Goal: Task Accomplishment & Management: Complete application form

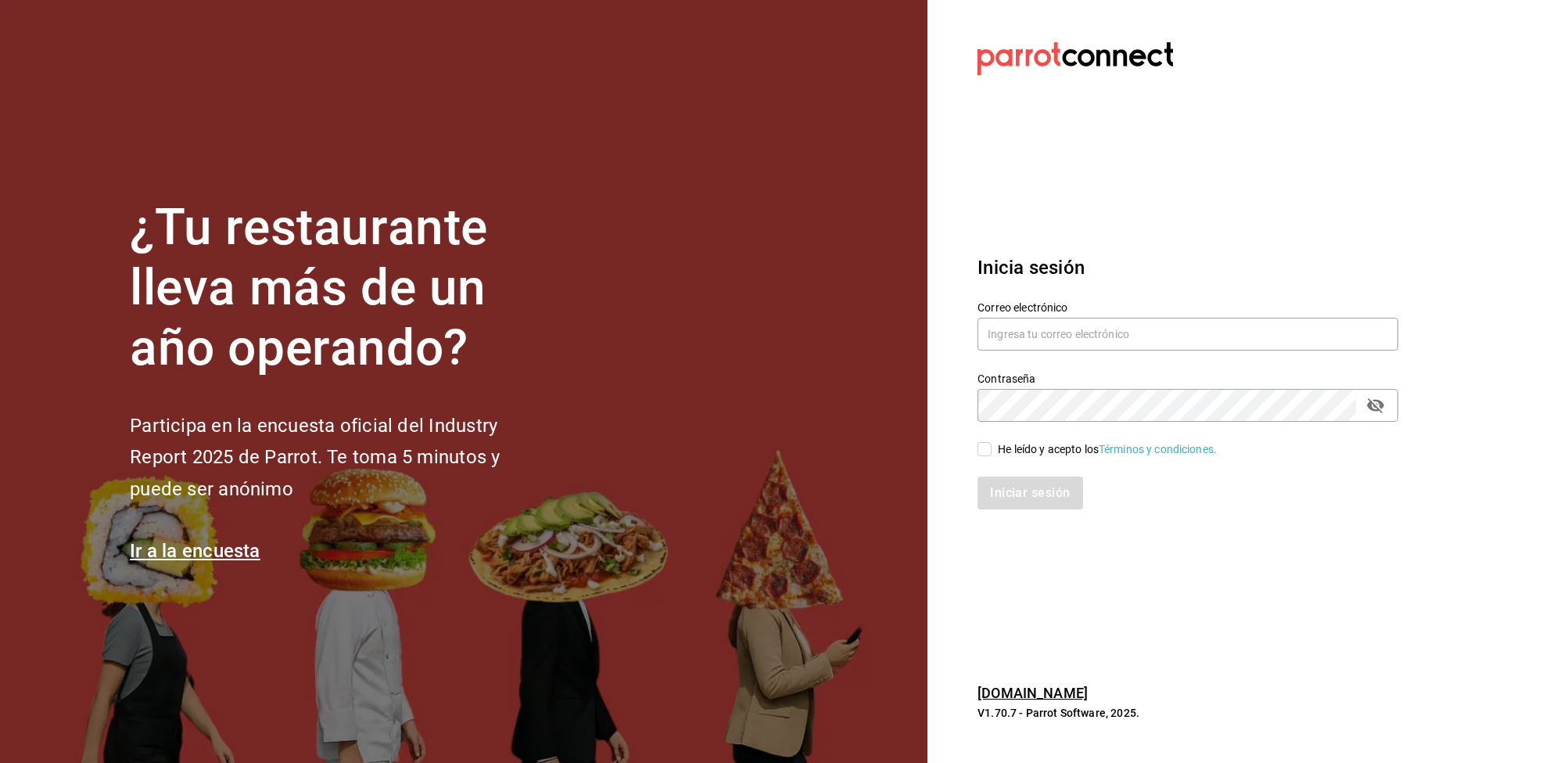
click at [1157, 354] on div "Contraseña Contraseña" at bounding box center [1179, 387] width 440 height 69
click at [1160, 346] on input "text" at bounding box center [1188, 334] width 421 height 33
type input "abel090289@gmail.com"
click at [986, 451] on input "He leído y acepto los Términos y condiciones." at bounding box center [985, 449] width 14 height 14
checkbox input "true"
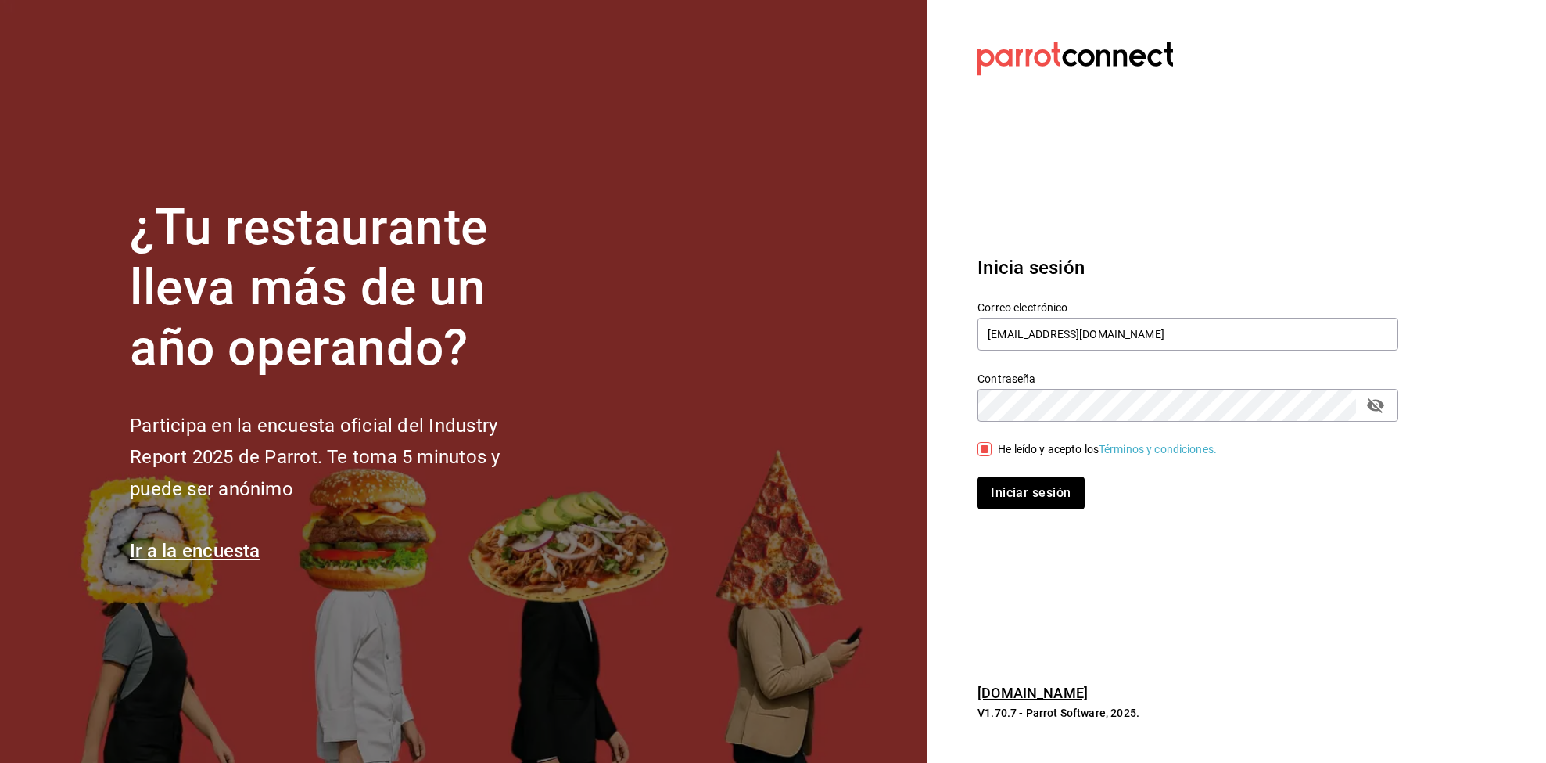
click at [1021, 498] on button "Iniciar sesión" at bounding box center [1031, 492] width 106 height 33
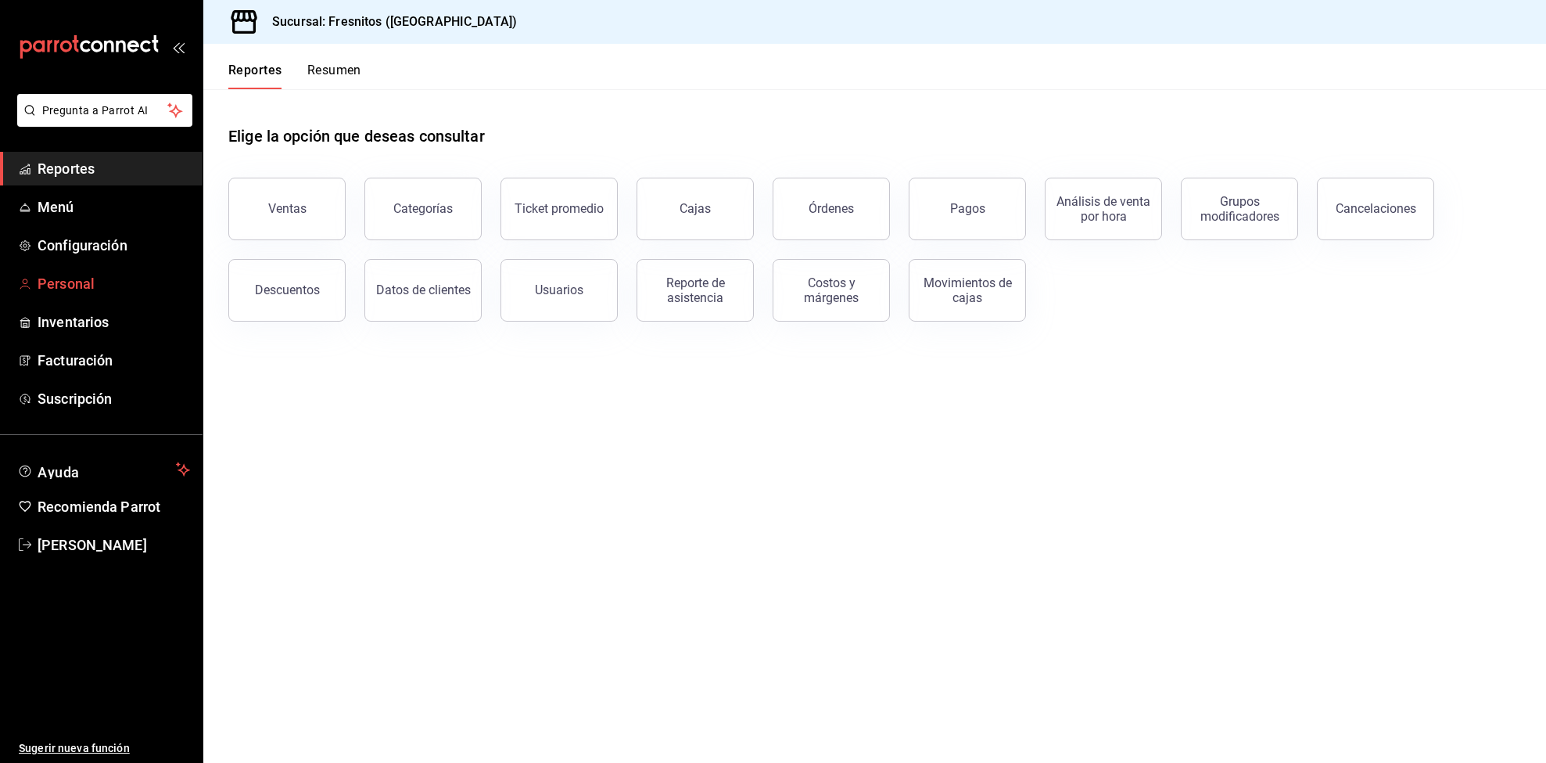
click at [77, 287] on span "Personal" at bounding box center [114, 283] width 153 height 21
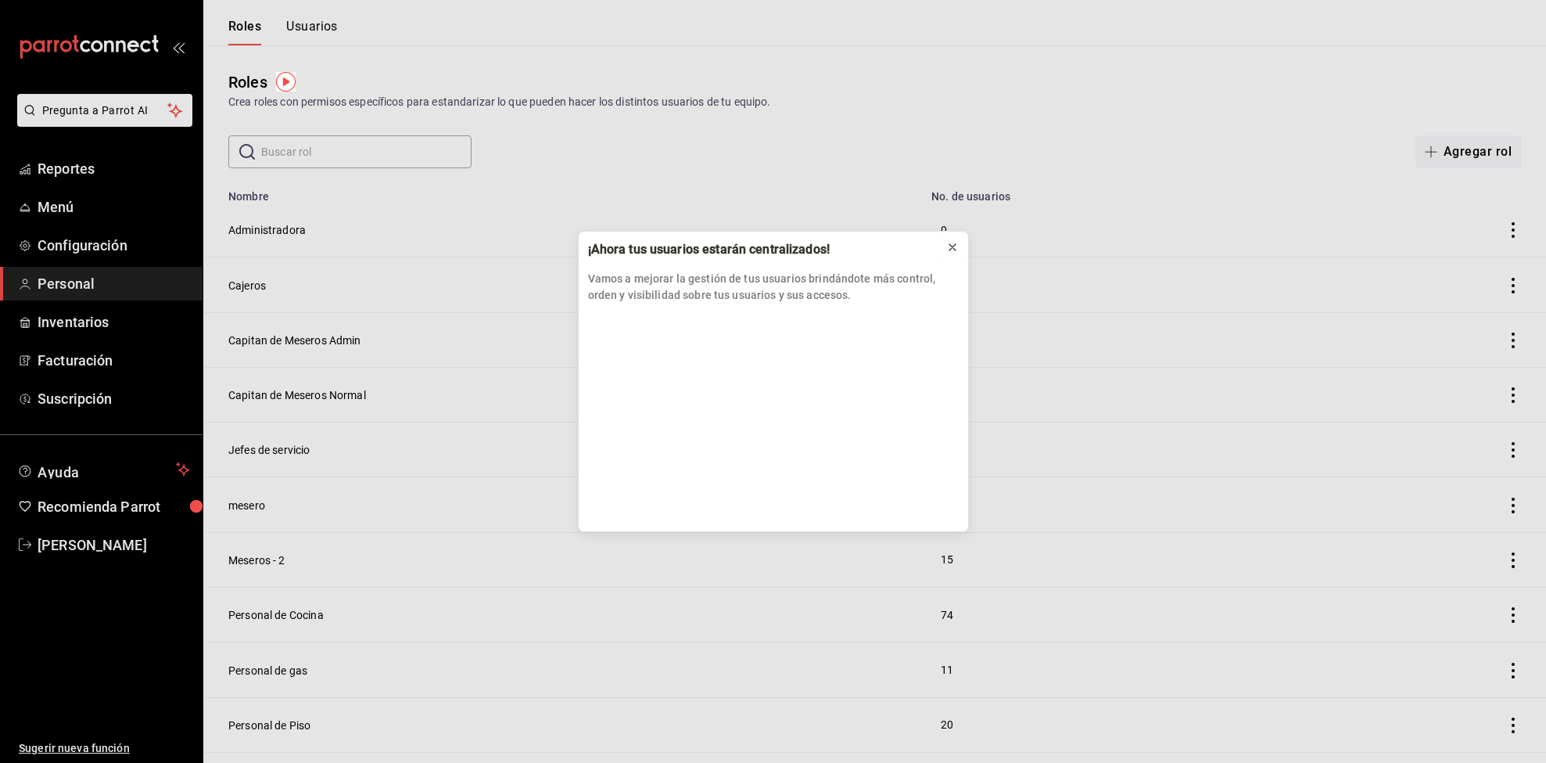
click at [948, 242] on icon at bounding box center [952, 247] width 13 height 13
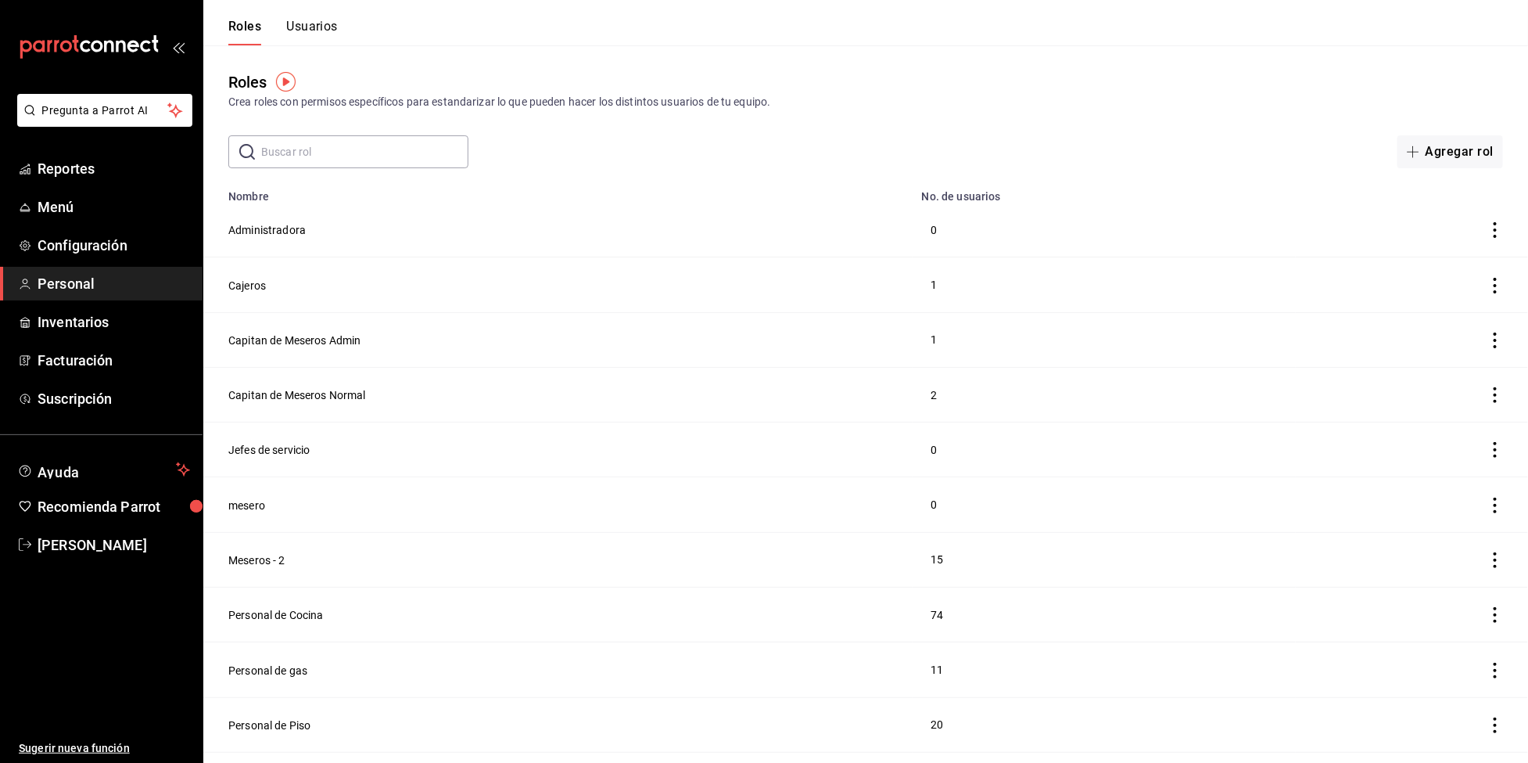
click at [322, 26] on button "Usuarios" at bounding box center [312, 32] width 52 height 27
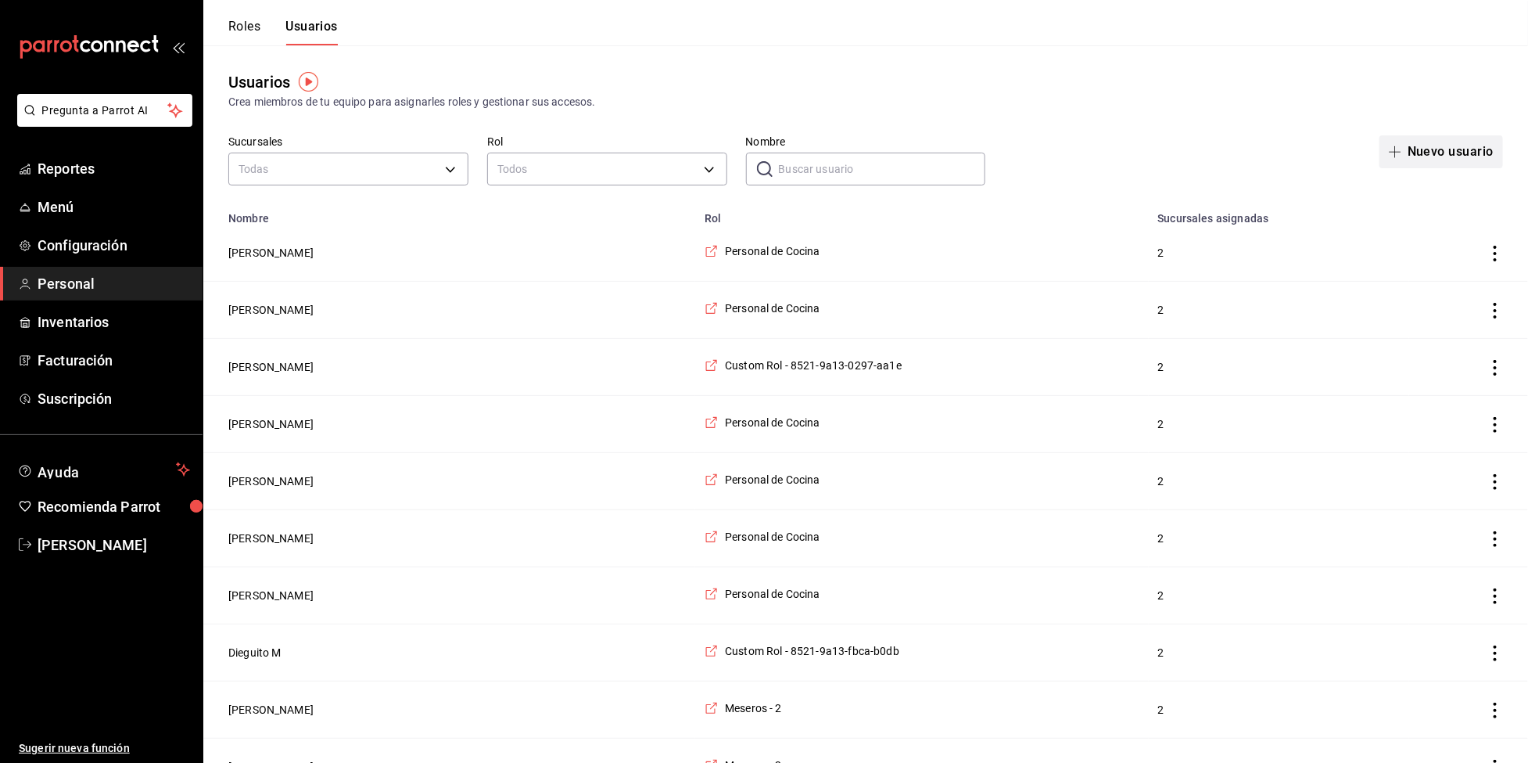
click at [1411, 144] on button "Nuevo usuario" at bounding box center [1442, 151] width 124 height 33
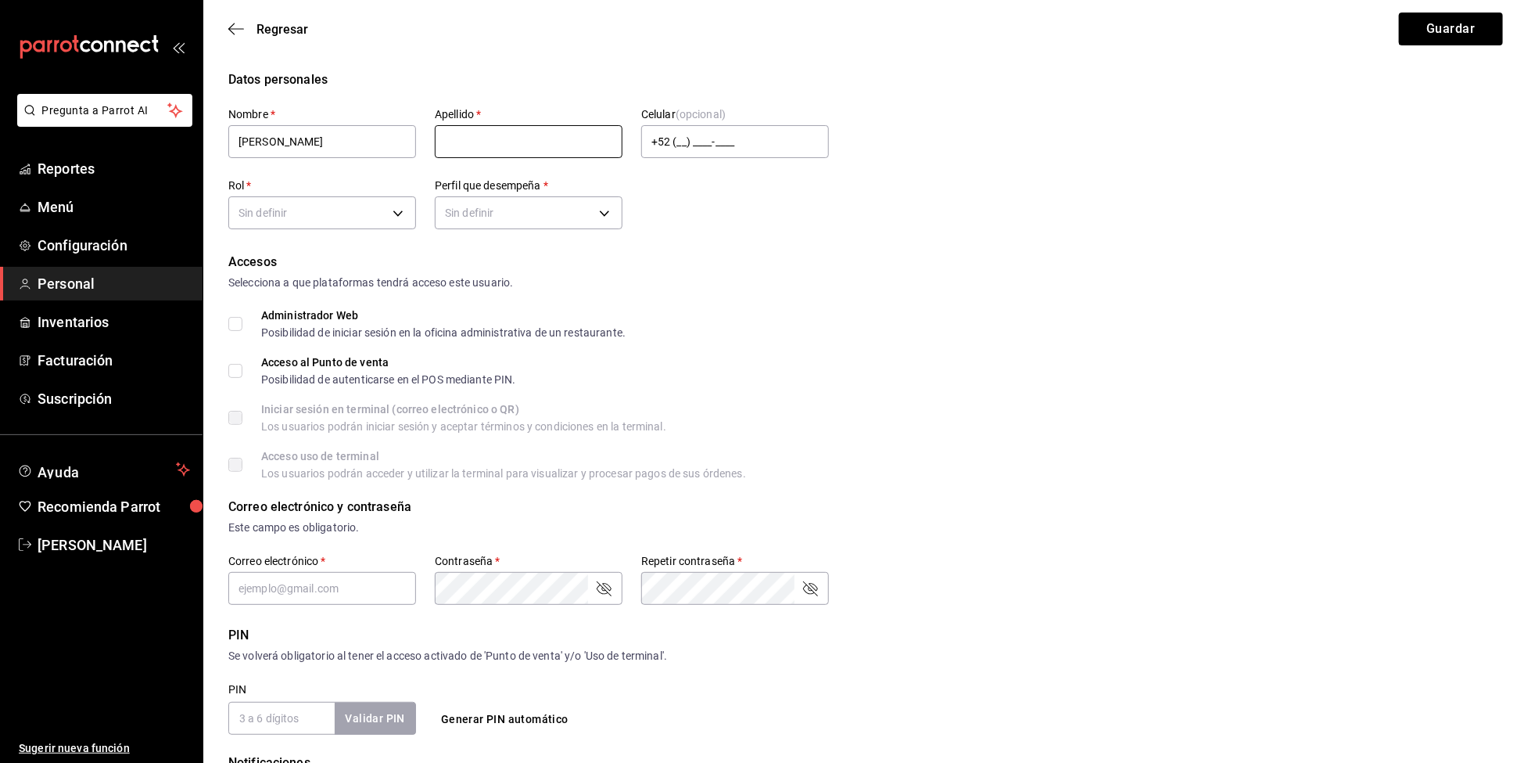
type input "Sandra"
click at [601, 149] on input "text" at bounding box center [529, 141] width 188 height 33
type input "d"
type input "Diaz"
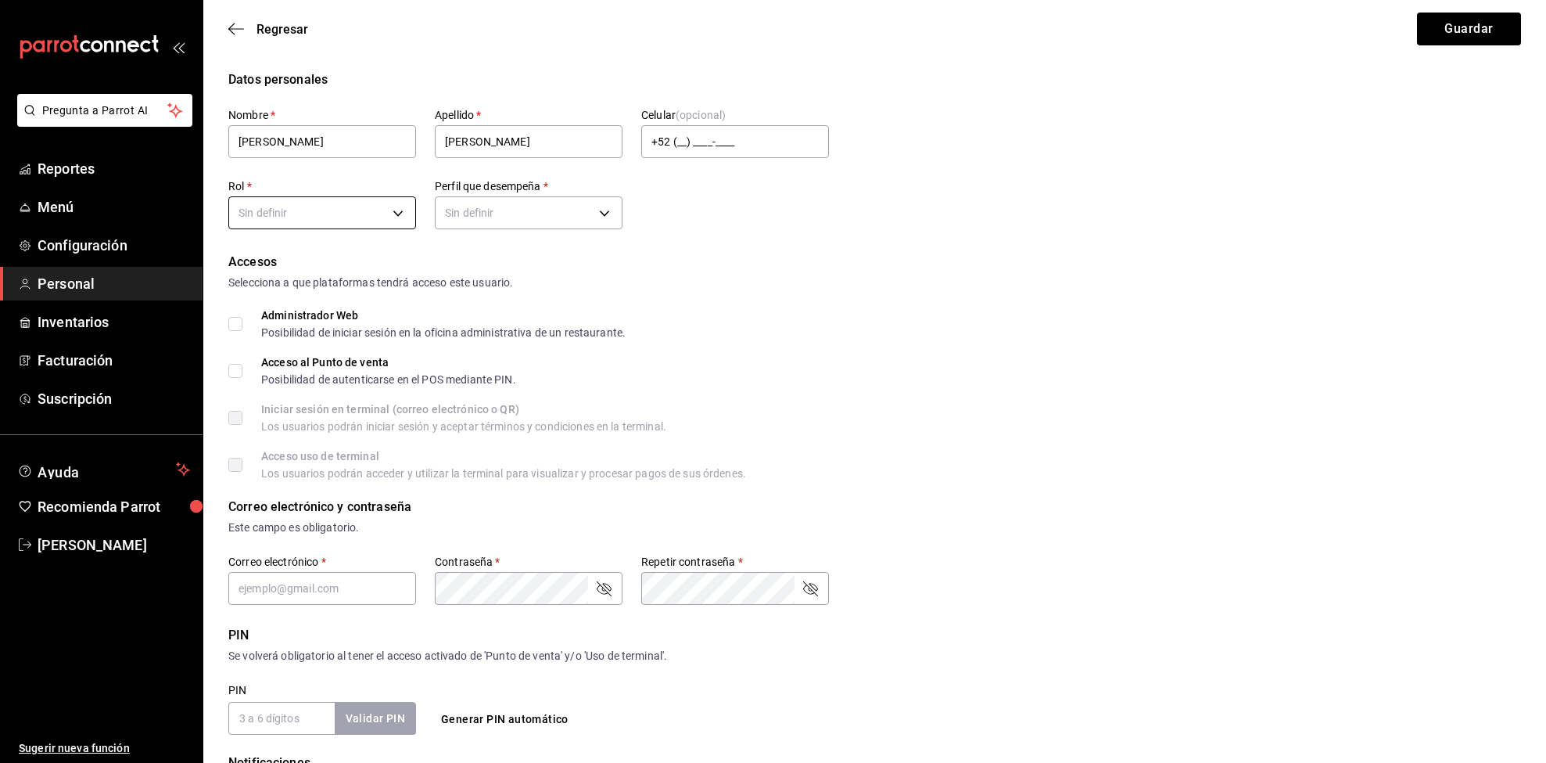
click at [321, 221] on body "Pregunta a Parrot AI Reportes Menú Configuración Personal Inventarios Facturaci…" at bounding box center [773, 562] width 1546 height 1125
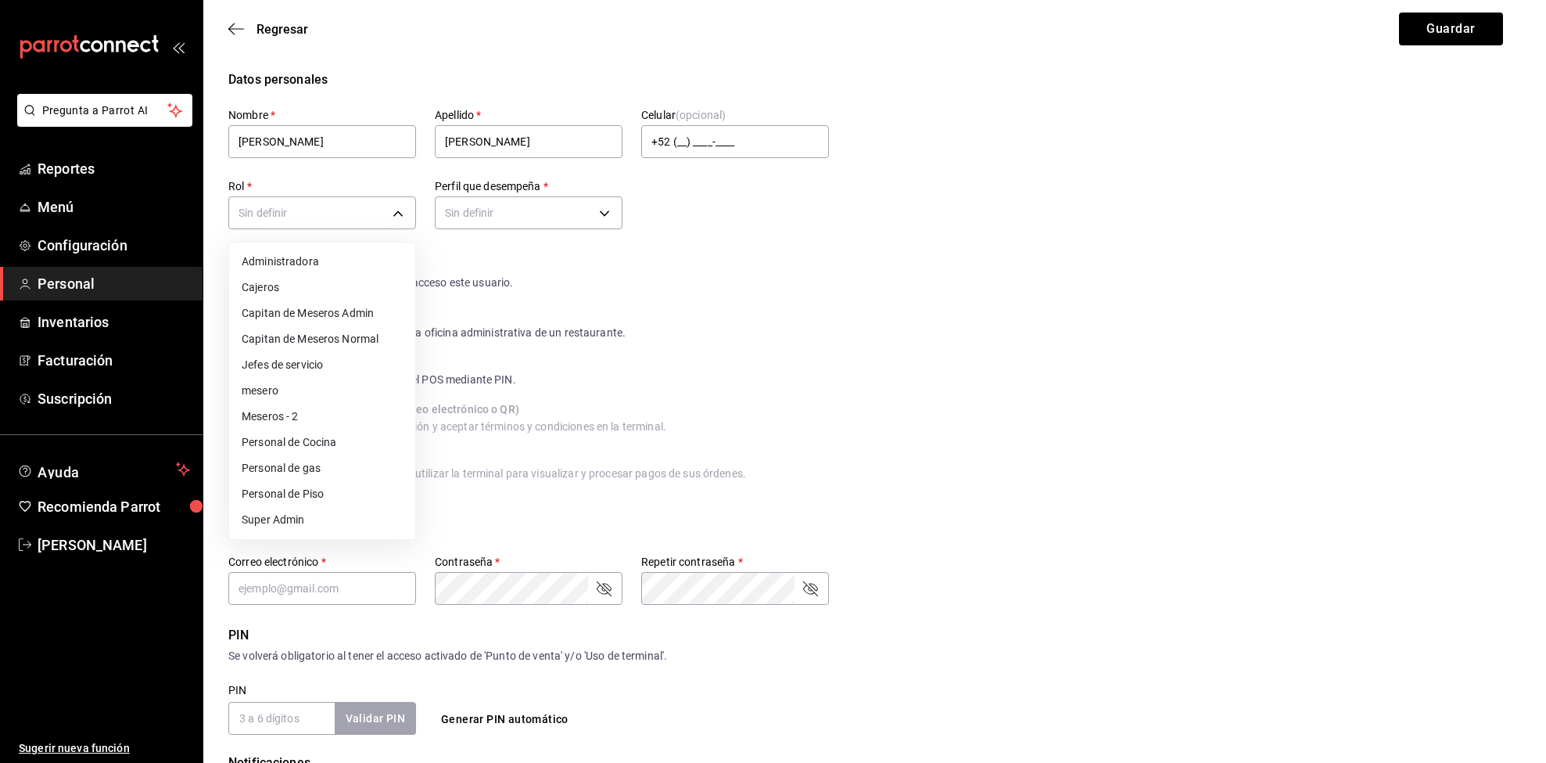
click at [296, 407] on li "Meseros - 2" at bounding box center [322, 417] width 186 height 26
type input "35f302b9-2189-47b7-9c95-985f82f4e594"
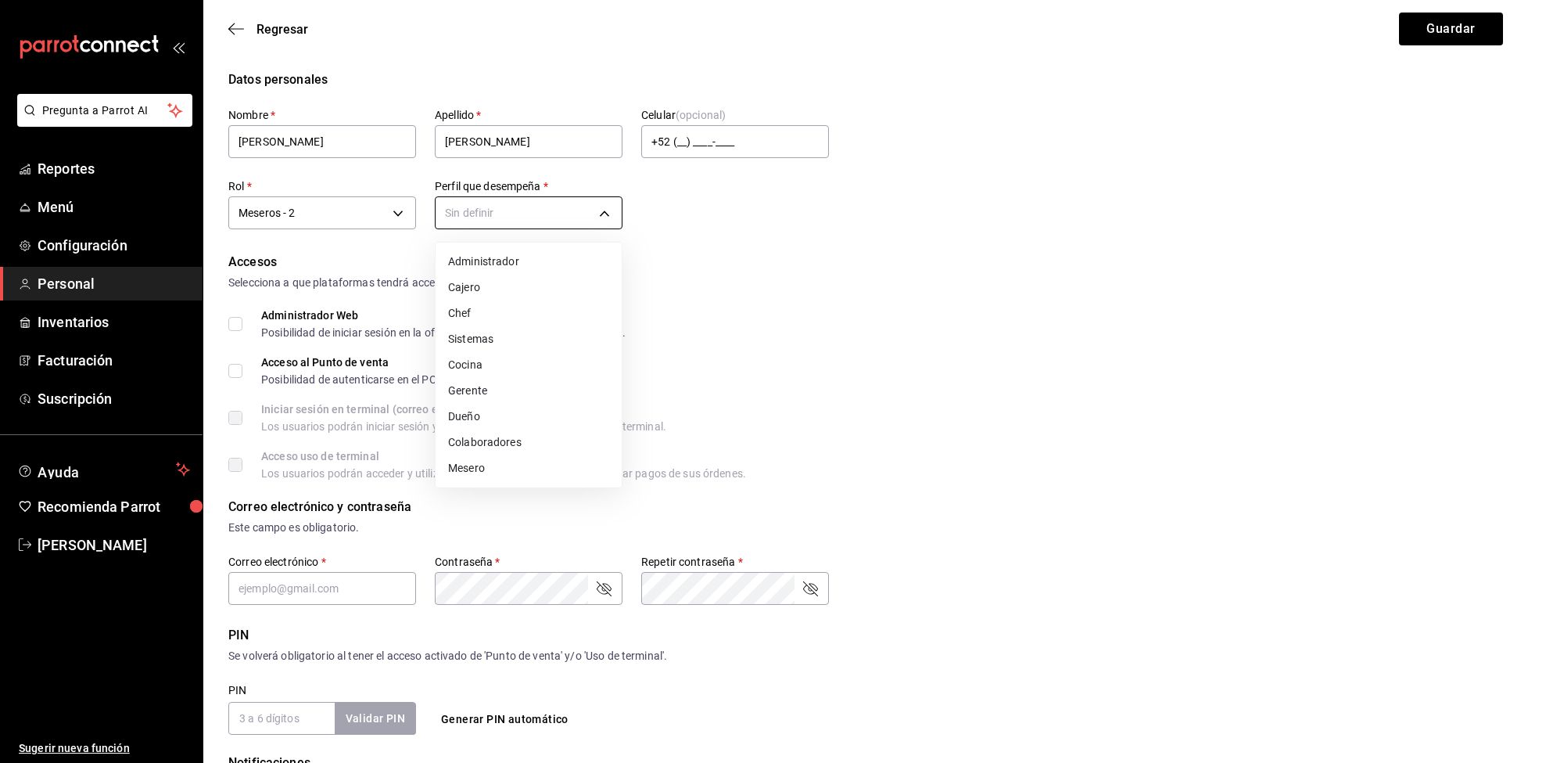
click at [573, 211] on body "Pregunta a Parrot AI Reportes Menú Configuración Personal Inventarios Facturaci…" at bounding box center [773, 562] width 1546 height 1125
click at [497, 474] on li "Mesero" at bounding box center [529, 468] width 186 height 26
type input "WAITER"
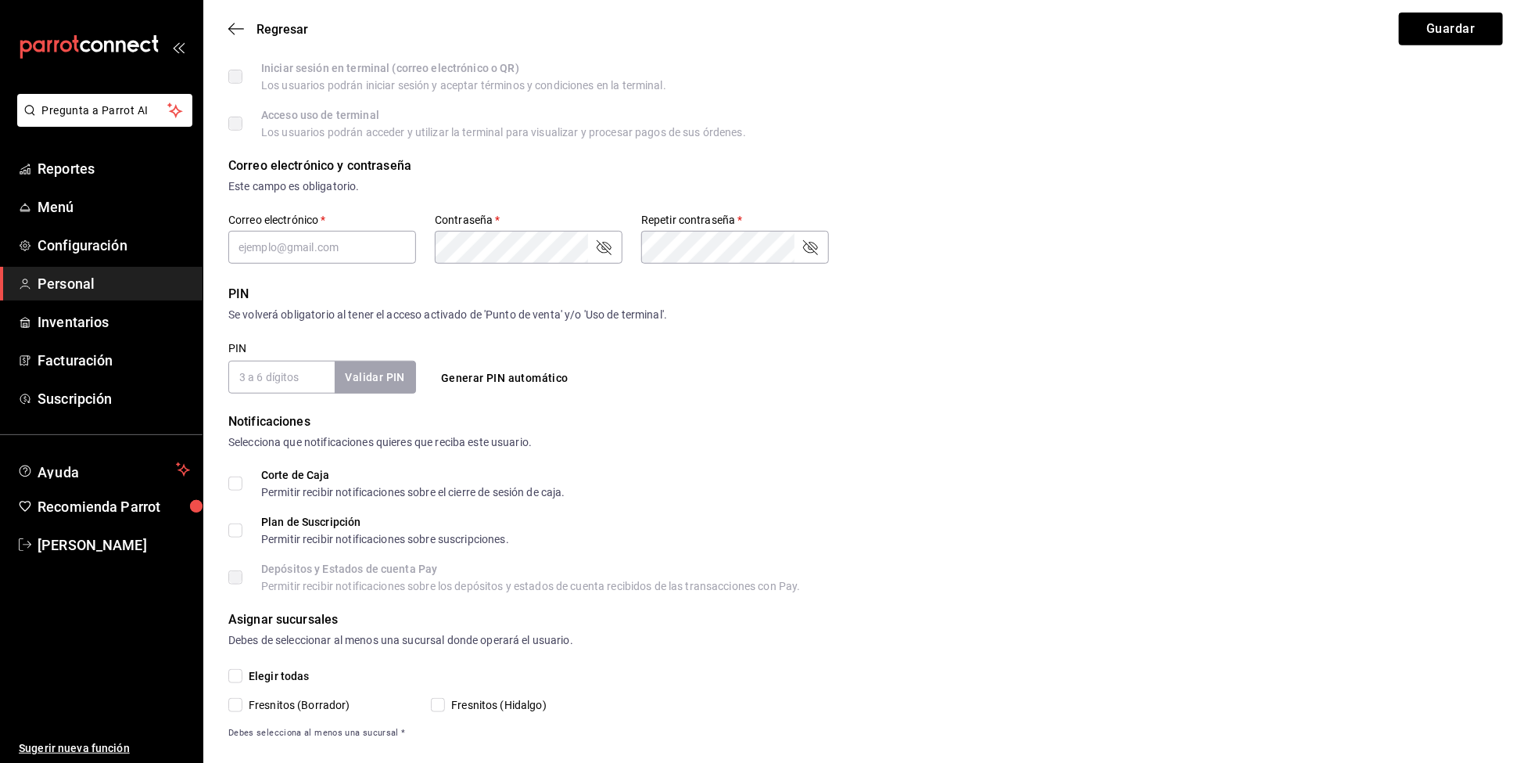
scroll to position [352, 0]
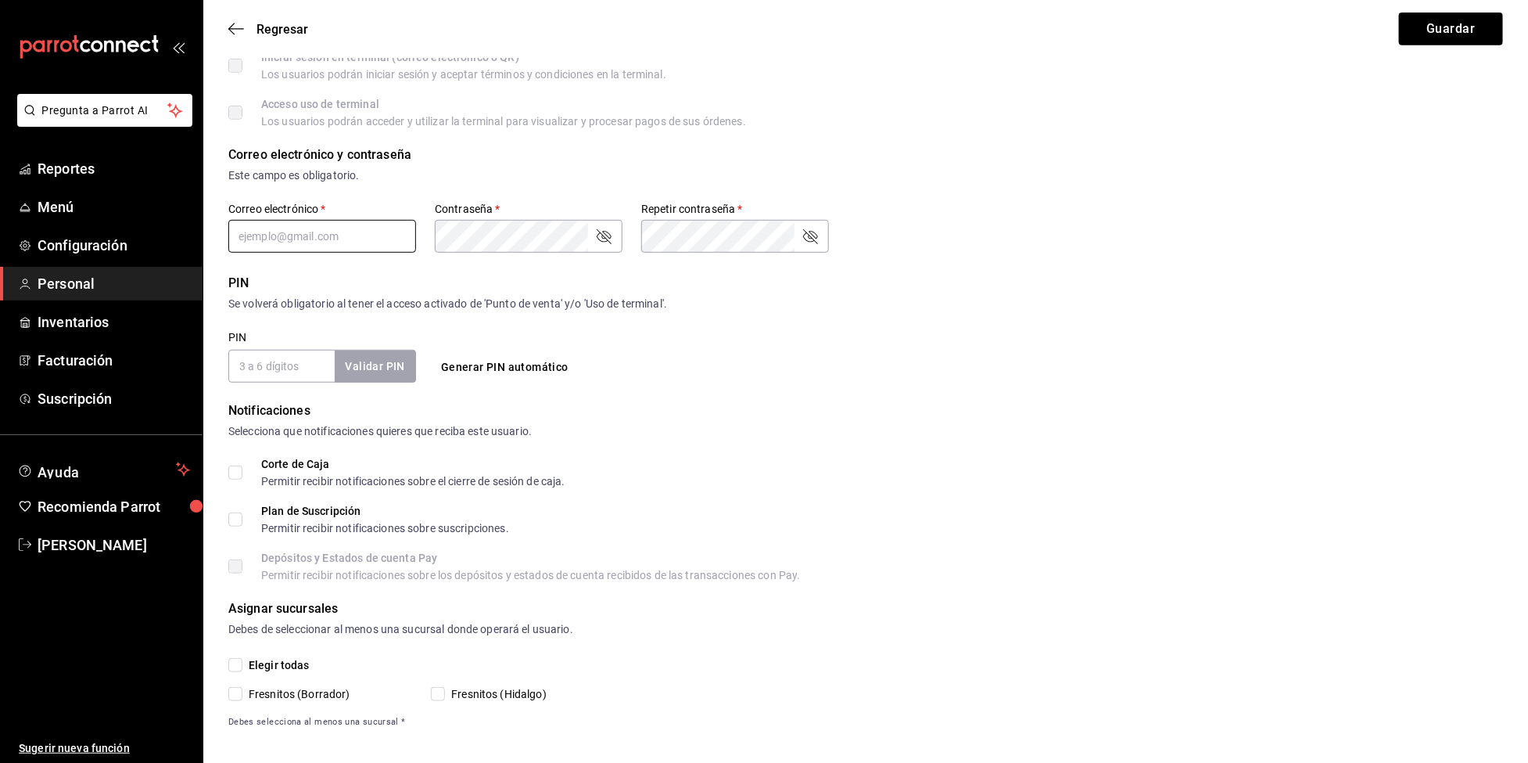
click at [368, 237] on input "text" at bounding box center [322, 236] width 188 height 33
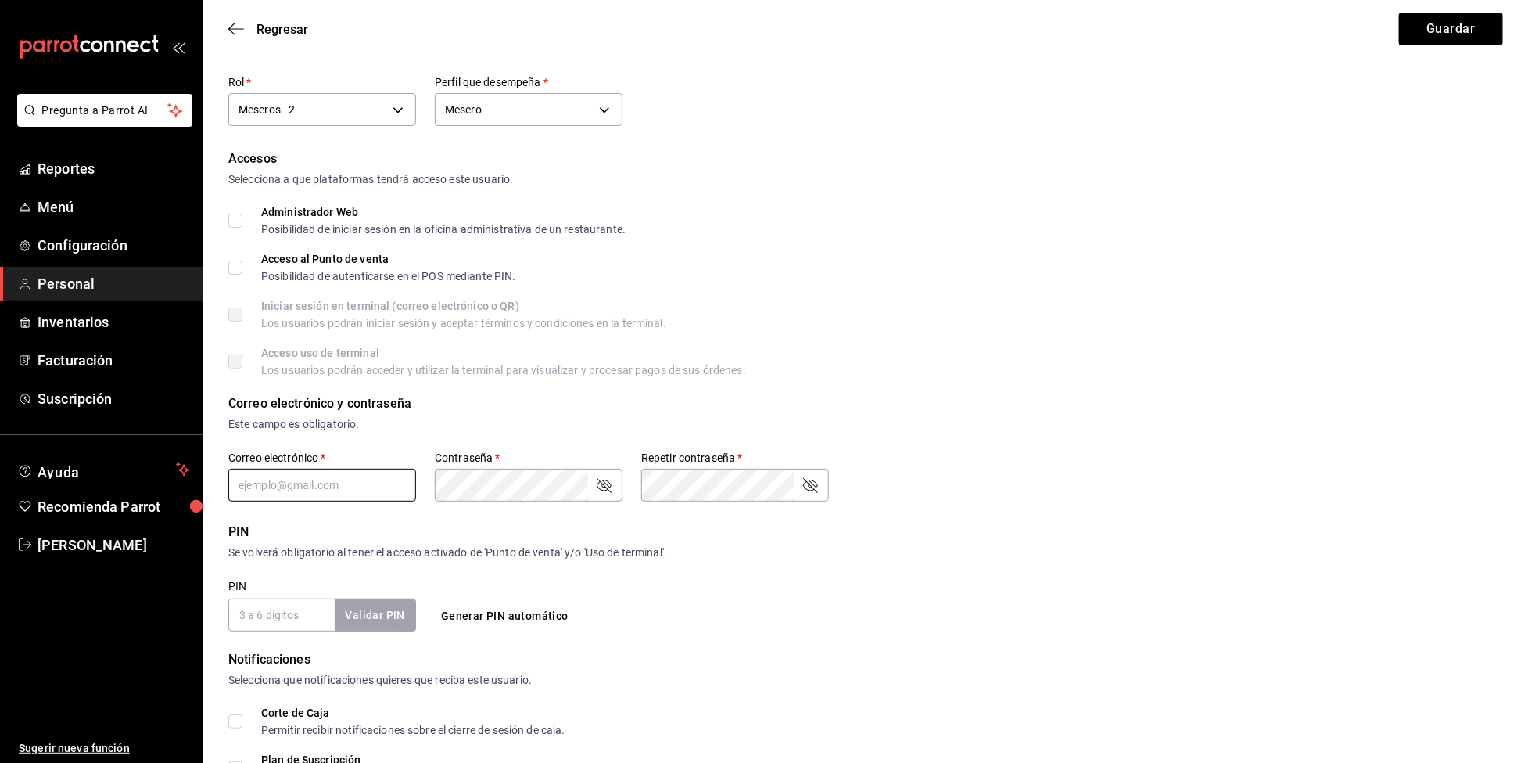
scroll to position [117, 0]
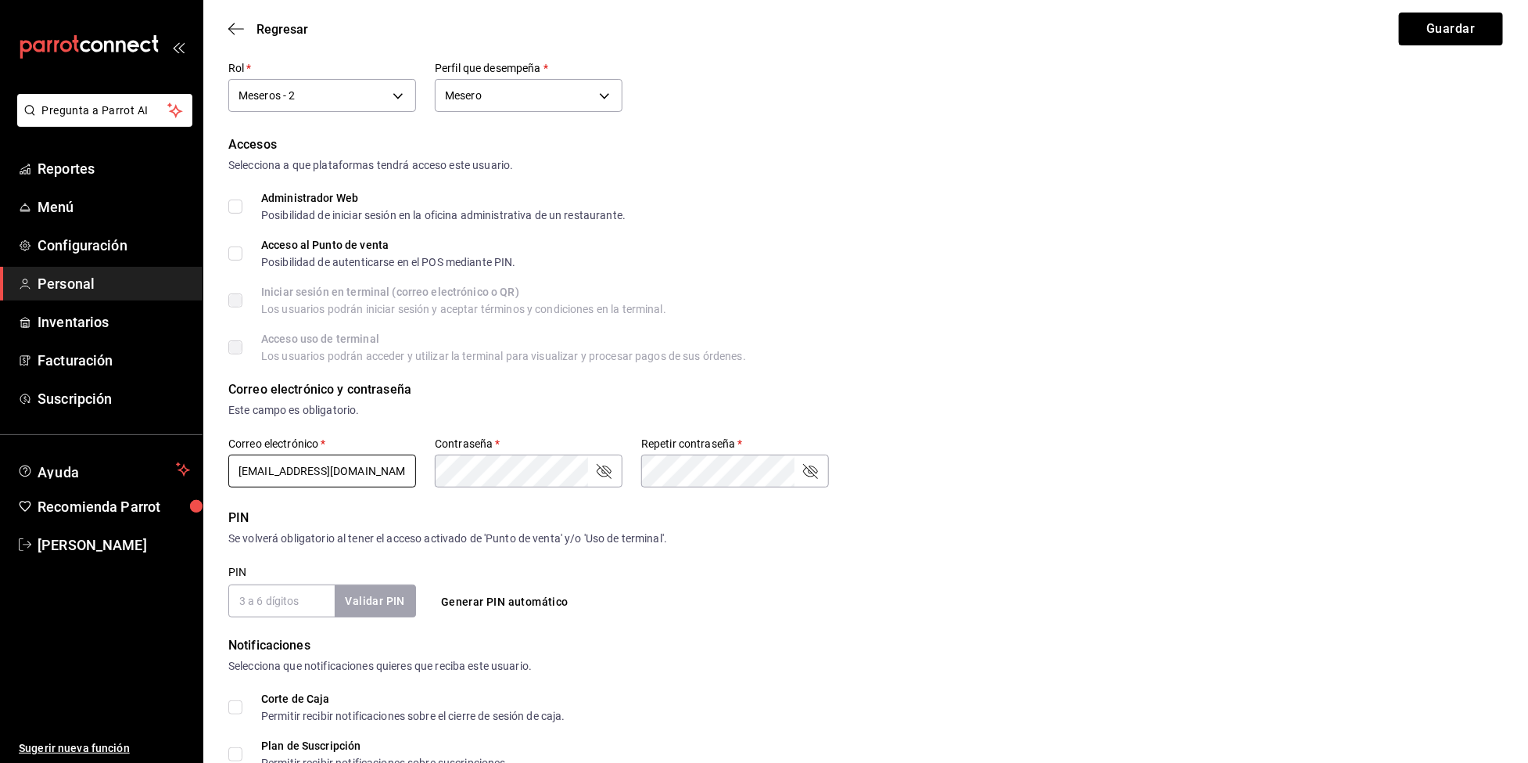
type input "sandrsnew@gmail.com"
click at [266, 585] on input "PIN" at bounding box center [281, 600] width 106 height 33
type input "0"
checkbox input "true"
click at [388, 594] on button "Validar PIN" at bounding box center [374, 601] width 83 height 34
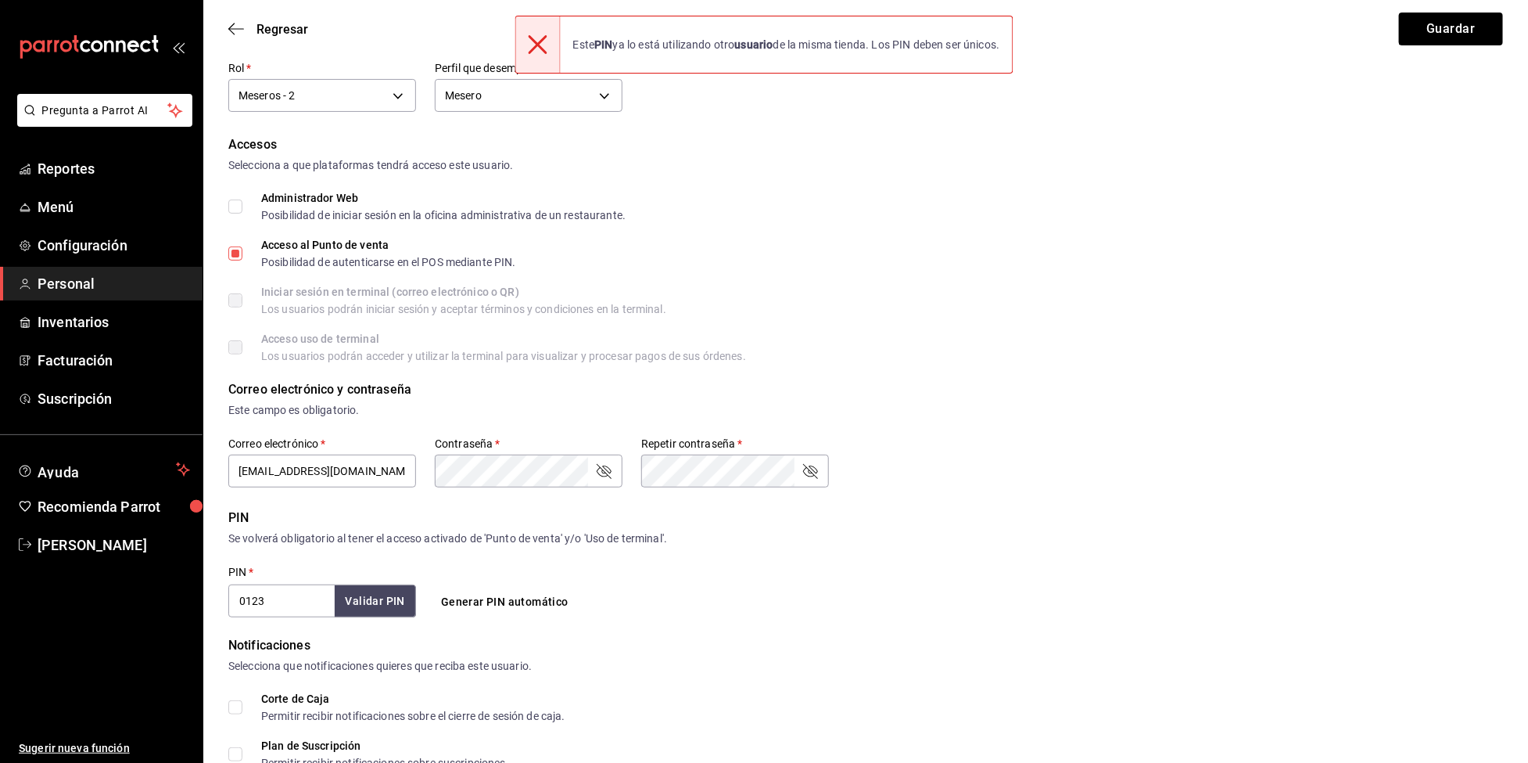
click at [286, 599] on input "0123" at bounding box center [281, 600] width 106 height 33
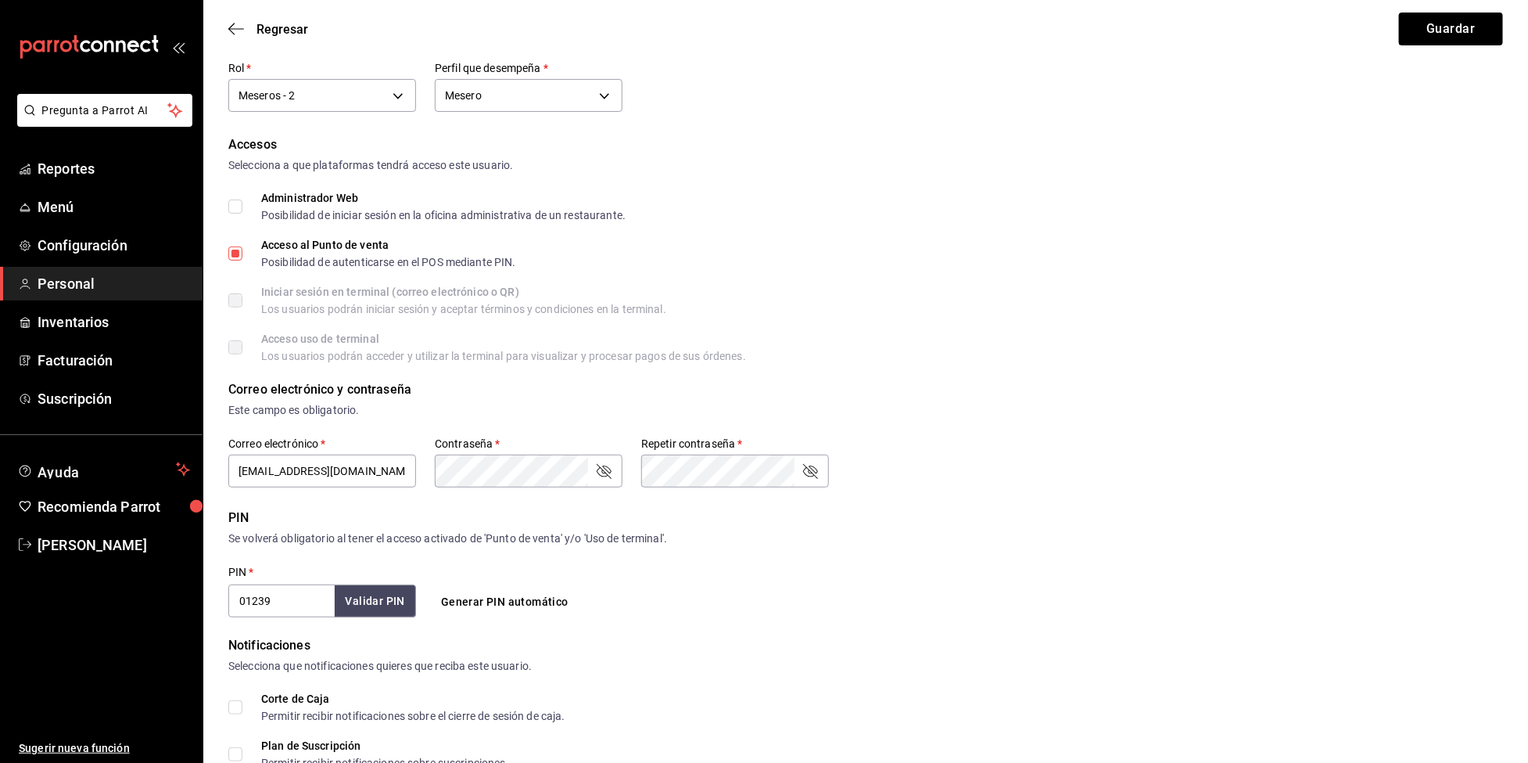
type input "01239"
click at [381, 594] on button "Validar PIN" at bounding box center [374, 601] width 83 height 34
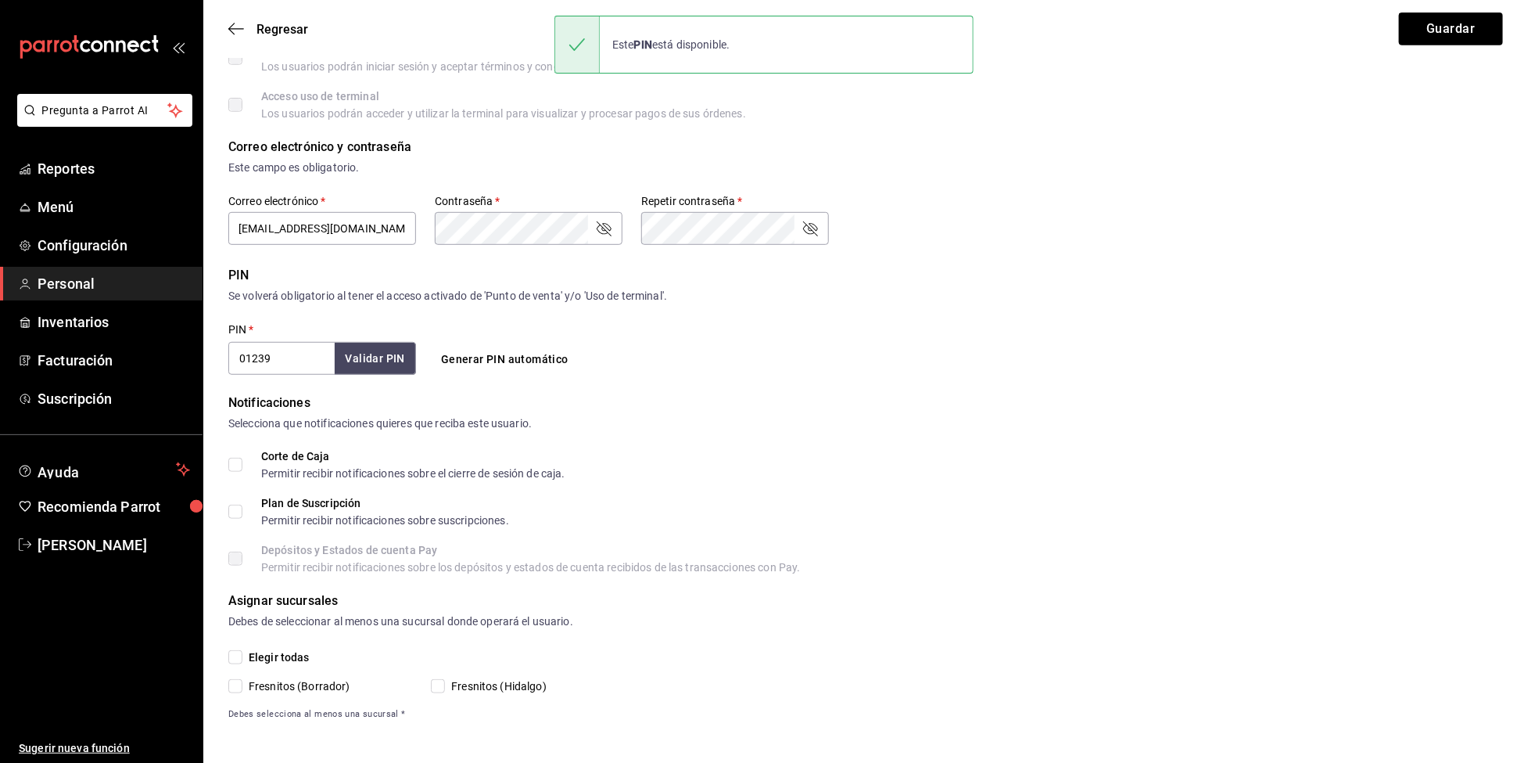
scroll to position [361, 0]
click at [237, 655] on input "Elegir todas" at bounding box center [235, 655] width 14 height 14
checkbox input "true"
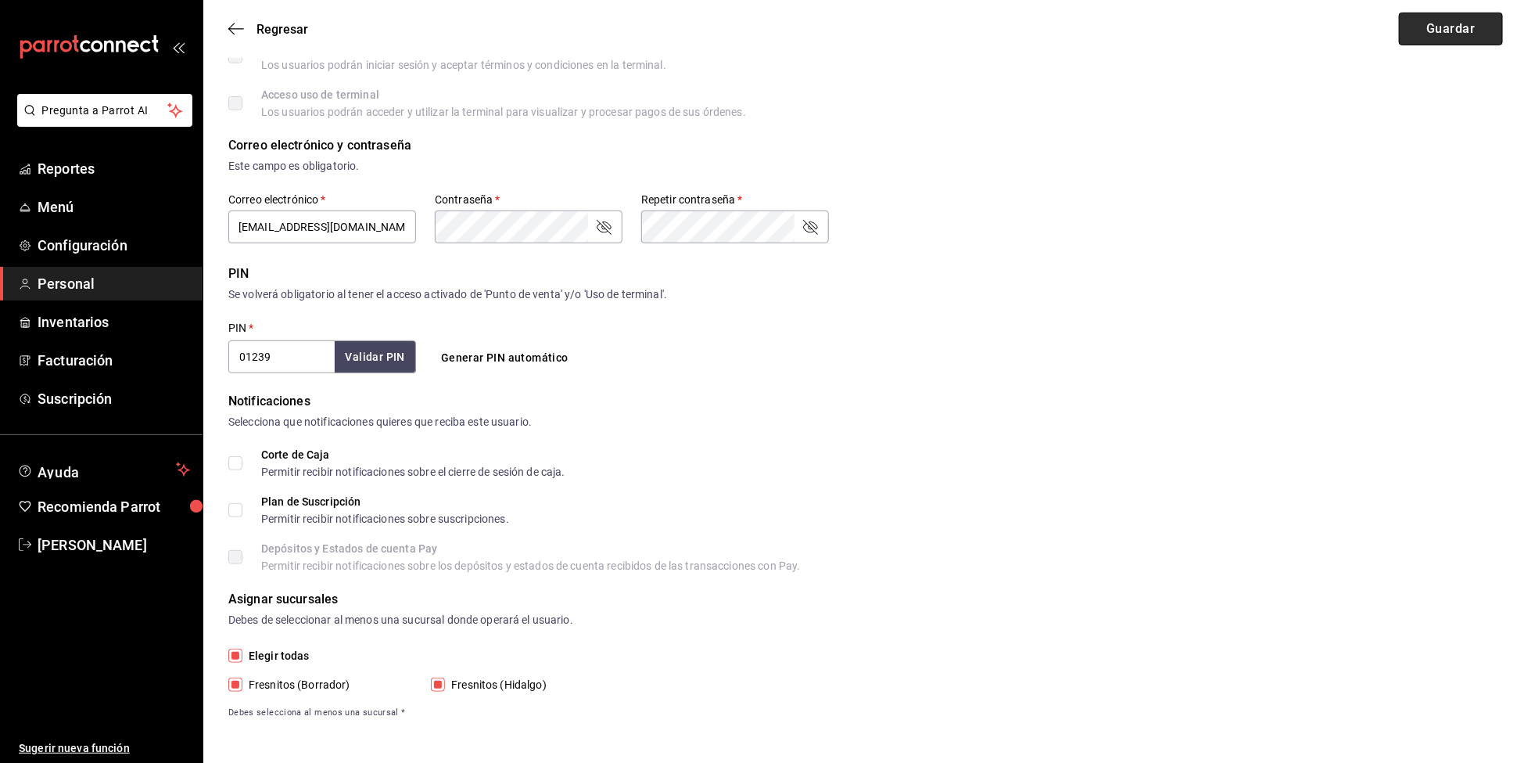
click at [1445, 35] on button "Guardar" at bounding box center [1451, 29] width 104 height 33
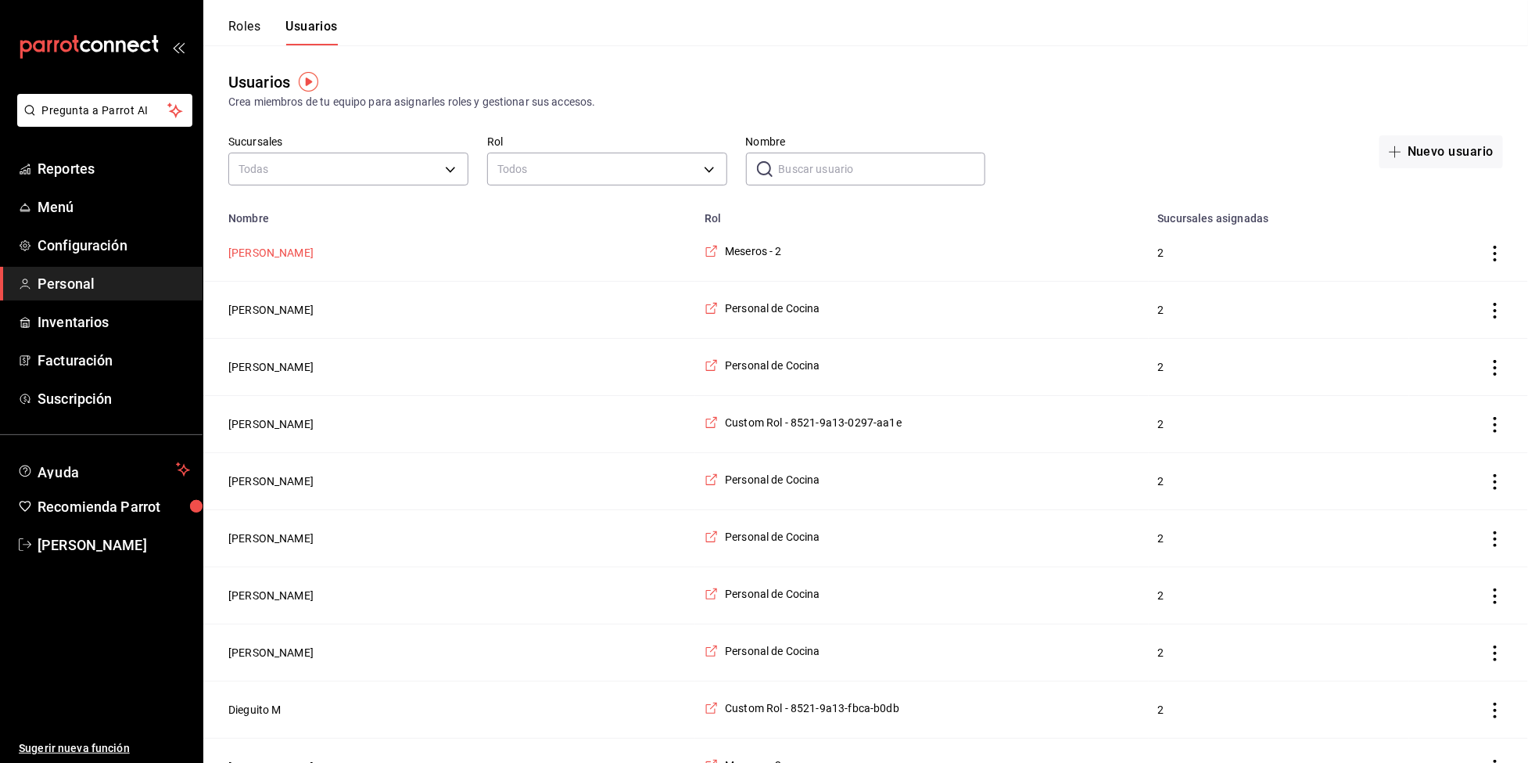
click at [270, 253] on button "Sandra Diaz" at bounding box center [270, 253] width 85 height 16
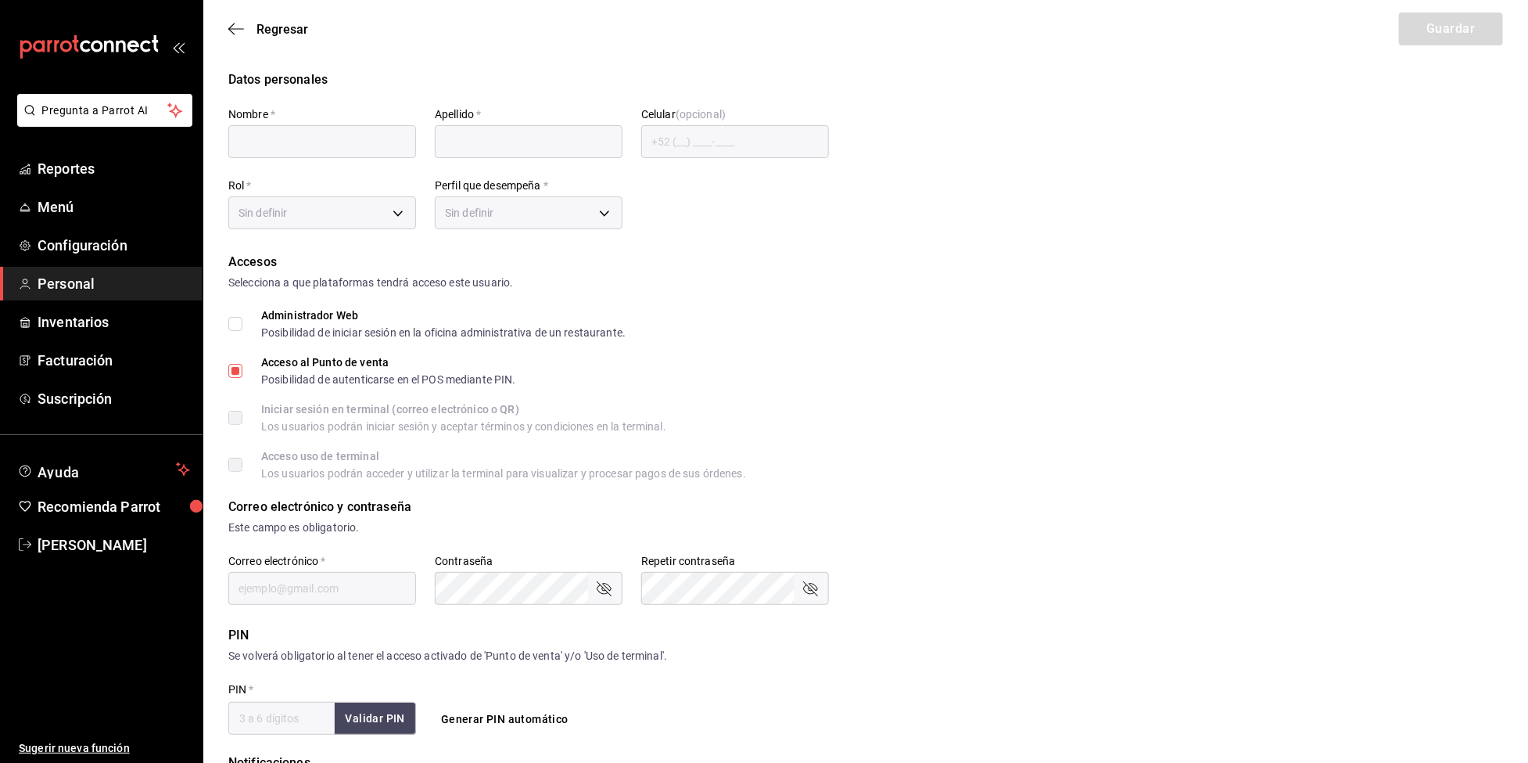
type input "Sandra"
type input "Diaz"
checkbox input "true"
type input "sandrsnew@gmail.com"
type input "01239"
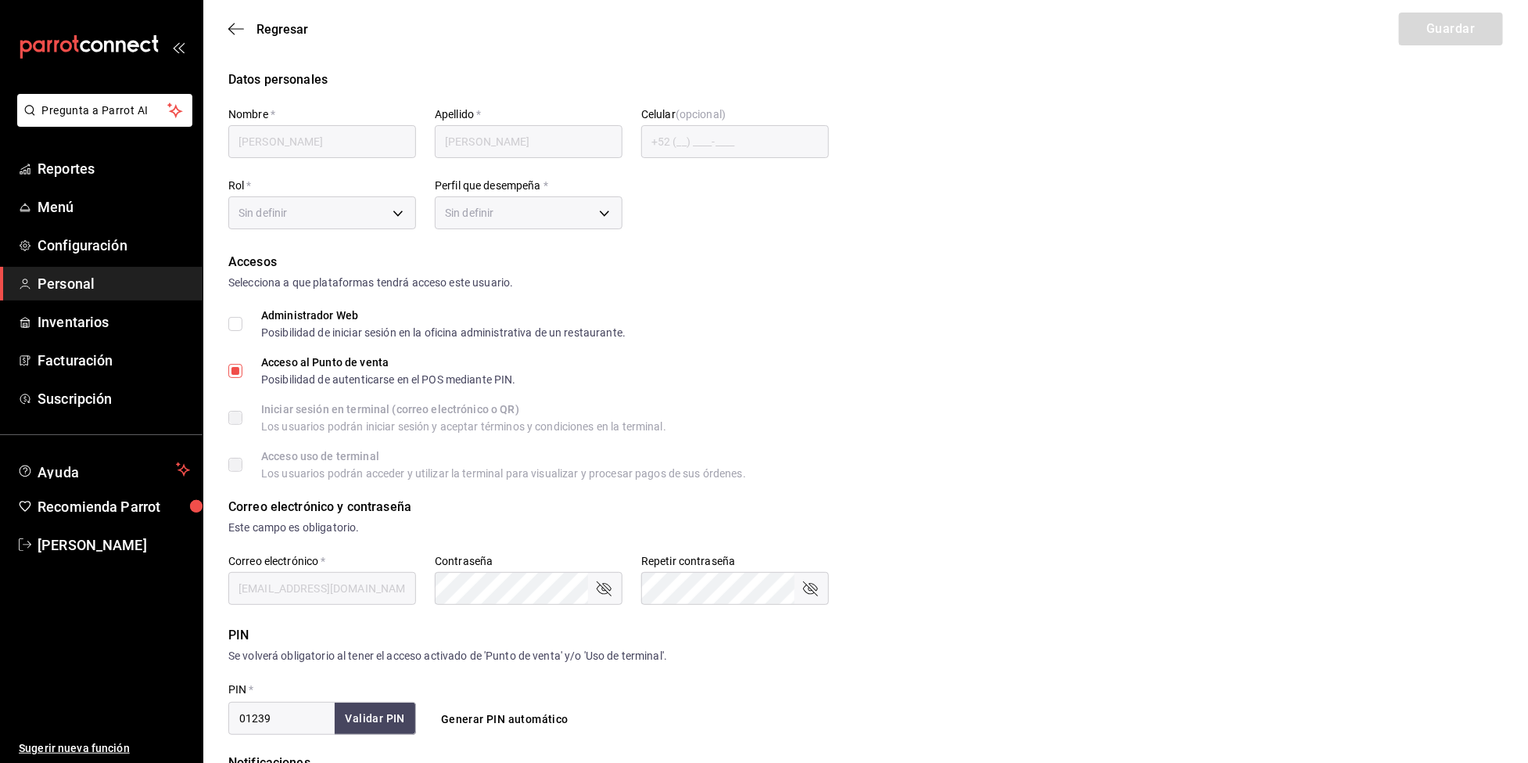
type input "35f302b9-2189-47b7-9c95-985f82f4e594"
type input "WAITER"
checkbox input "true"
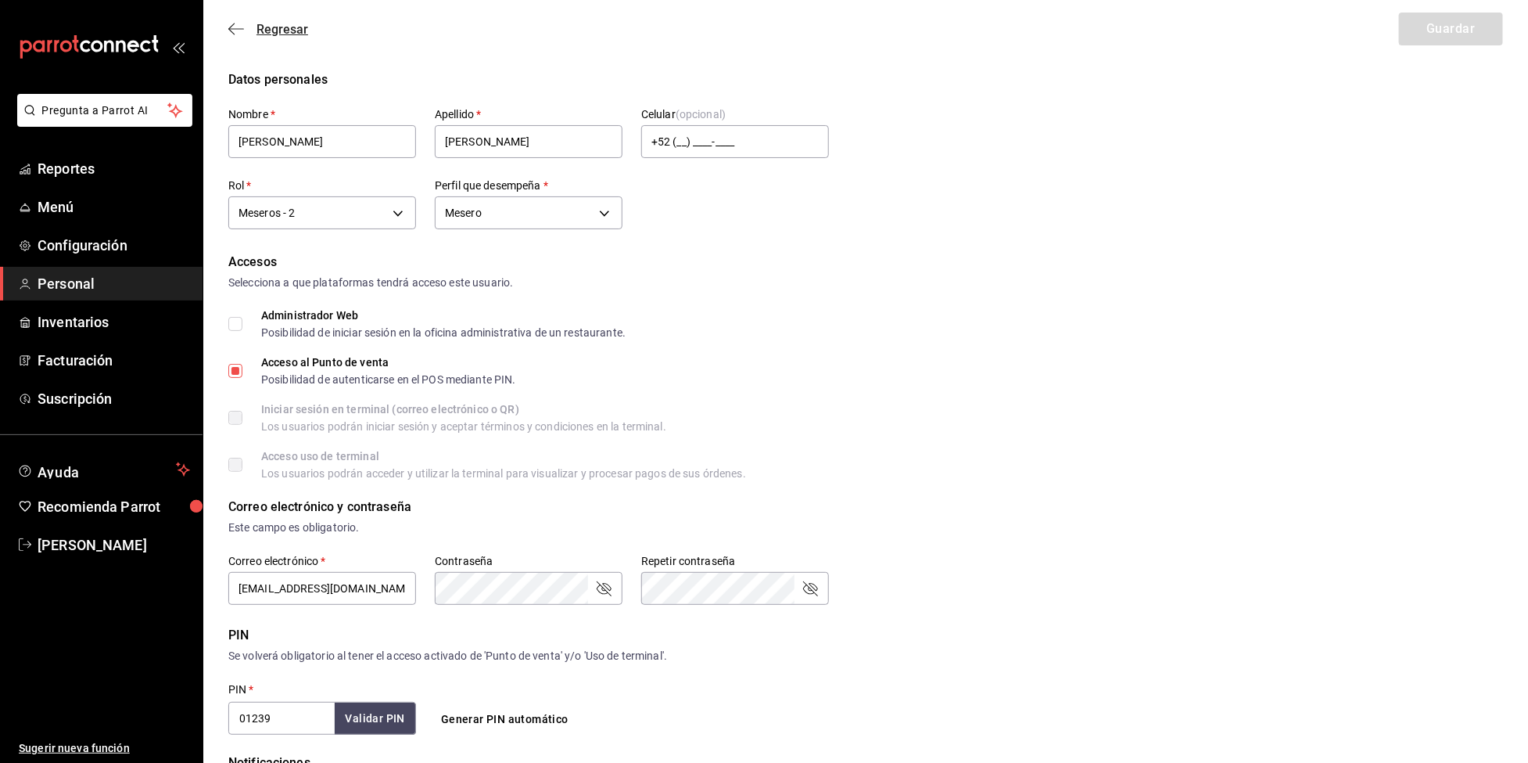
click at [232, 34] on icon "button" at bounding box center [236, 29] width 16 height 14
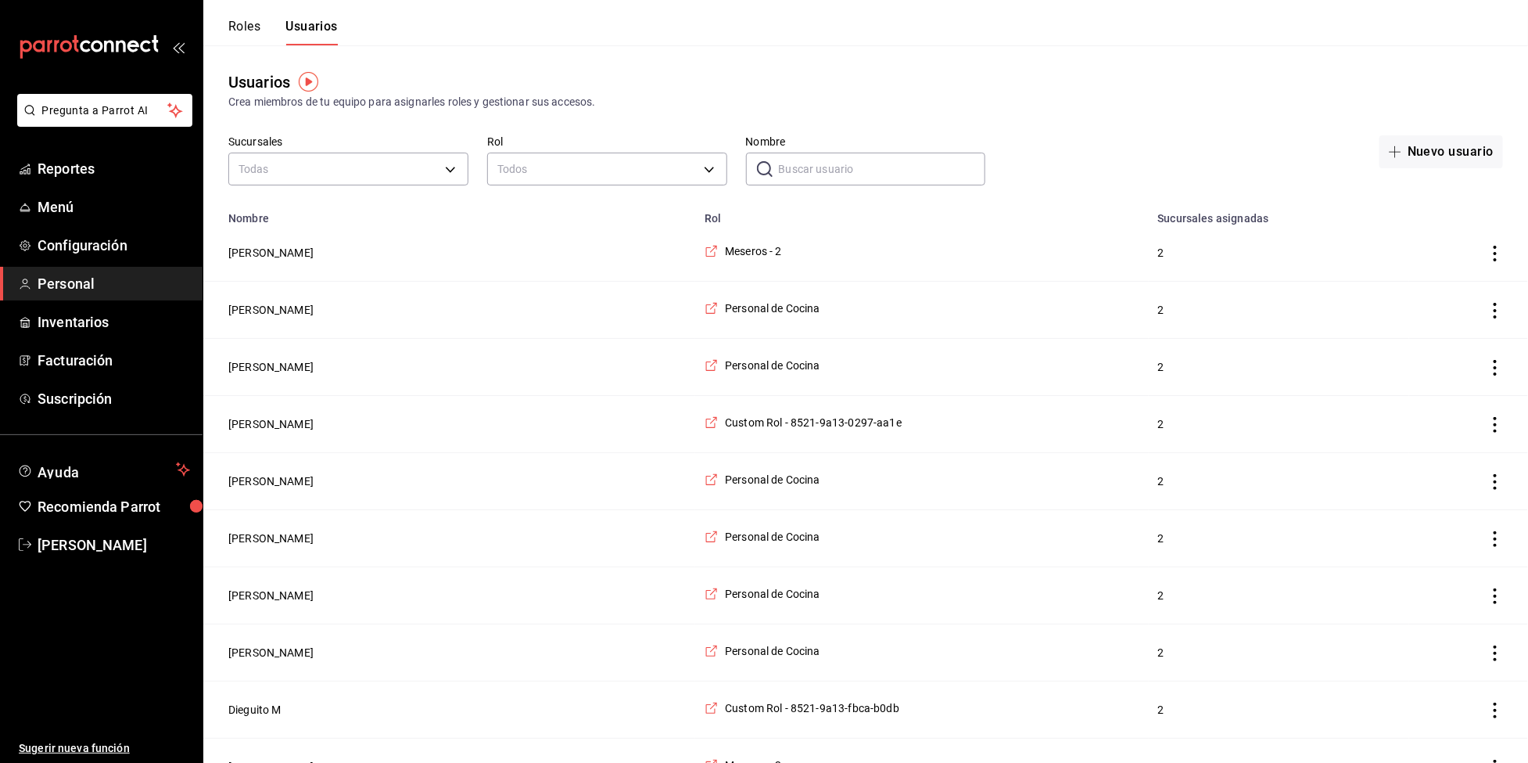
click at [43, 273] on span "Personal" at bounding box center [114, 283] width 153 height 21
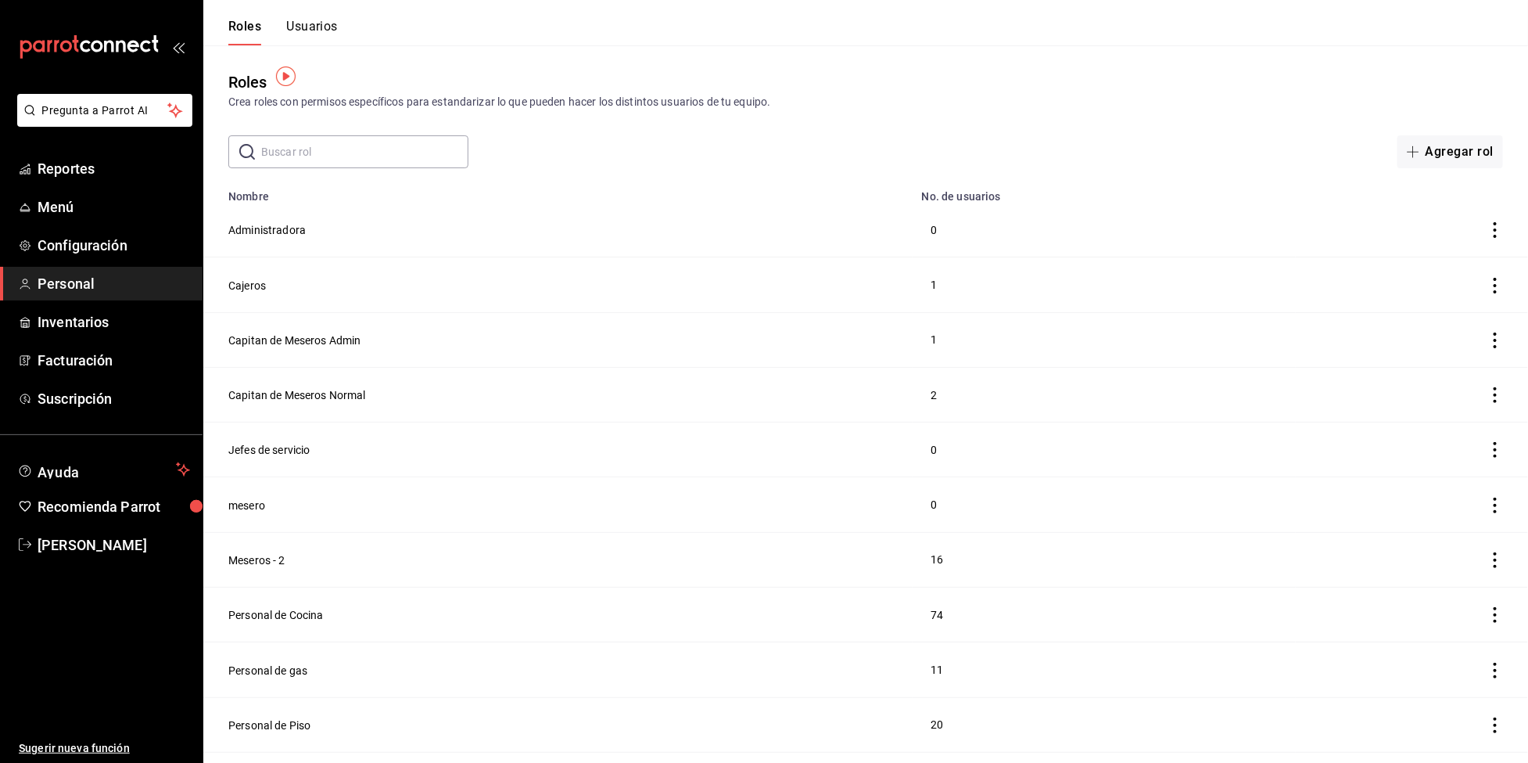
scroll to position [48, 0]
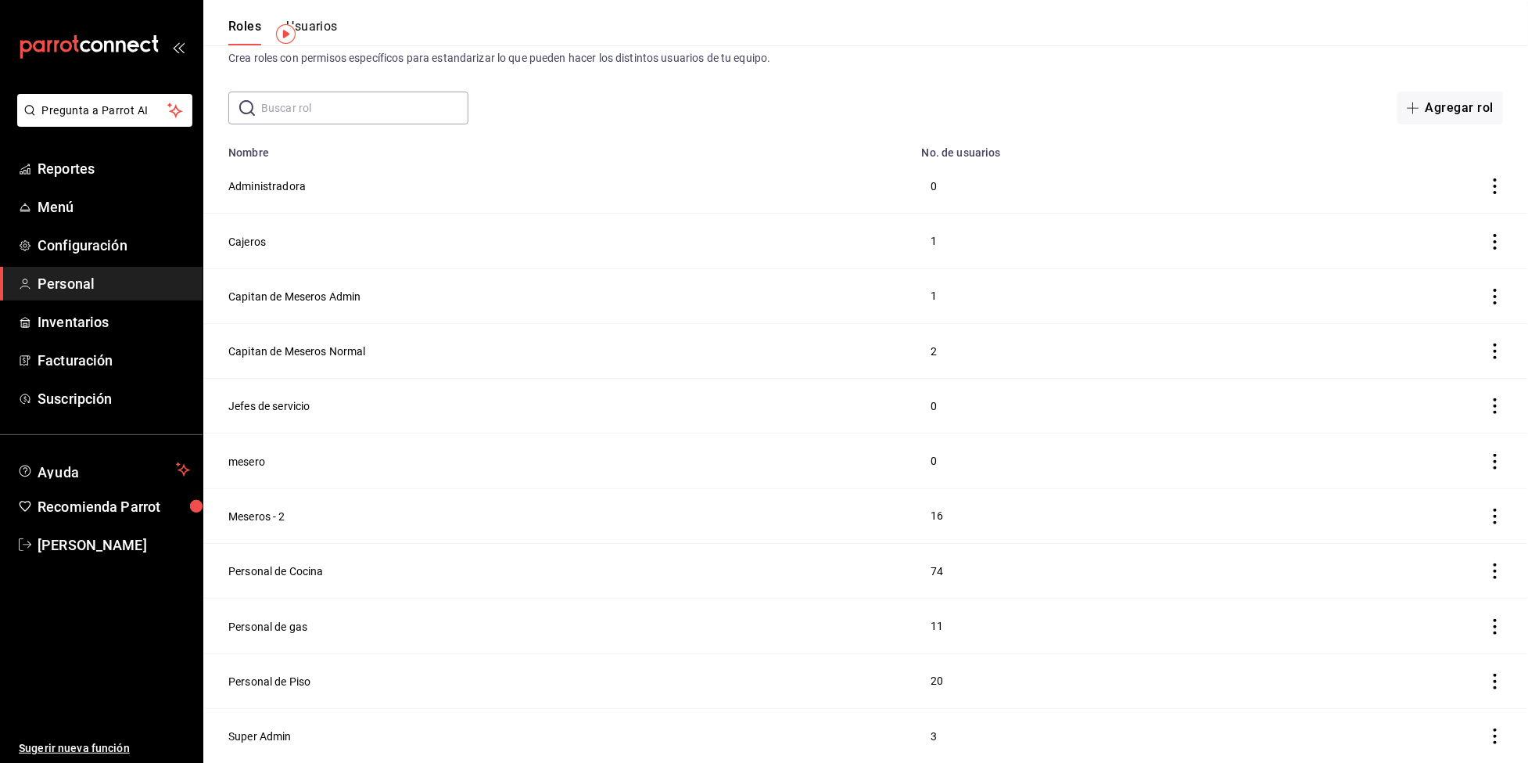
drag, startPoint x: 286, startPoint y: 737, endPoint x: 287, endPoint y: 728, distance: 8.6
click at [286, 738] on button "Super Admin" at bounding box center [259, 736] width 63 height 16
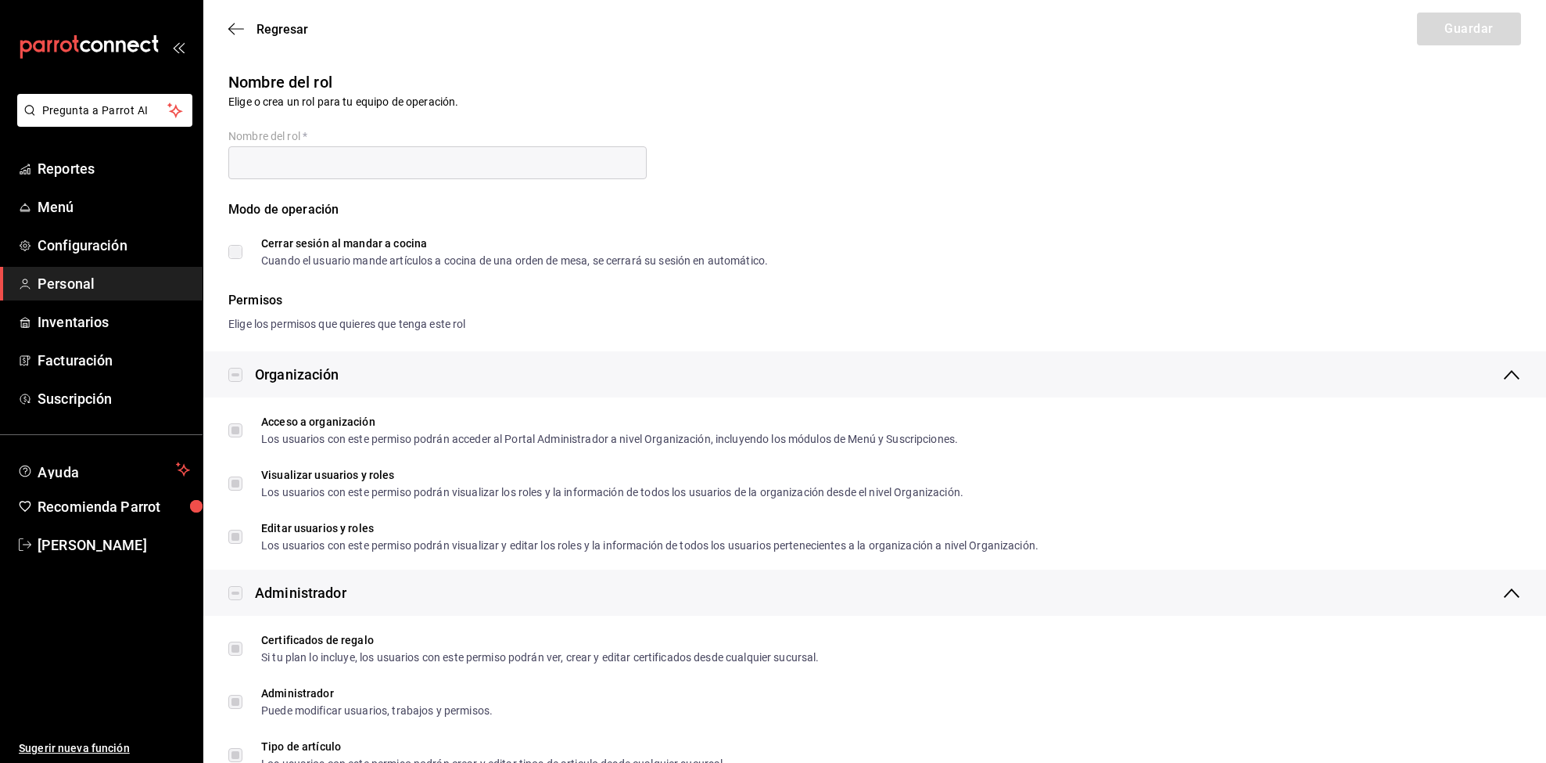
type input "Super Admin"
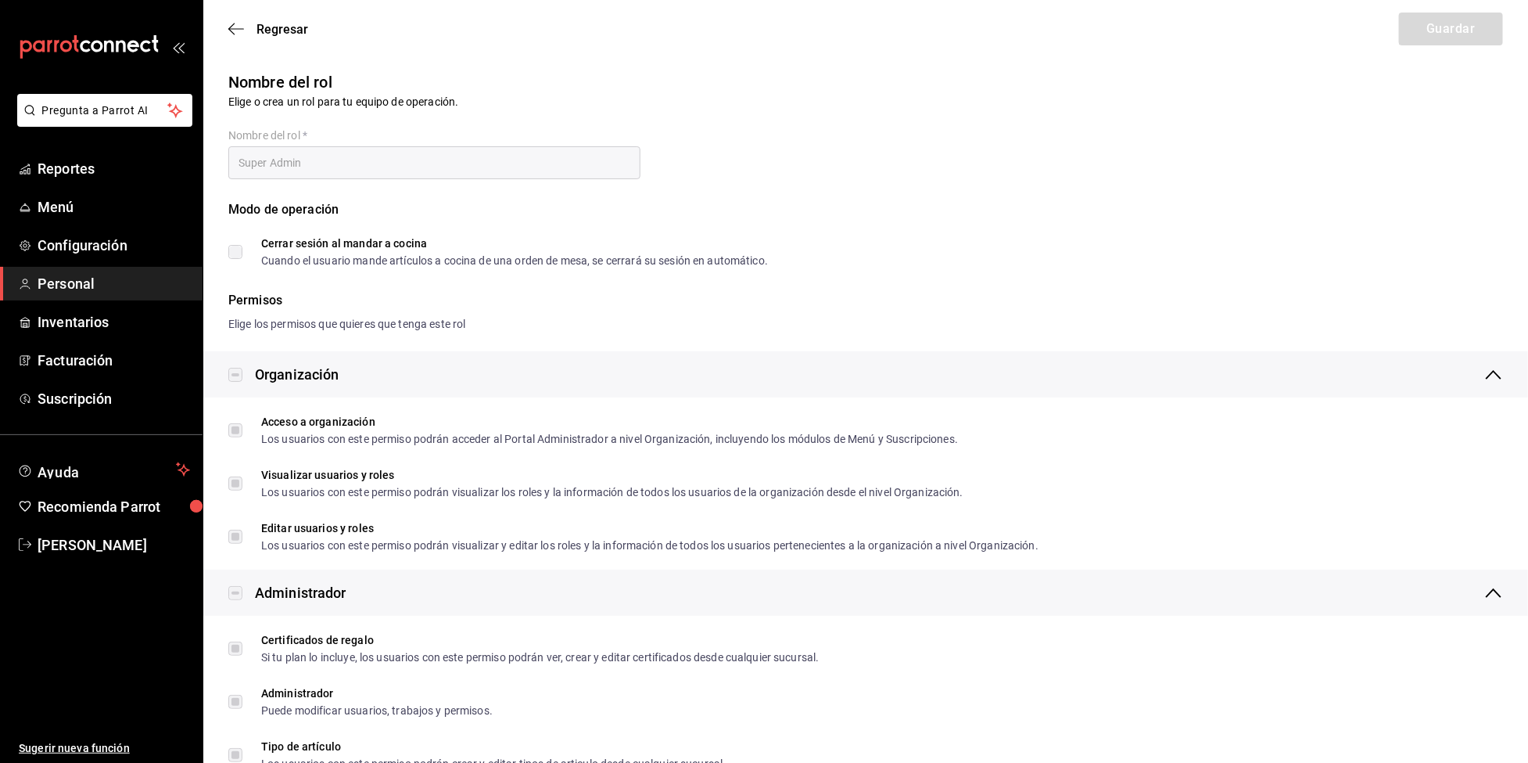
checkbox input "true"
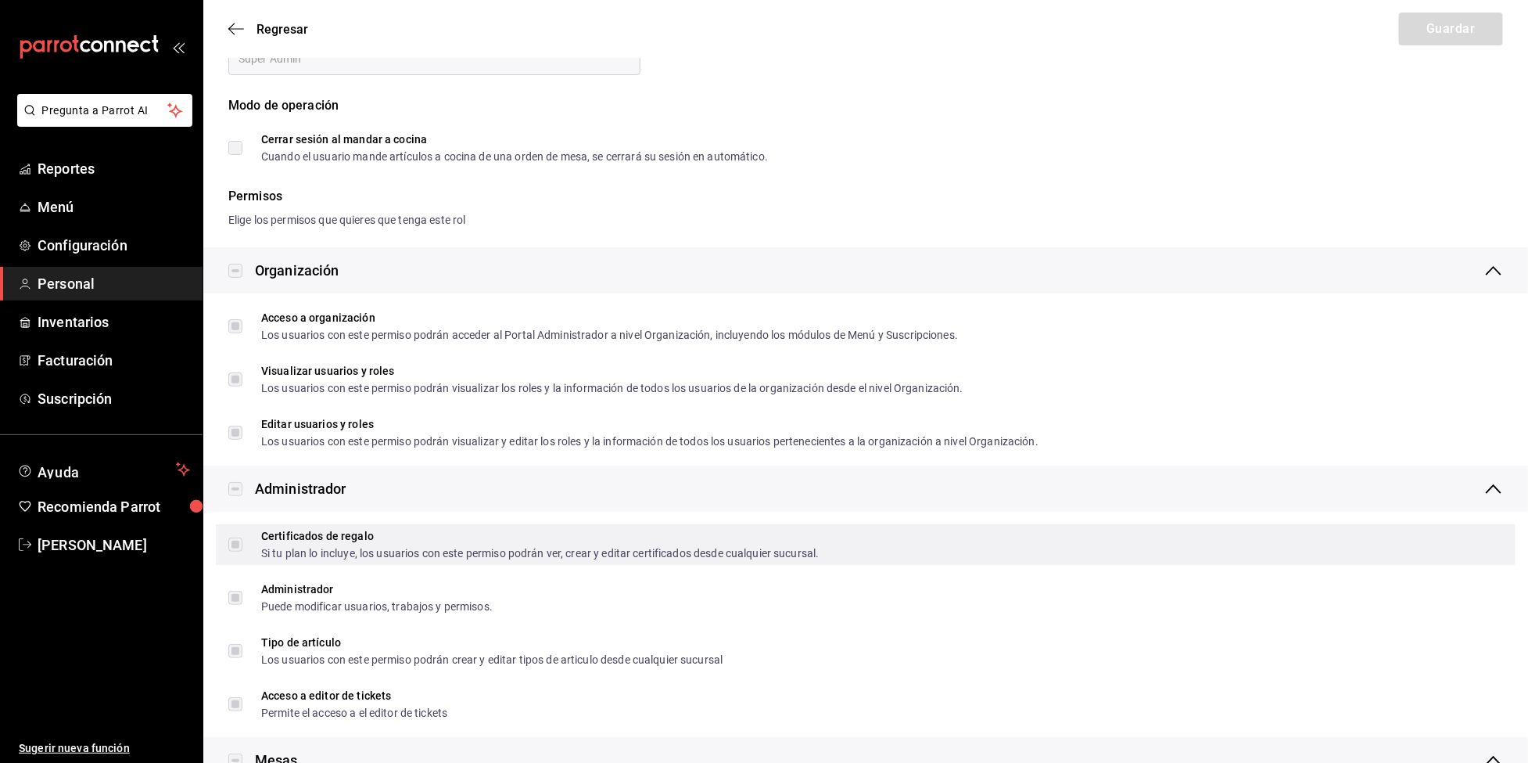
scroll to position [117, 0]
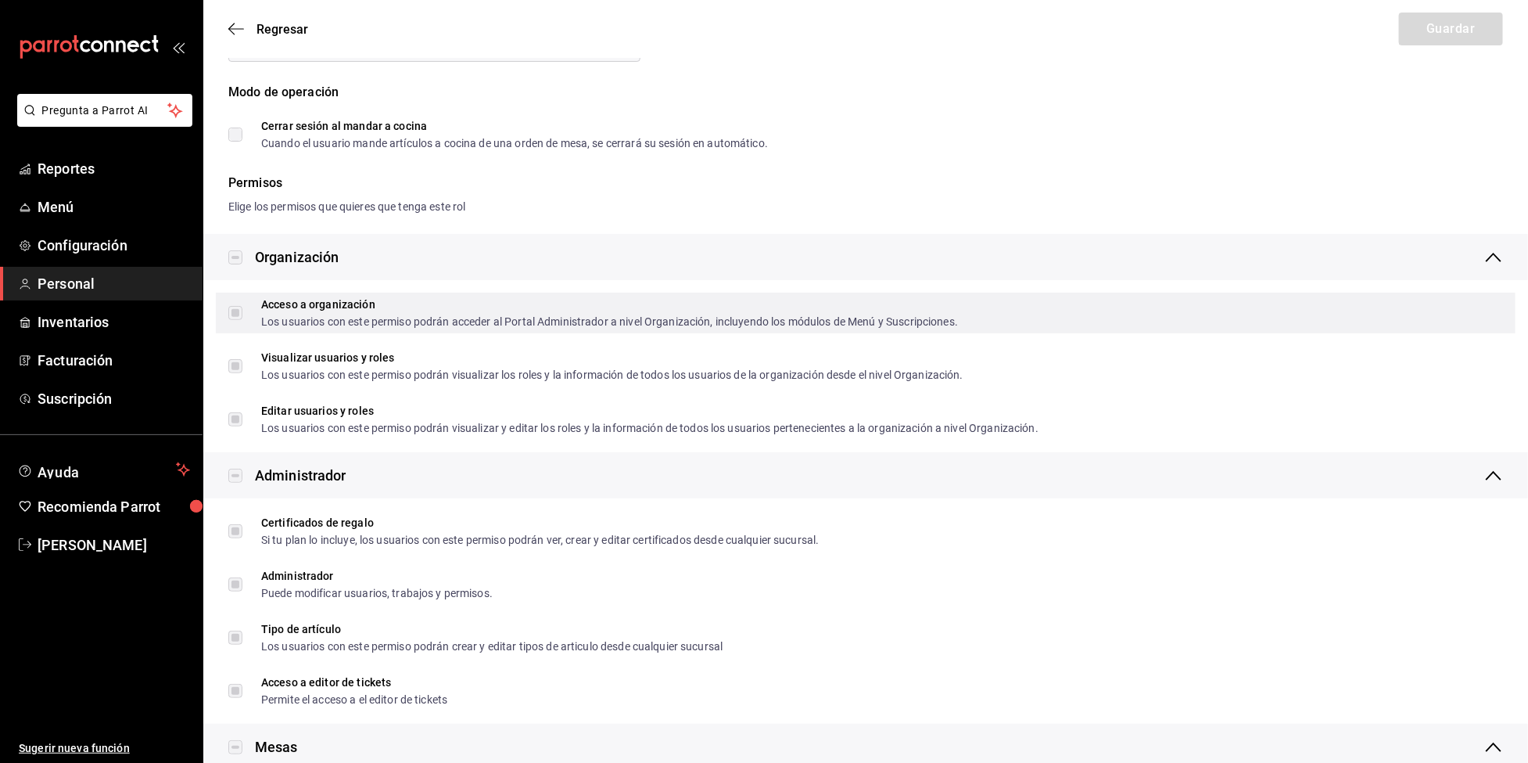
click at [240, 310] on label "Acceso a organización Los usuarios con este permiso podrán acceder al Portal Ad…" at bounding box center [593, 313] width 730 height 28
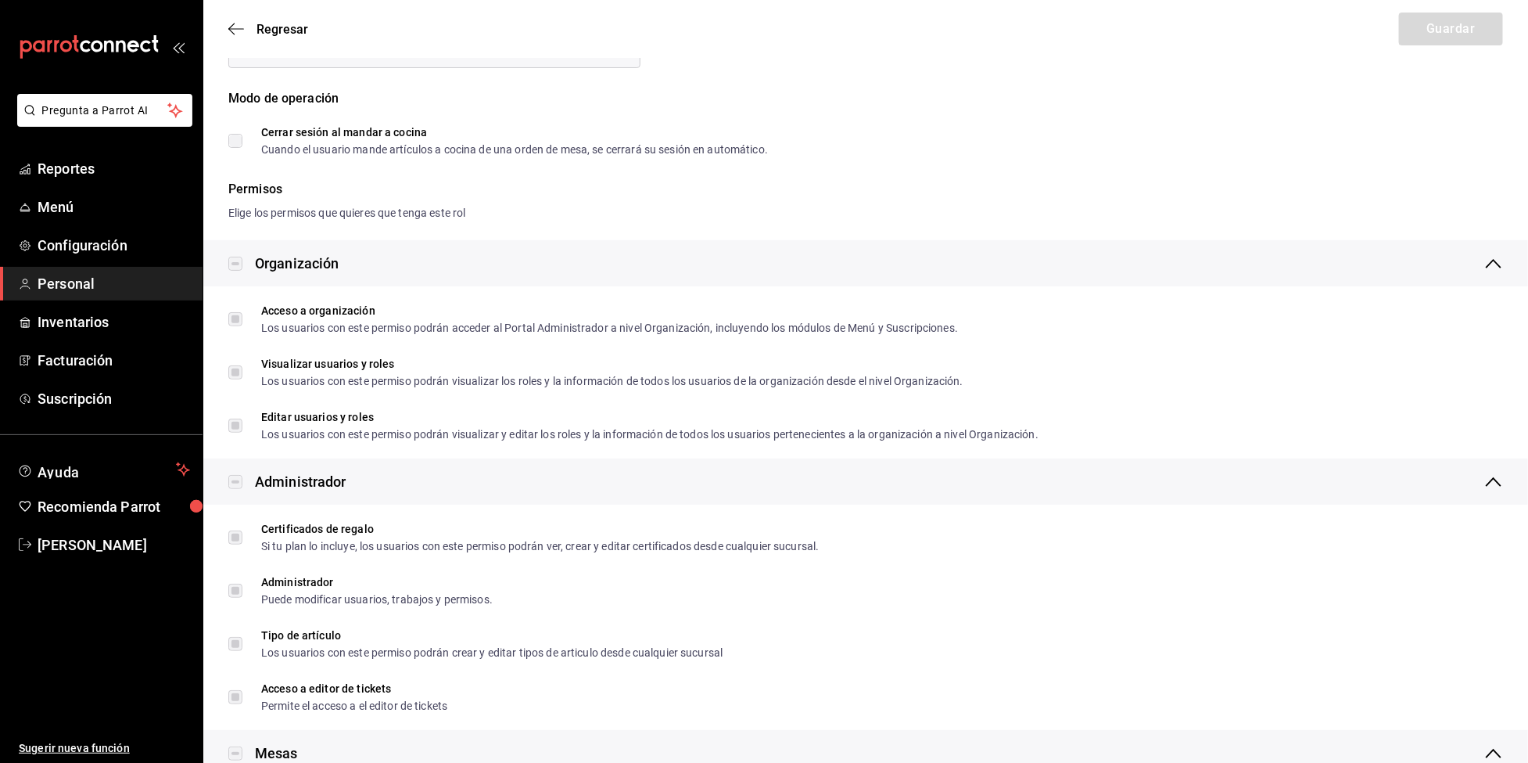
scroll to position [0, 0]
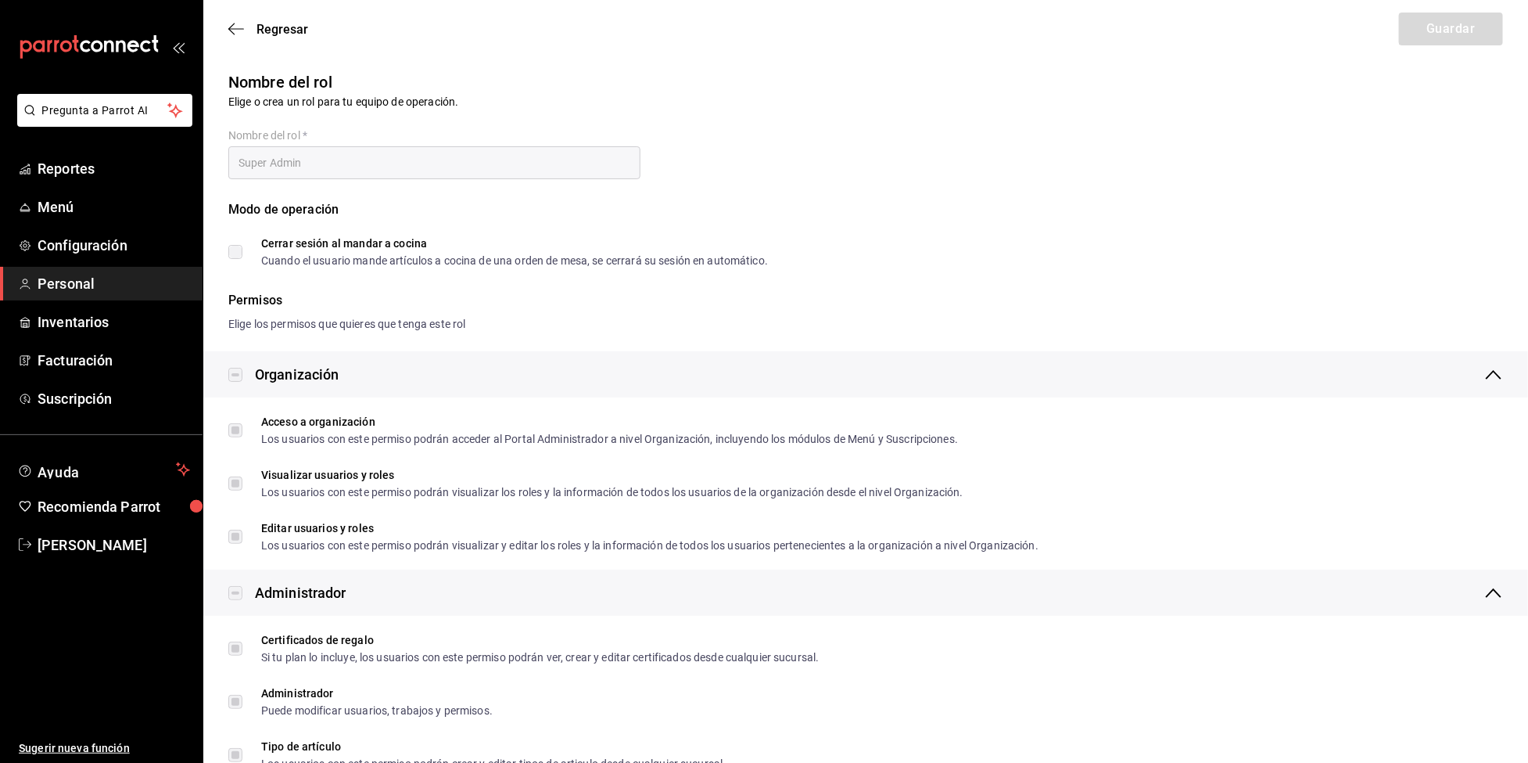
click at [68, 275] on span "Personal" at bounding box center [114, 283] width 153 height 21
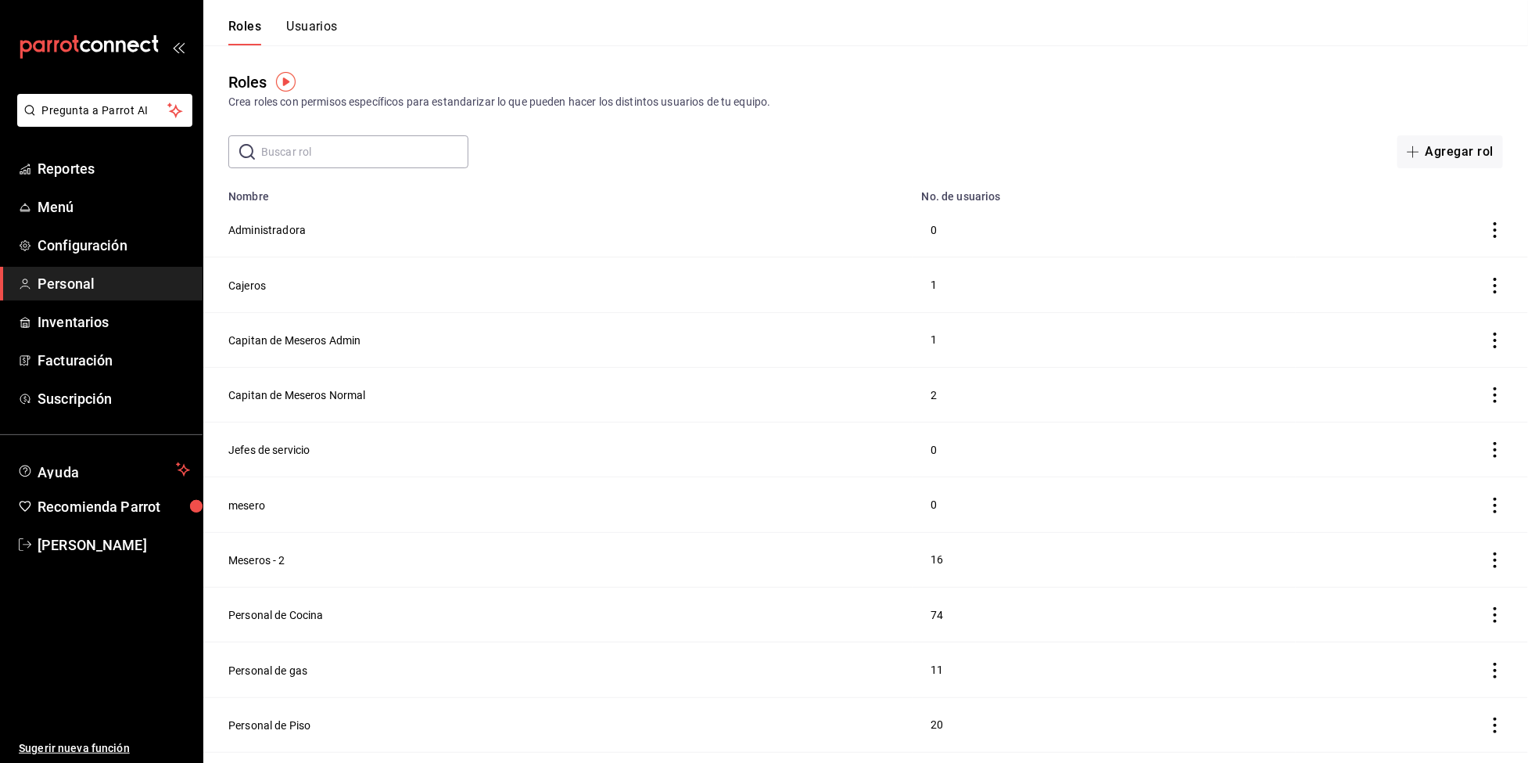
click at [310, 12] on div "Roles Usuarios" at bounding box center [270, 22] width 135 height 45
click at [310, 19] on button "Usuarios" at bounding box center [312, 32] width 52 height 27
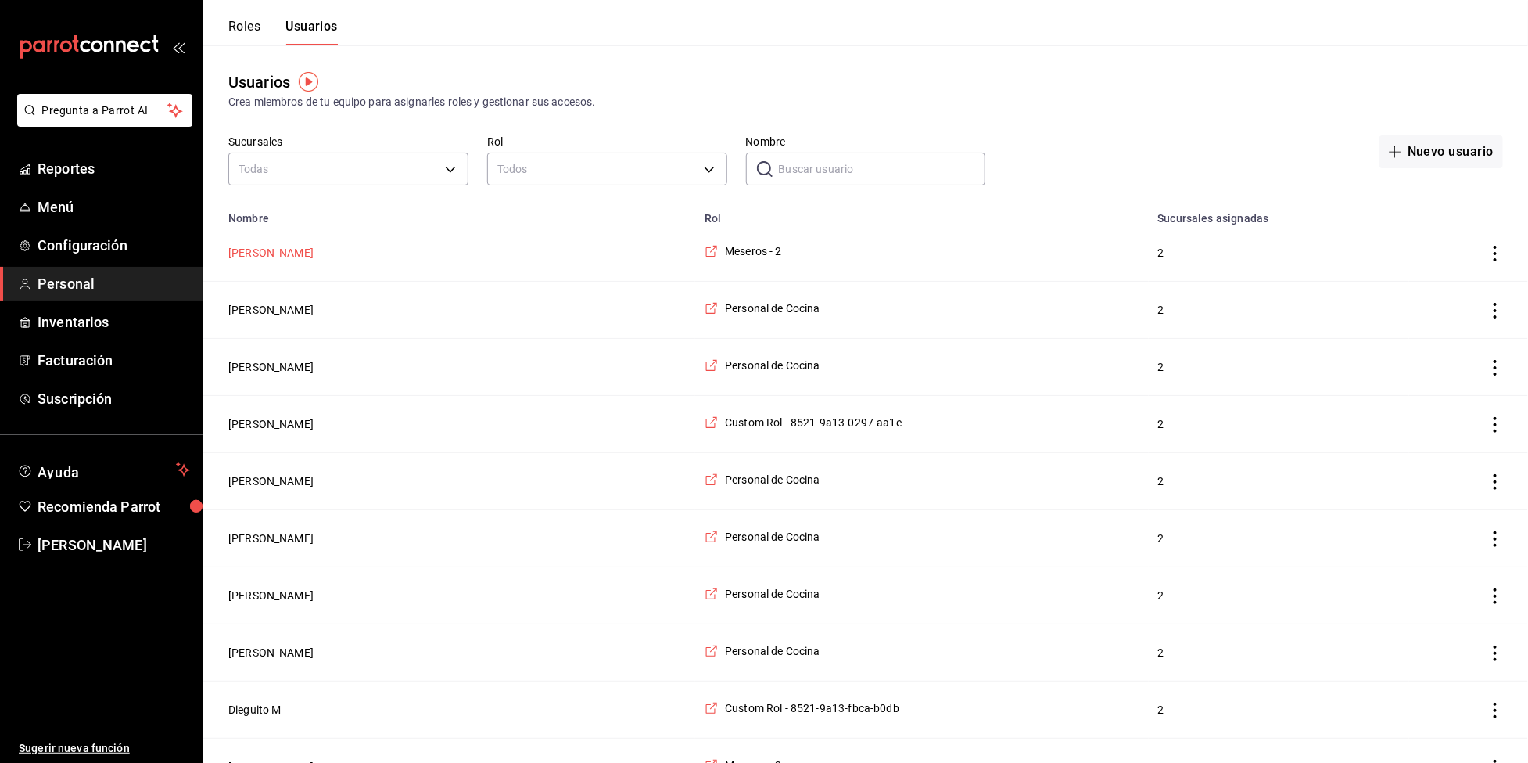
click at [266, 257] on button "Sandra Diaz" at bounding box center [270, 253] width 85 height 16
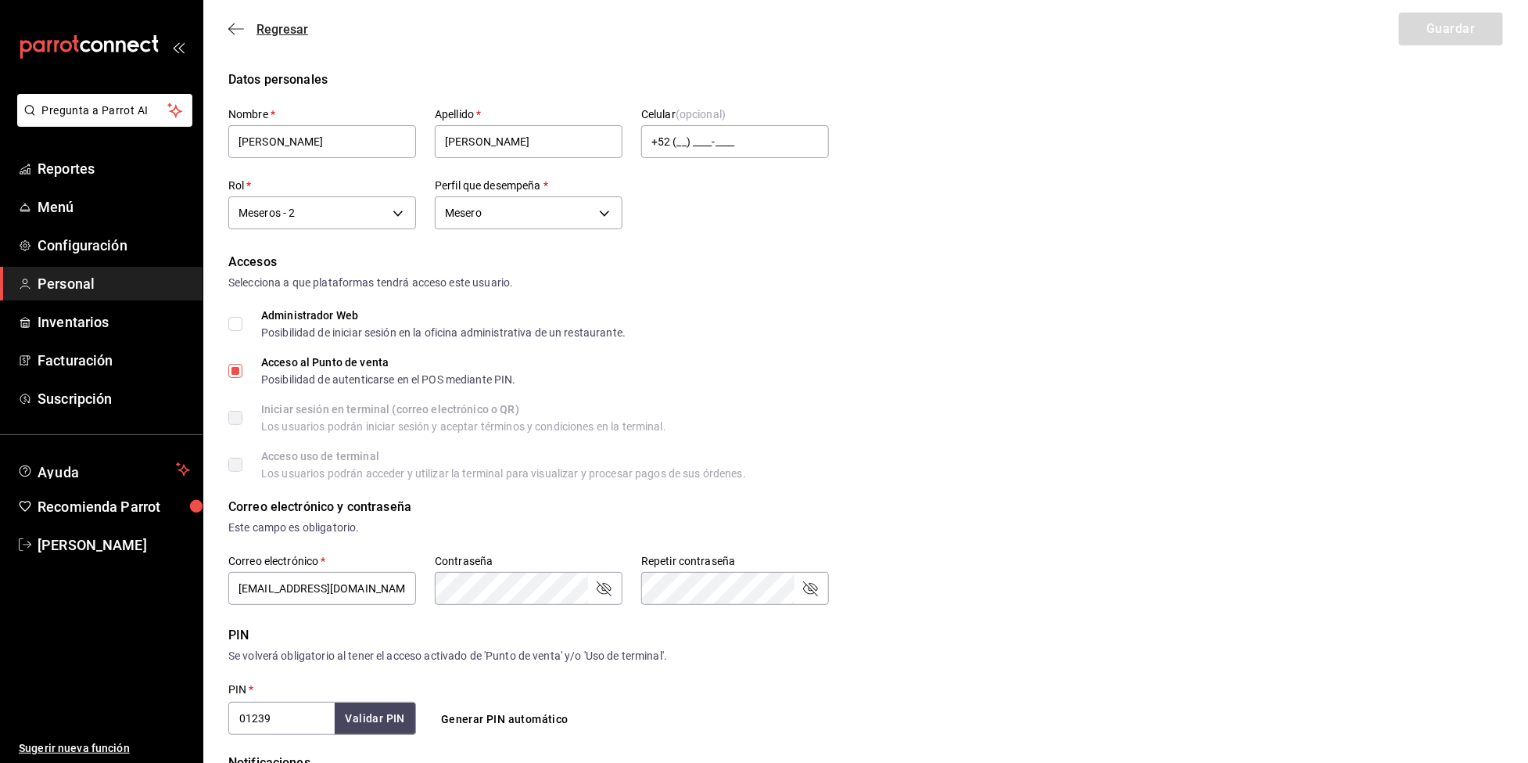
click at [278, 31] on span "Regresar" at bounding box center [283, 29] width 52 height 15
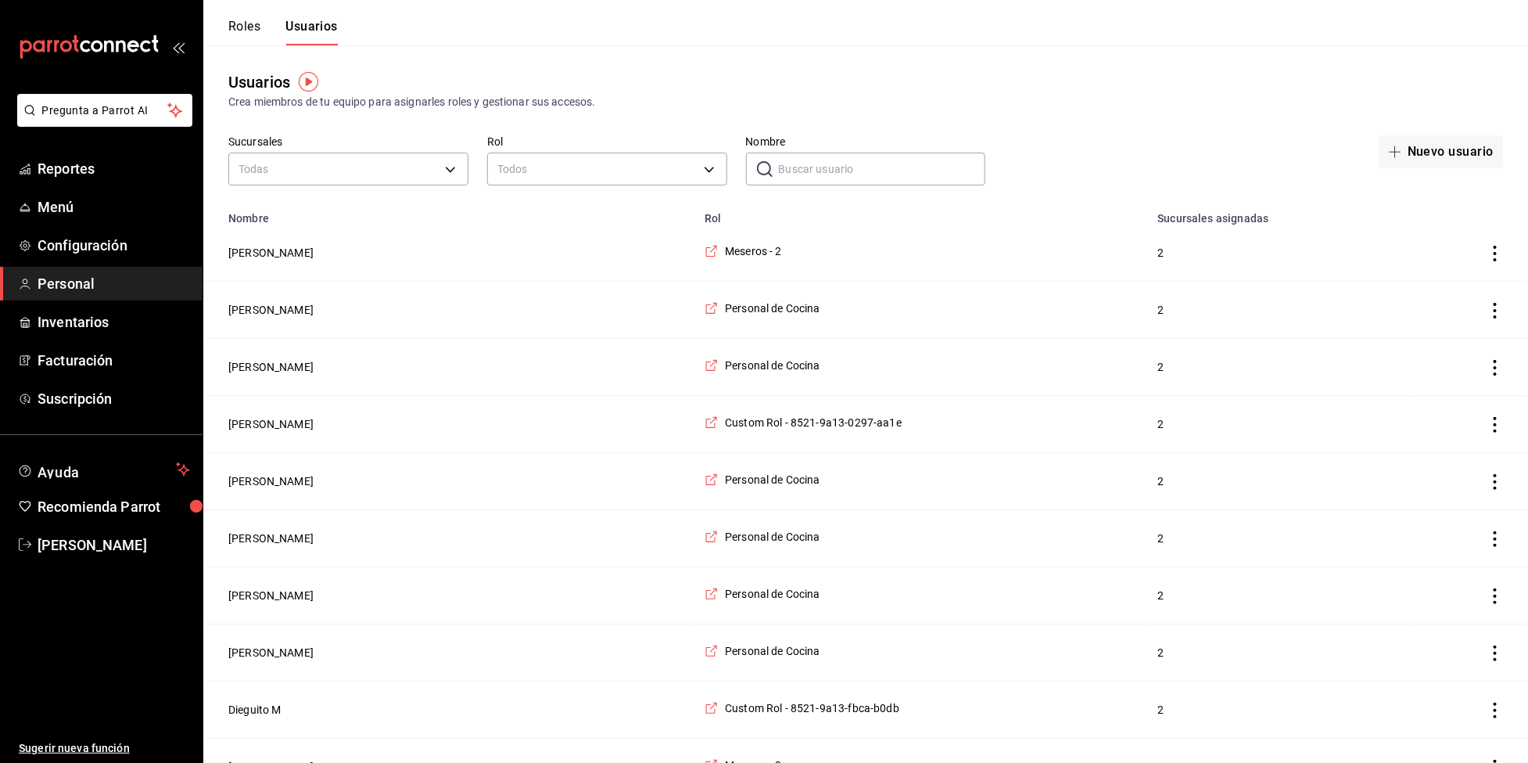
click at [230, 24] on button "Roles" at bounding box center [244, 32] width 32 height 27
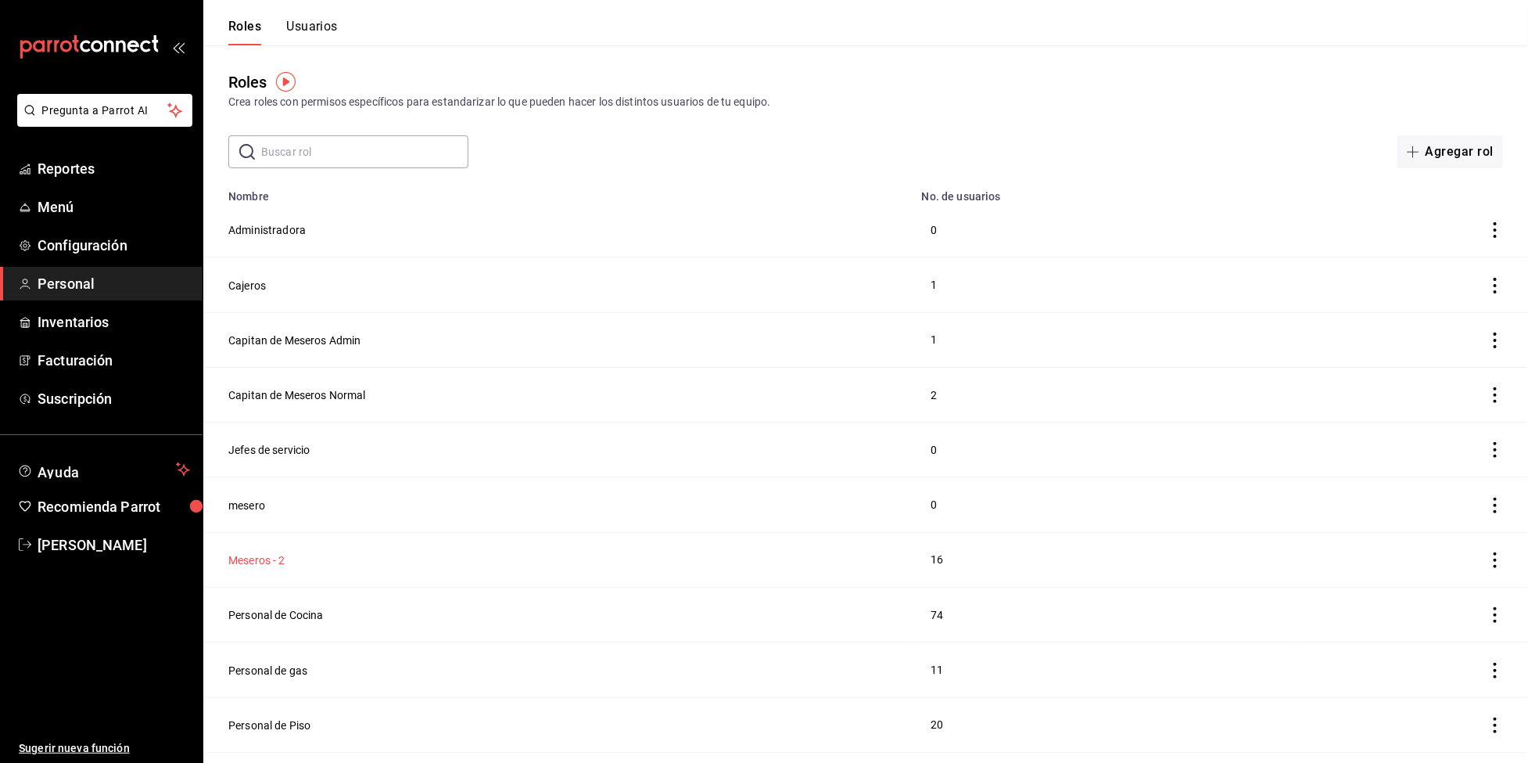
click at [258, 563] on button "Meseros - 2" at bounding box center [256, 560] width 57 height 16
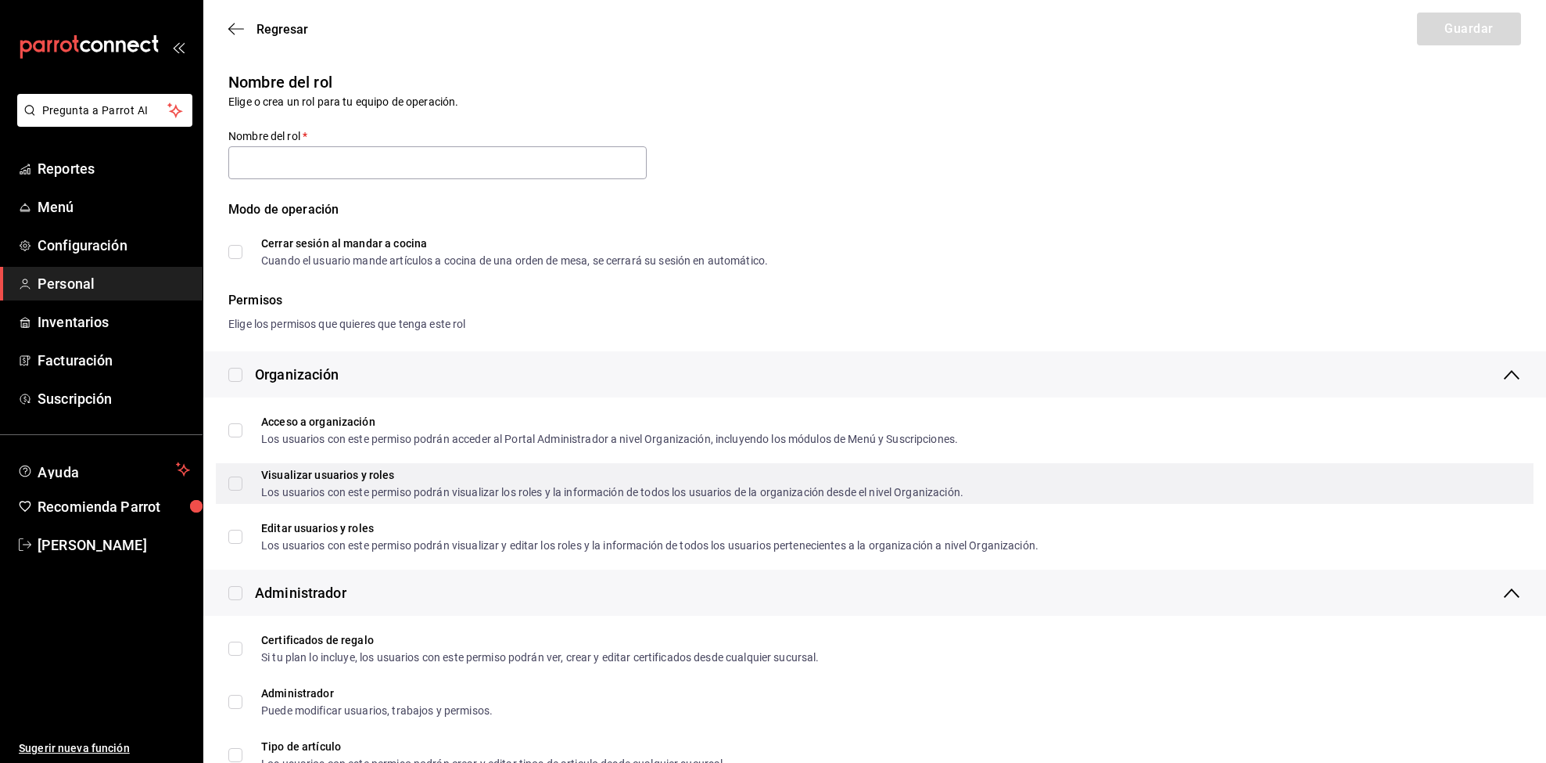
type input "Meseros - 2"
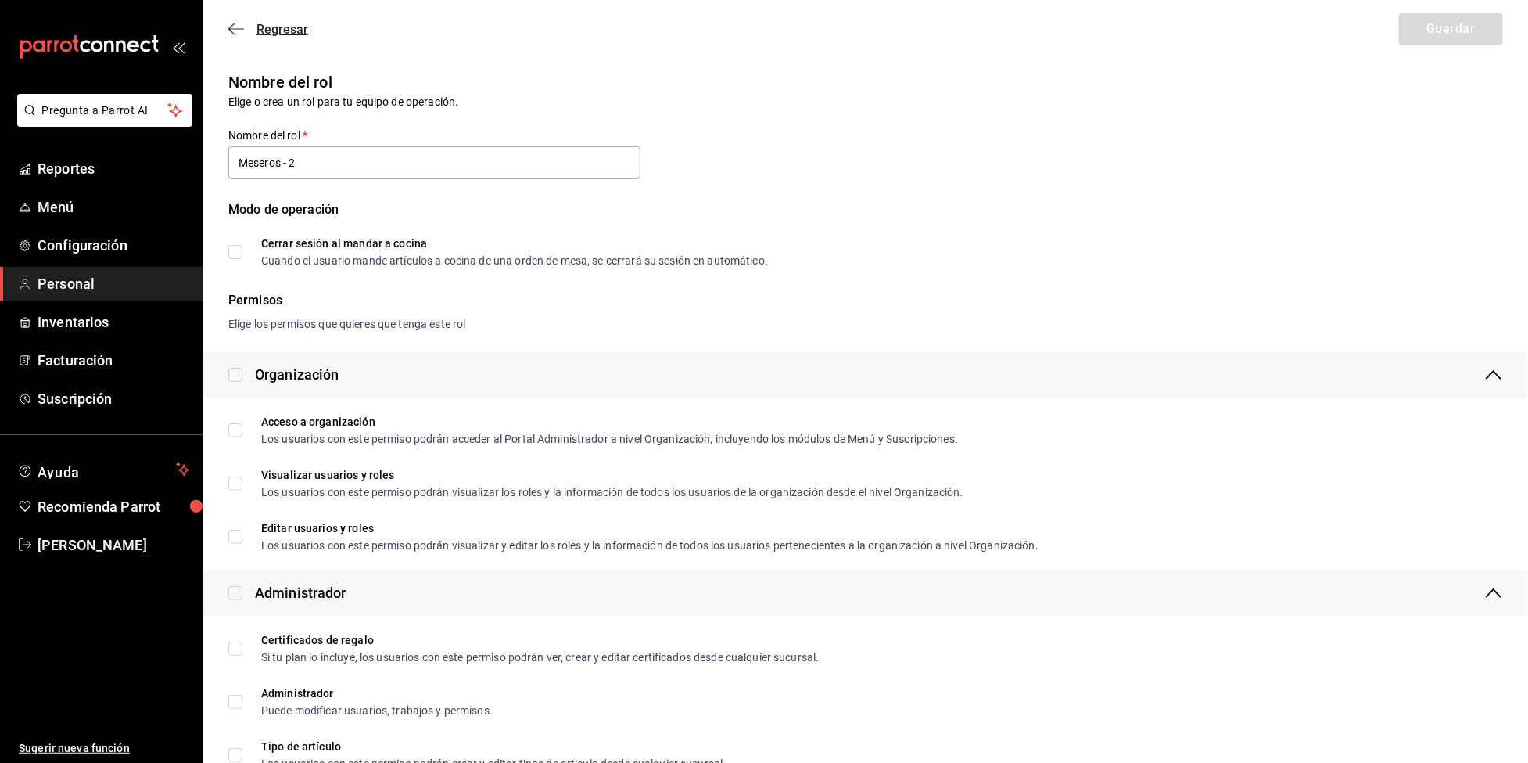
click at [279, 34] on span "Regresar" at bounding box center [283, 29] width 52 height 15
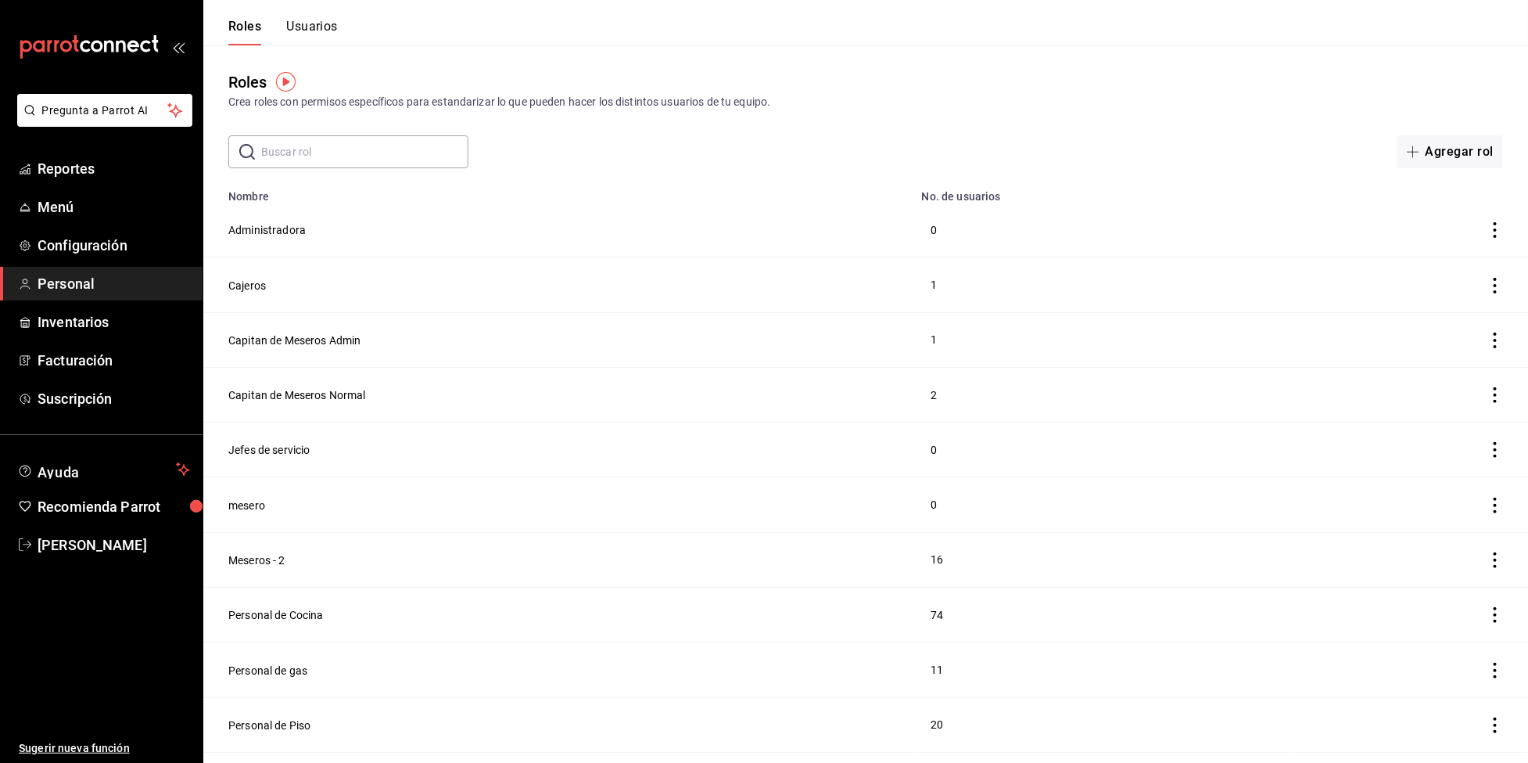
click at [303, 31] on button "Usuarios" at bounding box center [312, 32] width 52 height 27
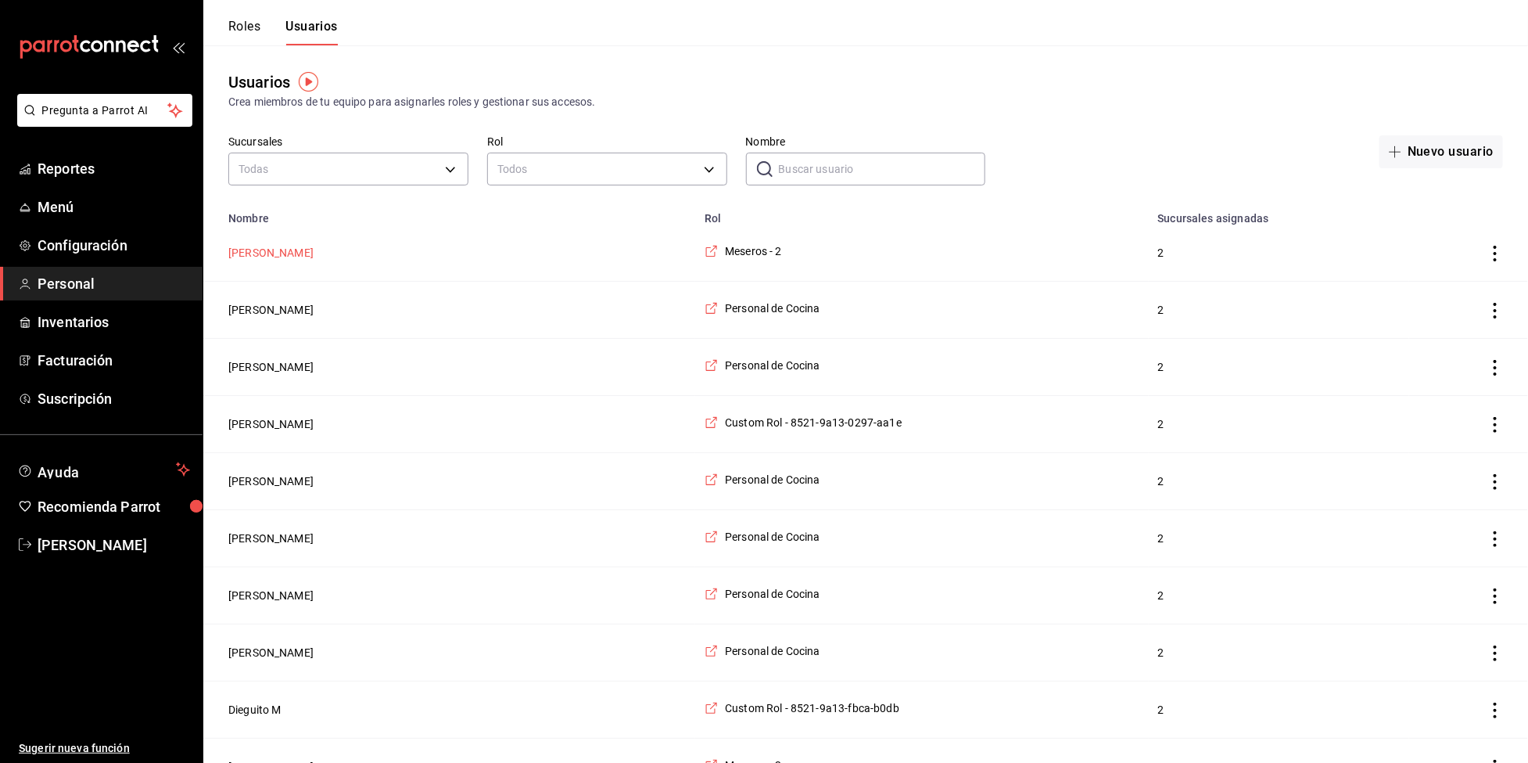
click at [273, 254] on button "Sandra Diaz" at bounding box center [270, 253] width 85 height 16
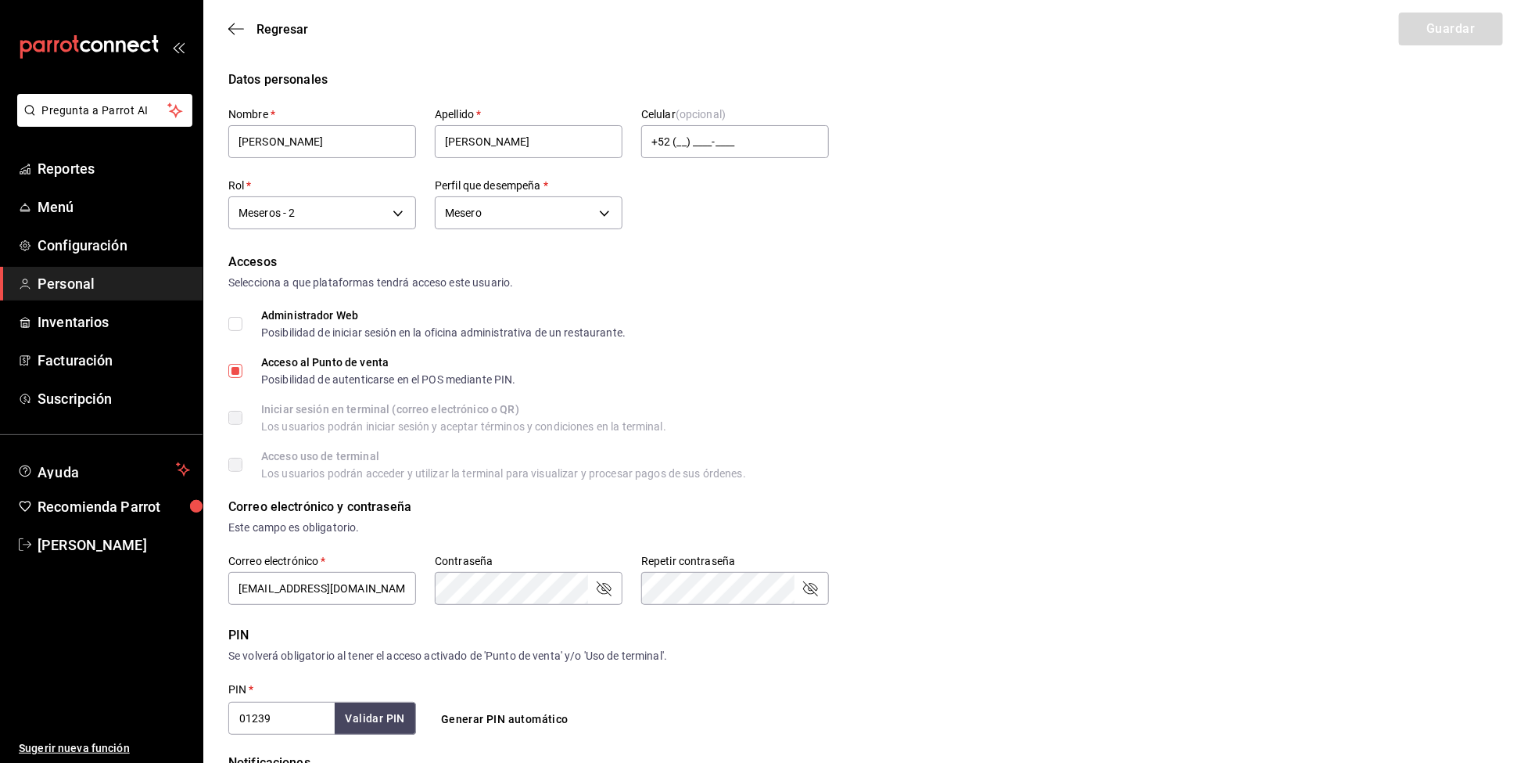
click at [239, 364] on input "Acceso al Punto de venta Posibilidad de autenticarse en el POS mediante PIN." at bounding box center [235, 371] width 14 height 14
checkbox input "true"
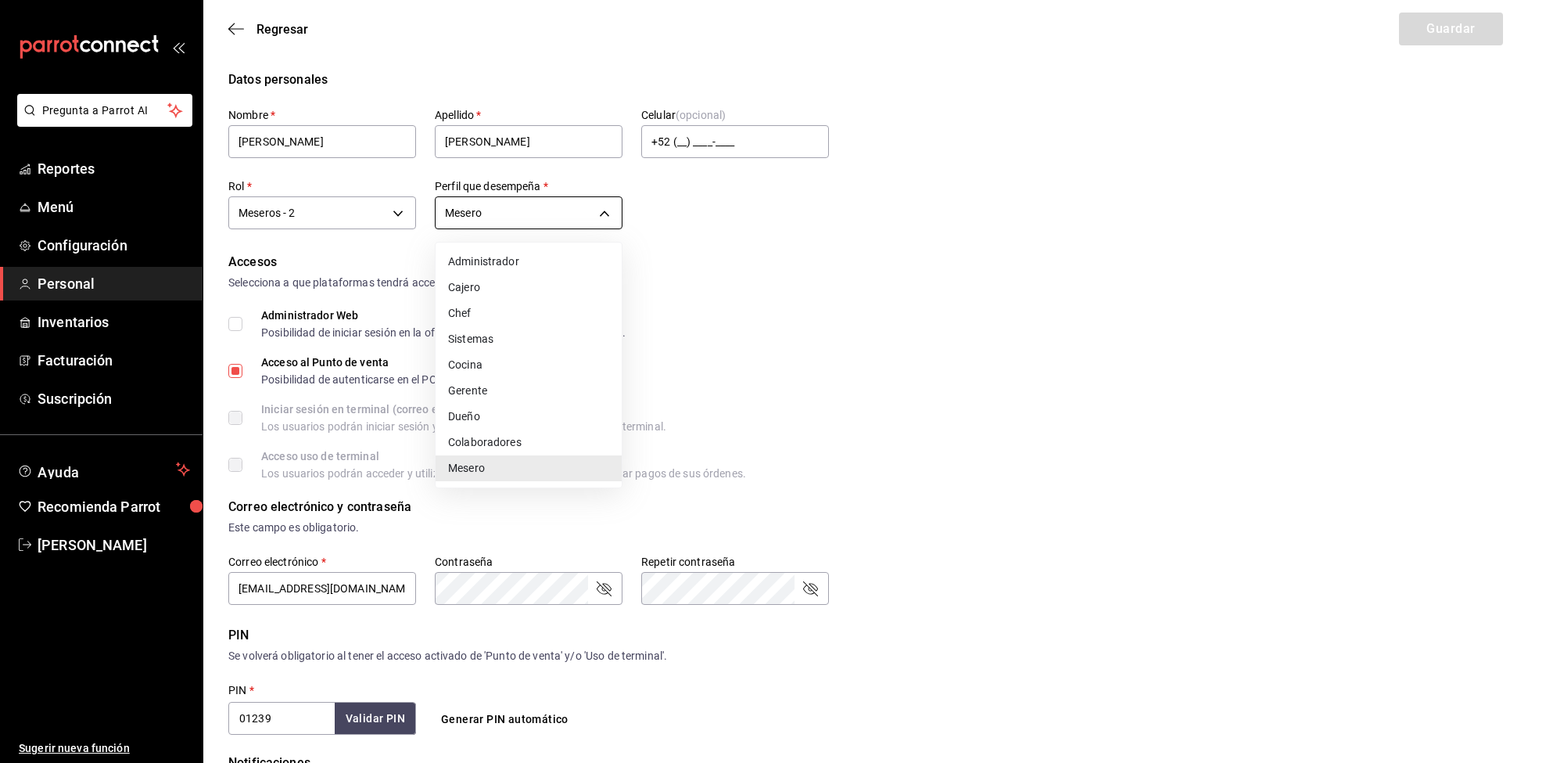
click at [597, 221] on body "Pregunta a Parrot AI Reportes Menú Configuración Personal Inventarios Facturaci…" at bounding box center [773, 562] width 1546 height 1125
click at [895, 315] on div at bounding box center [773, 381] width 1546 height 763
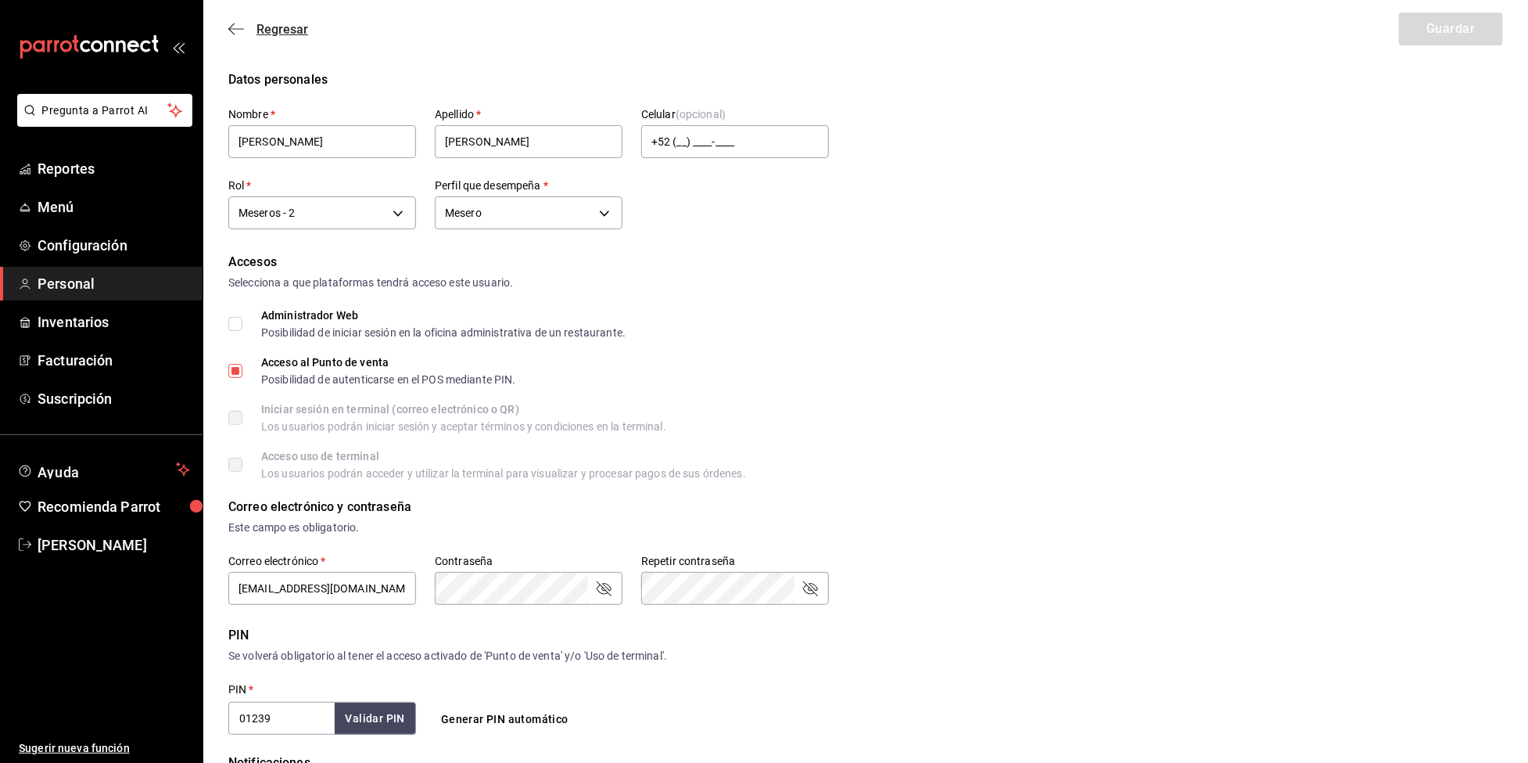
click at [257, 31] on span "Regresar" at bounding box center [283, 29] width 52 height 15
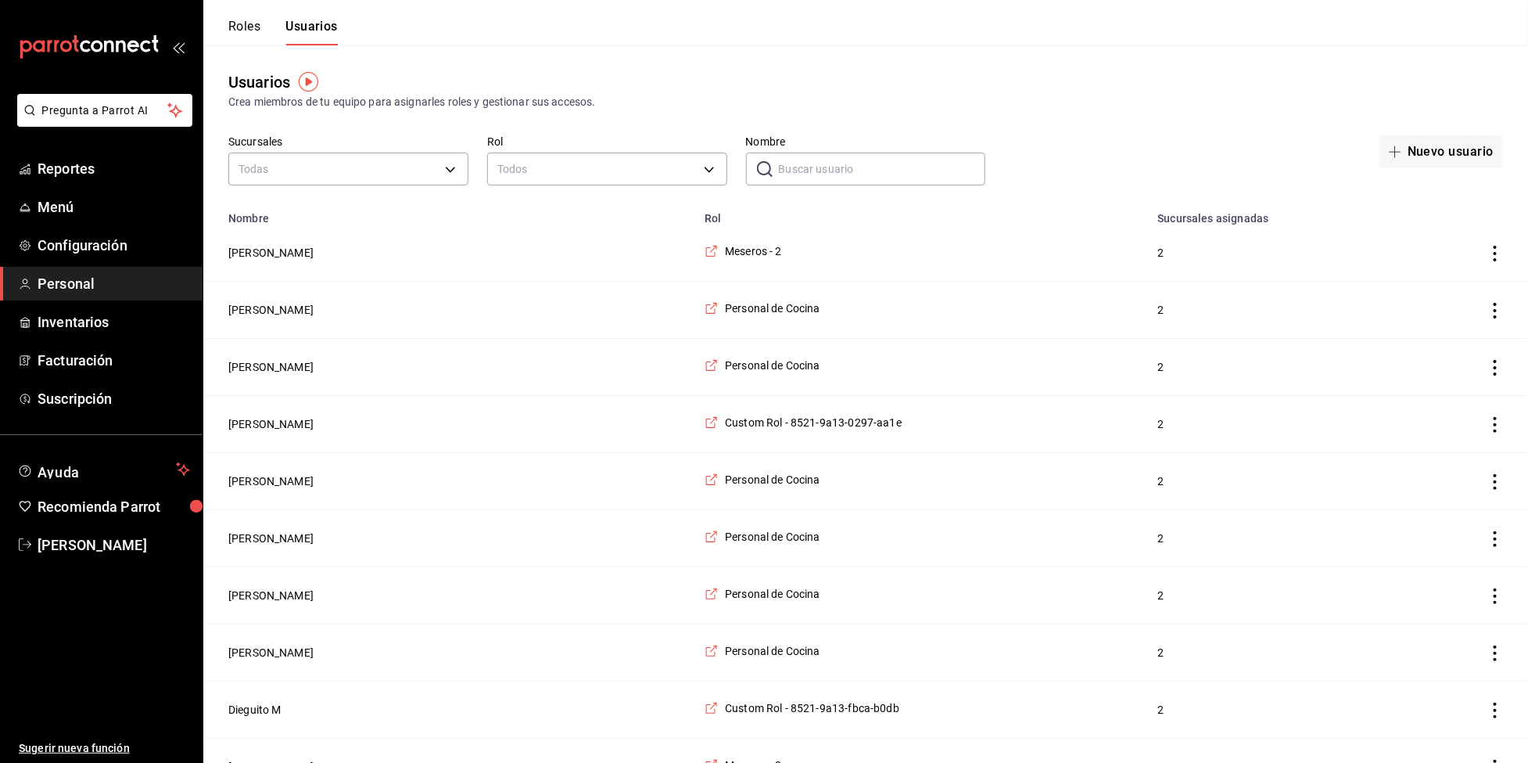
click at [235, 14] on div "Roles Usuarios" at bounding box center [270, 22] width 135 height 45
click at [235, 19] on button "Roles" at bounding box center [244, 32] width 32 height 27
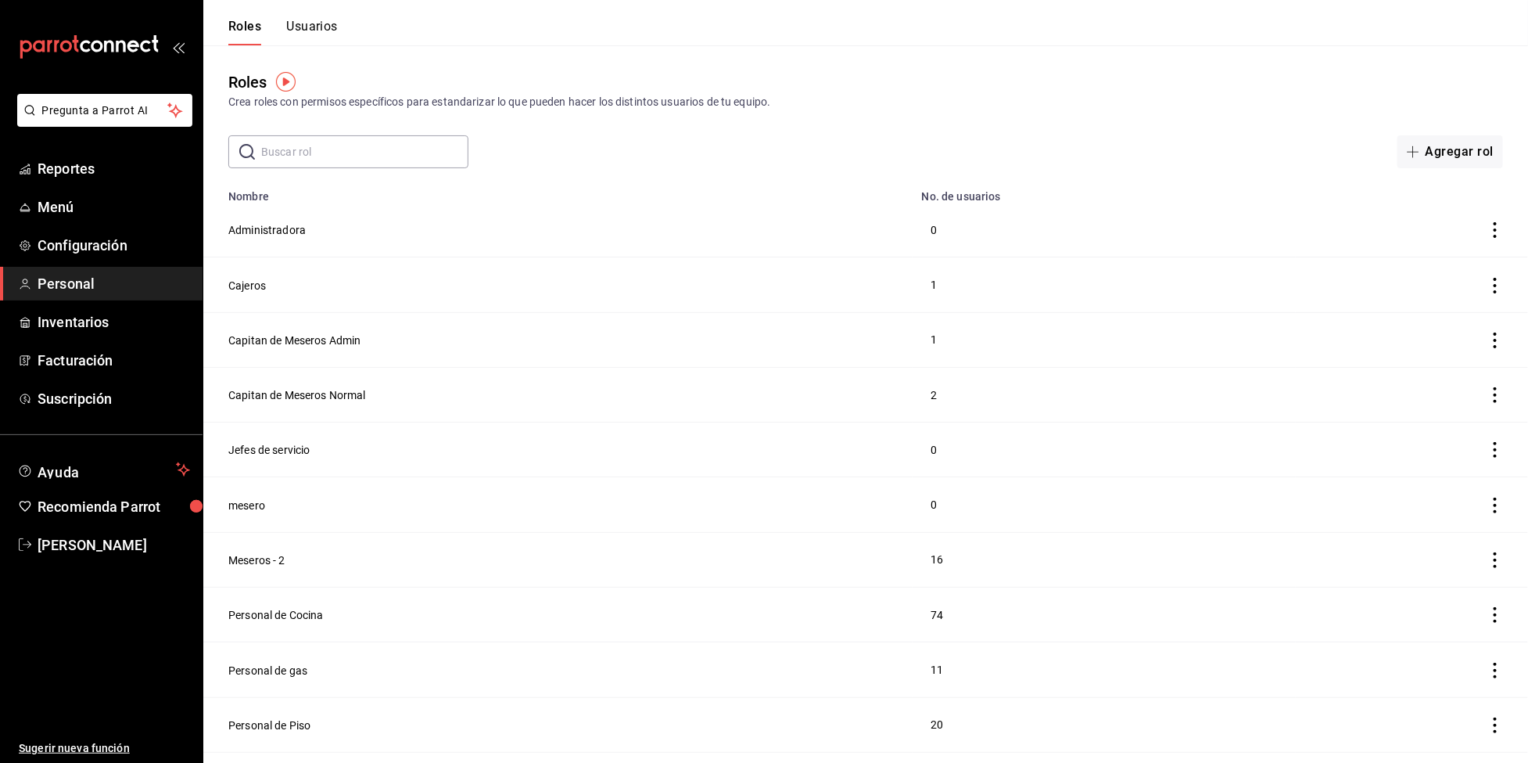
click at [322, 31] on button "Usuarios" at bounding box center [312, 32] width 52 height 27
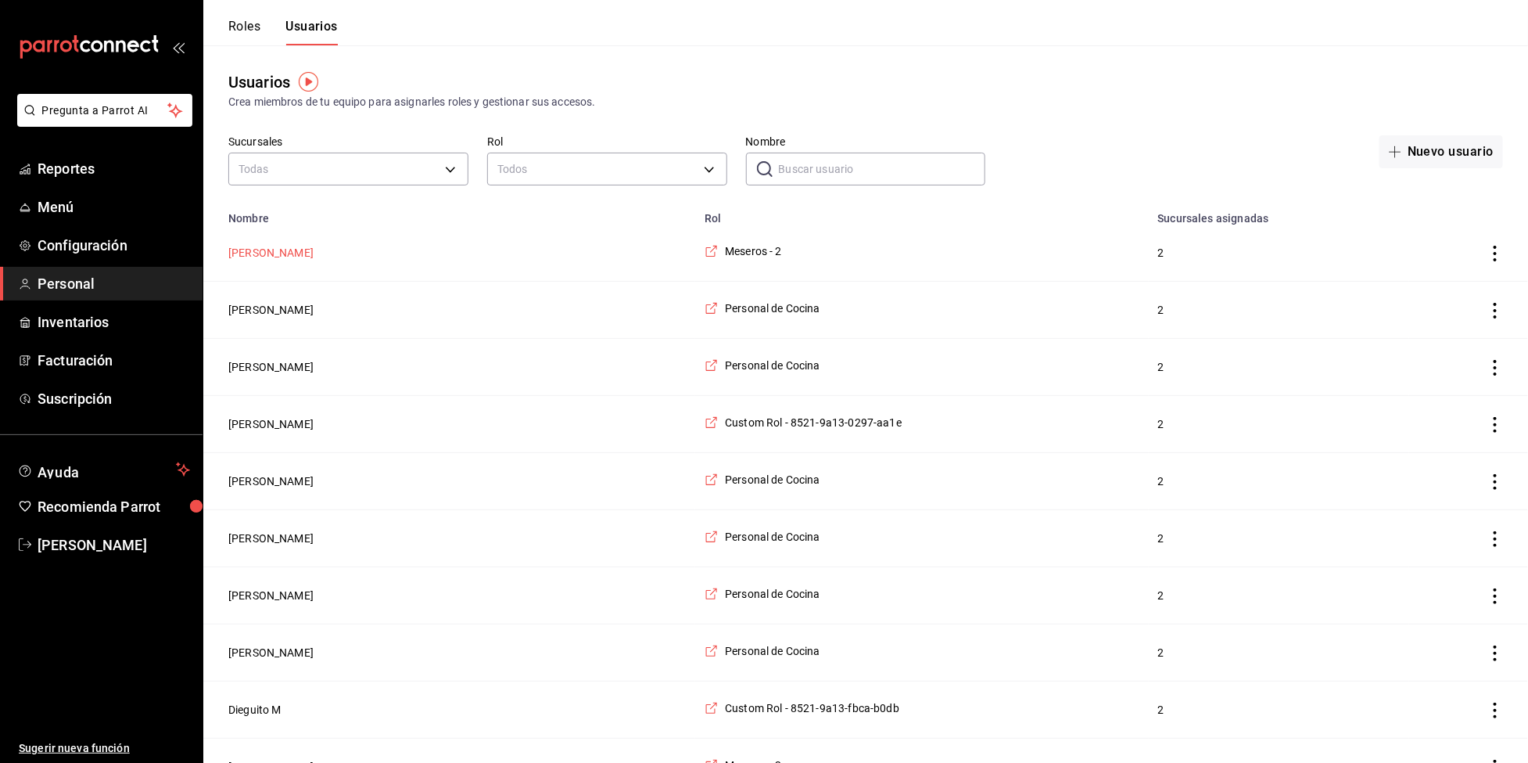
click at [282, 247] on button "Sandra Diaz" at bounding box center [270, 253] width 85 height 16
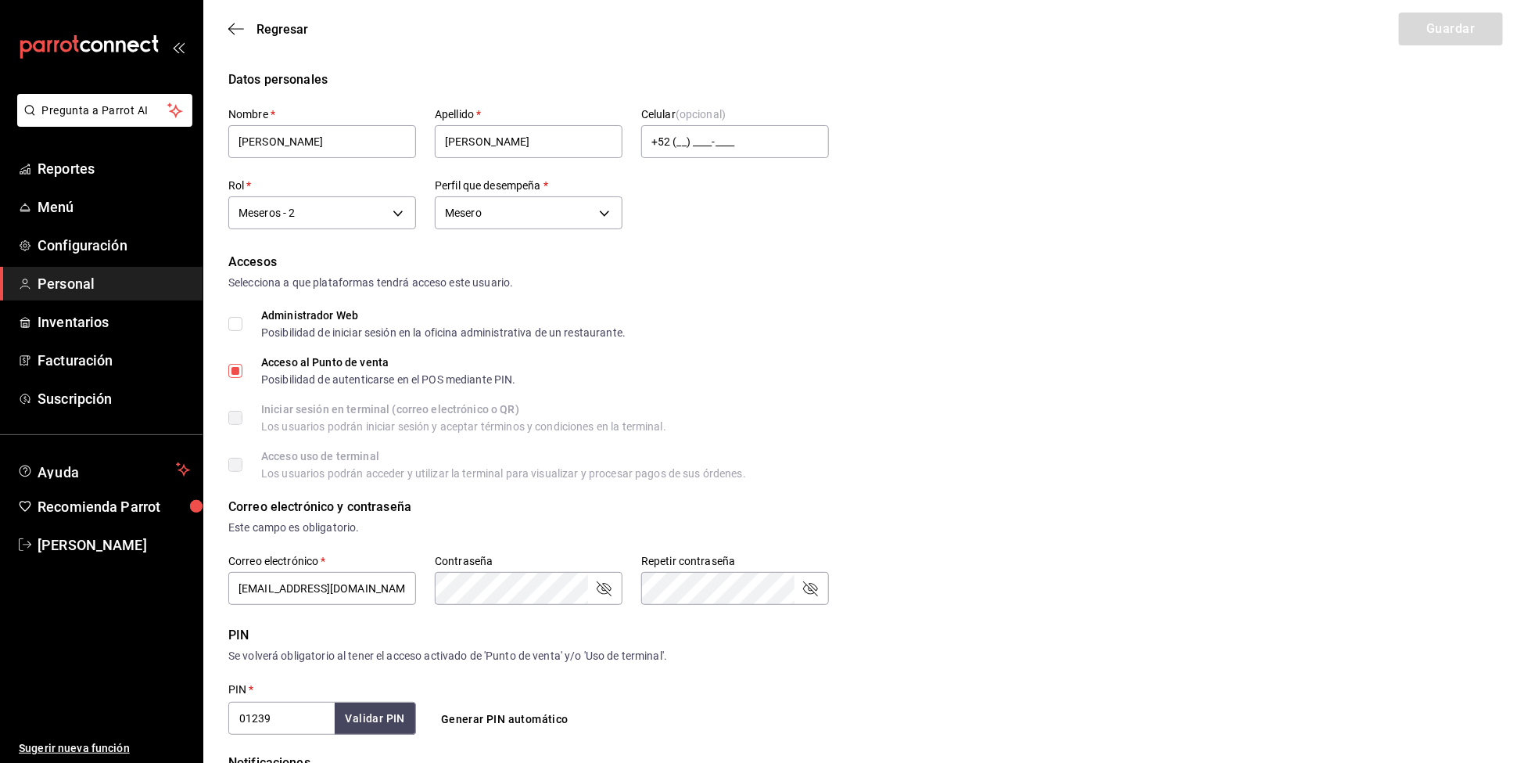
click at [399, 190] on div "Meseros - 2 35f302b9-2189-47b7-9c95-985f82f4e594" at bounding box center [322, 210] width 188 height 41
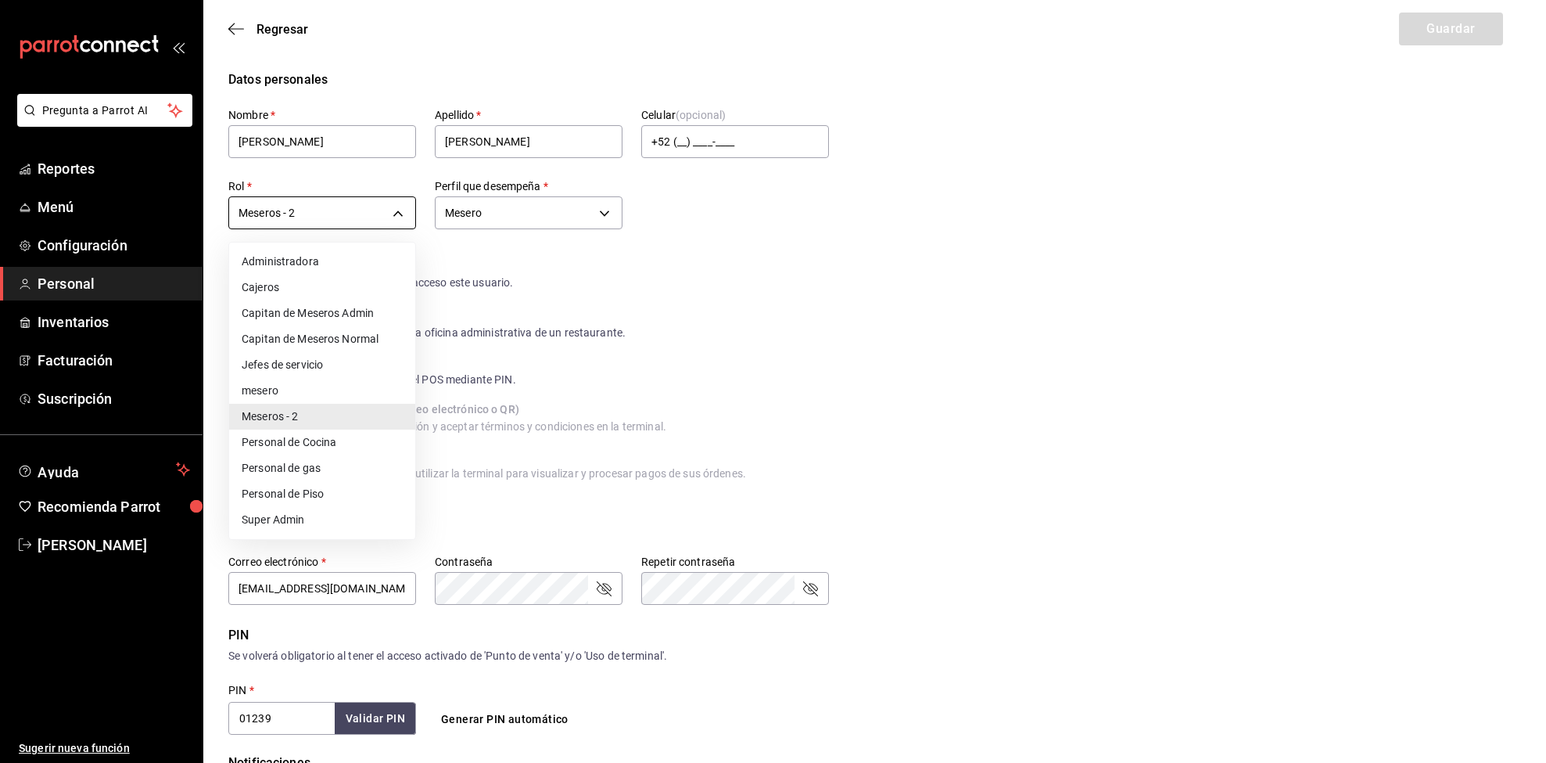
click at [395, 207] on body "Pregunta a Parrot AI Reportes Menú Configuración Personal Inventarios Facturaci…" at bounding box center [773, 562] width 1546 height 1125
click at [364, 400] on li "mesero" at bounding box center [322, 391] width 186 height 26
type input "0178bff7-5849-48c7-b60d-a6d385ada68f"
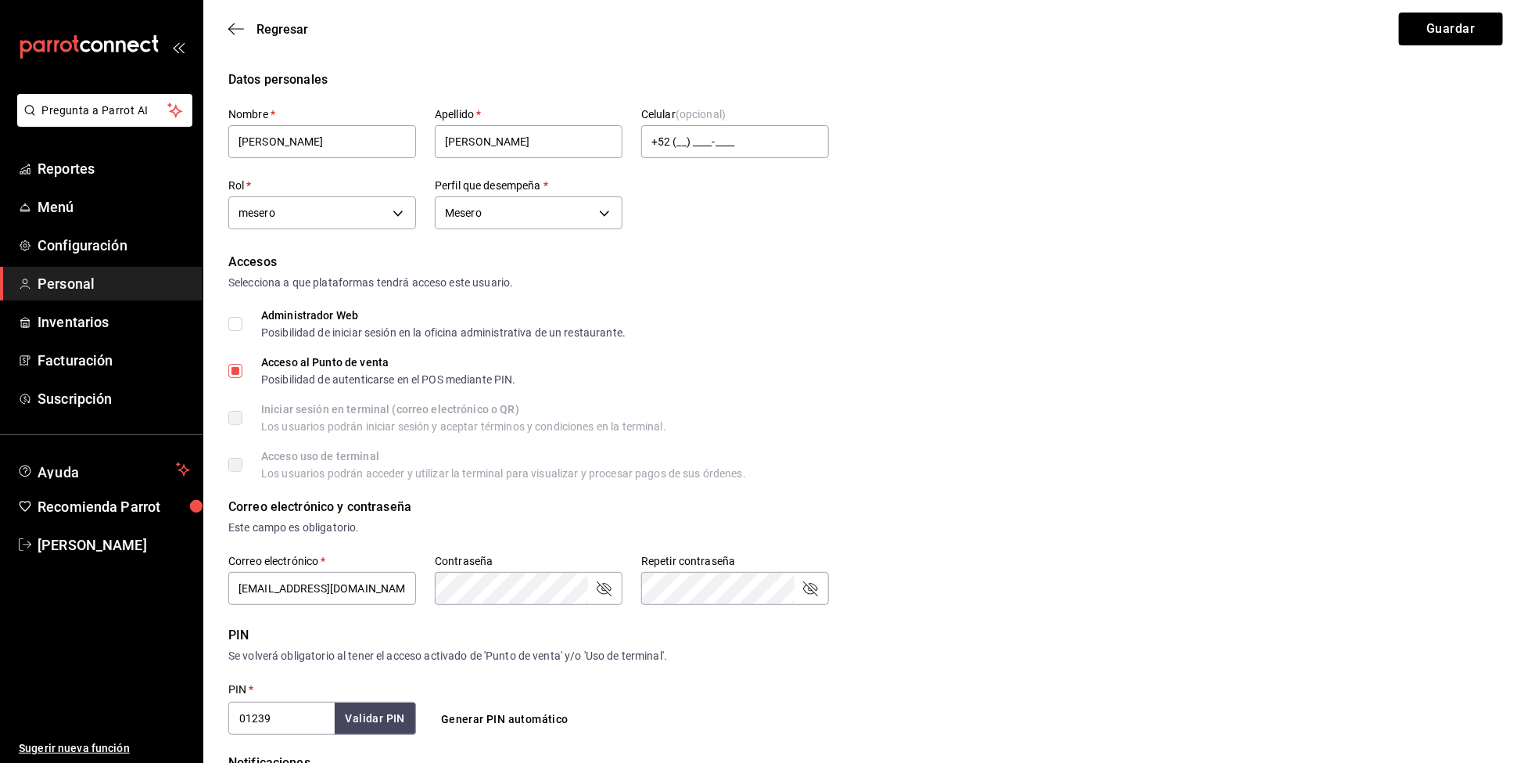
click at [1441, 50] on div "Regresar Guardar" at bounding box center [865, 29] width 1325 height 58
drag, startPoint x: 1441, startPoint y: 50, endPoint x: 1443, endPoint y: 40, distance: 10.4
click at [1443, 40] on button "Guardar" at bounding box center [1451, 29] width 104 height 33
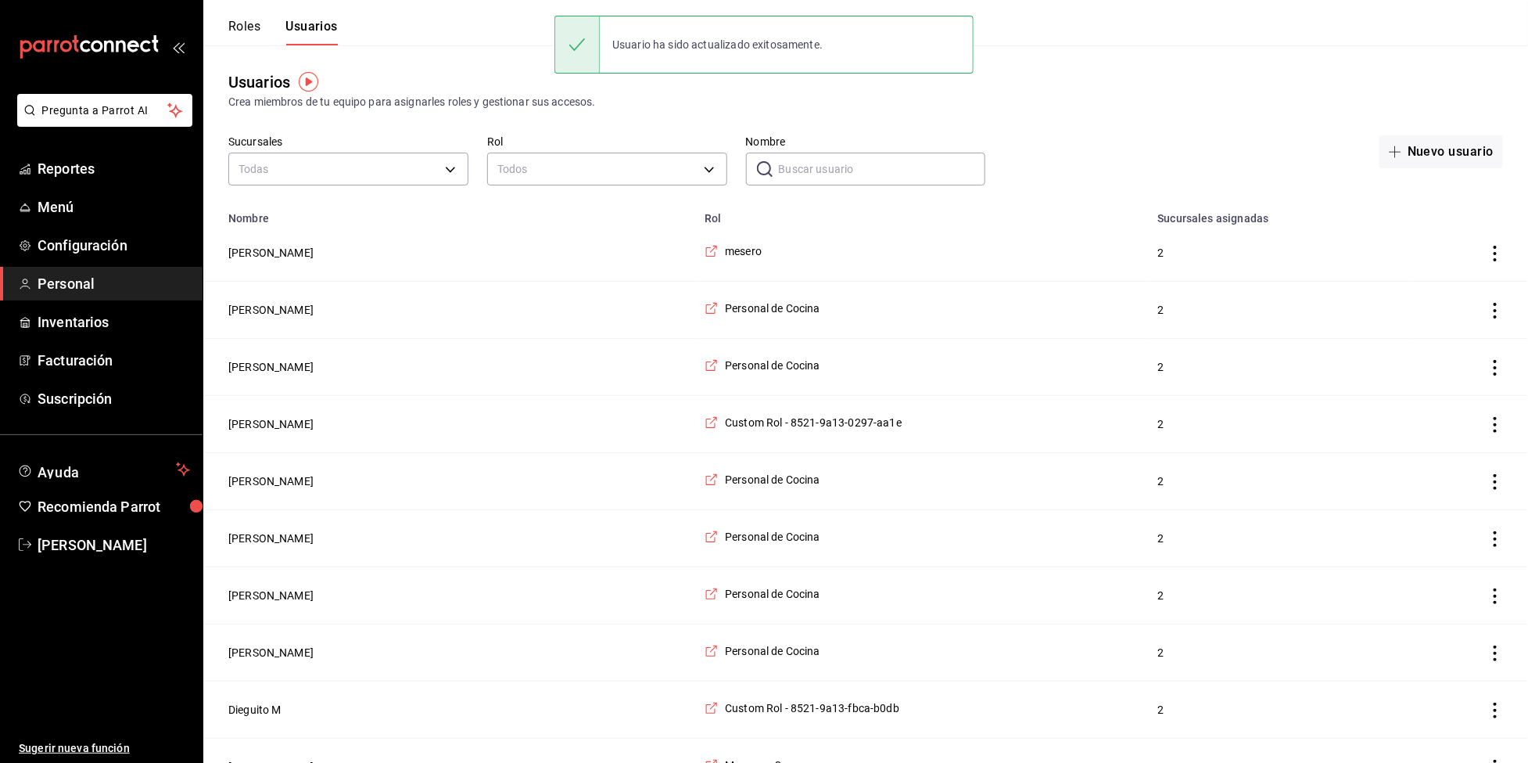
click at [268, 19] on div "Roles Usuarios" at bounding box center [283, 32] width 110 height 27
click at [245, 26] on button "Roles" at bounding box center [244, 32] width 32 height 27
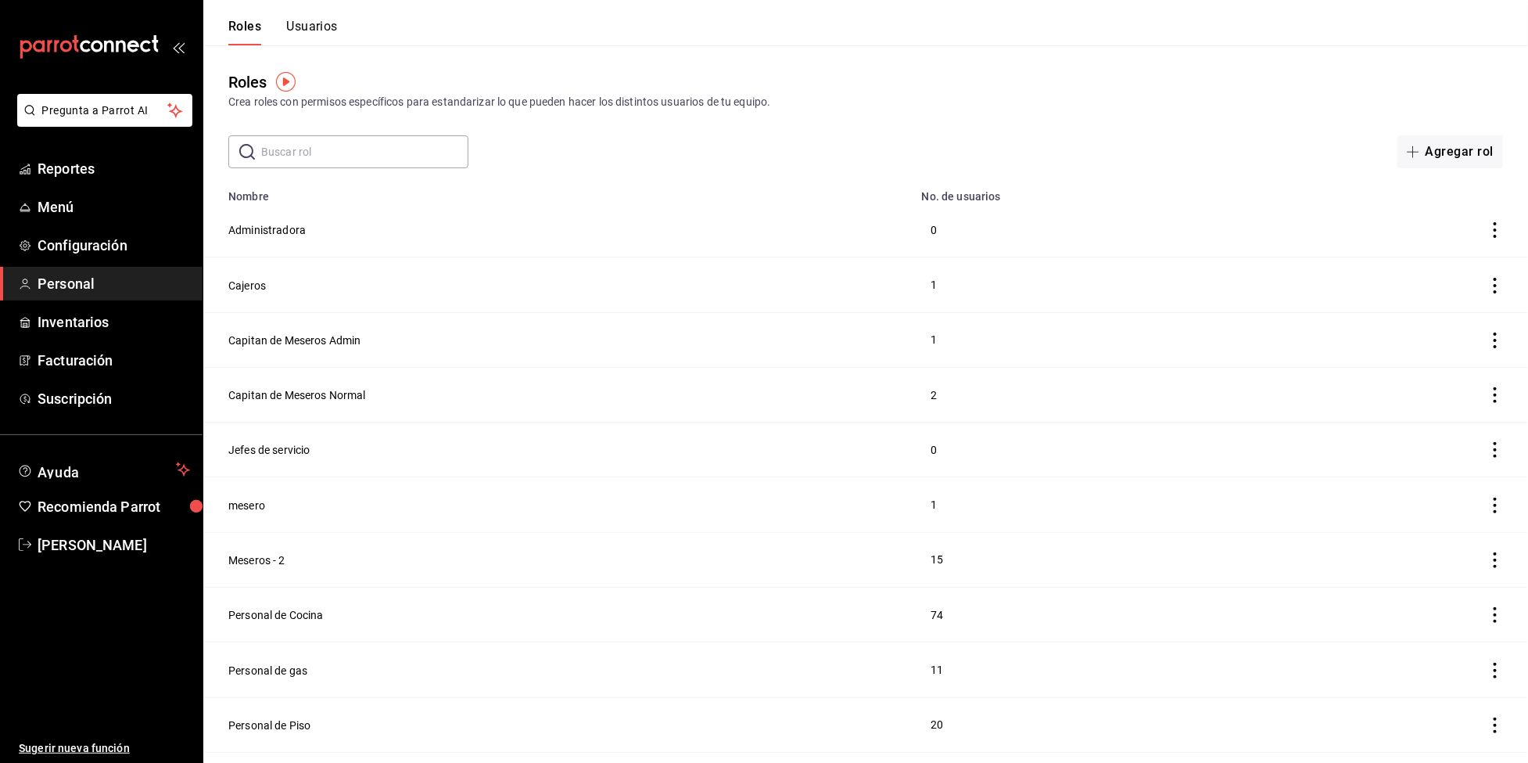
click at [252, 519] on td "mesero" at bounding box center [557, 504] width 709 height 55
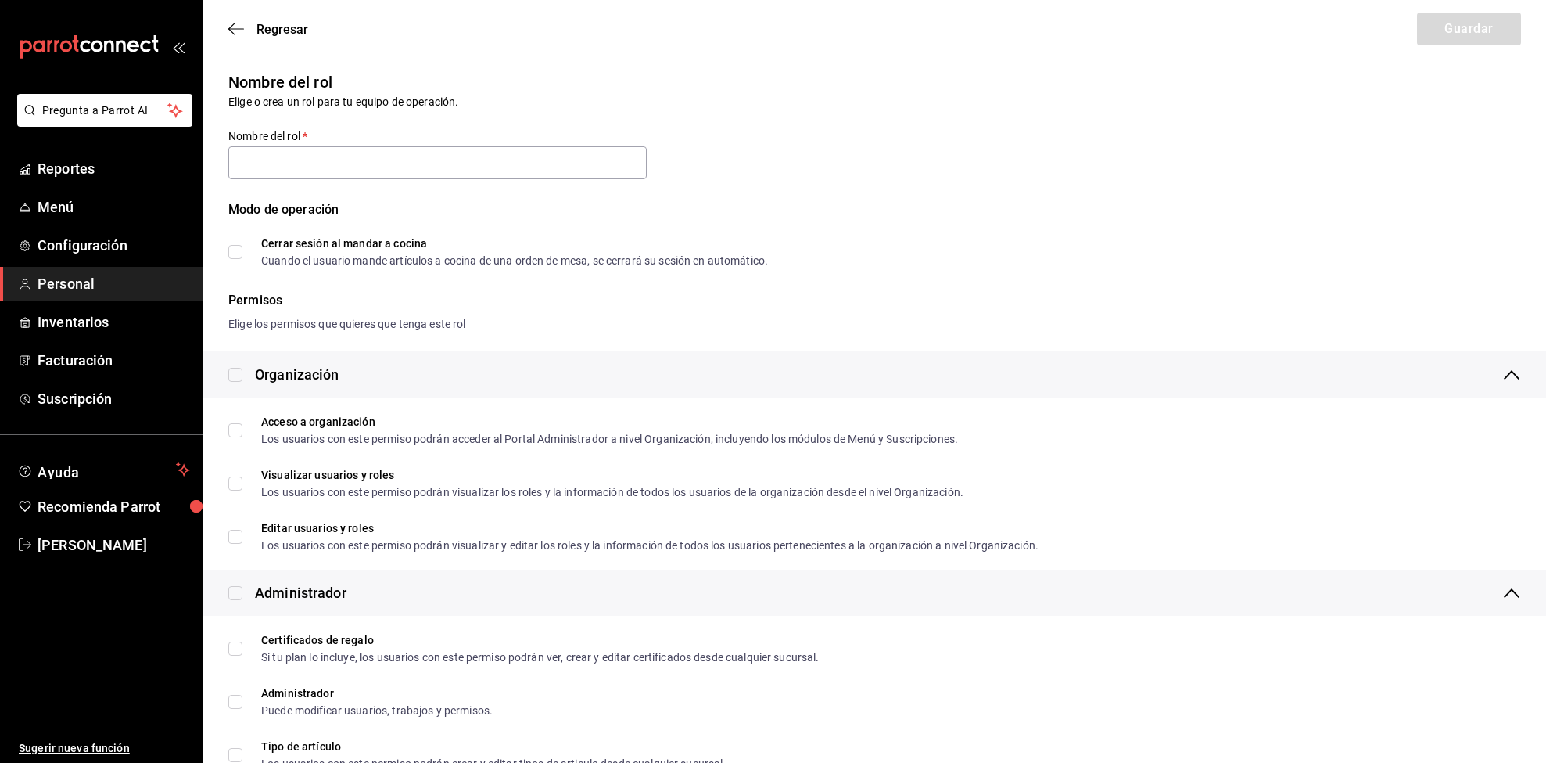
type input "mesero"
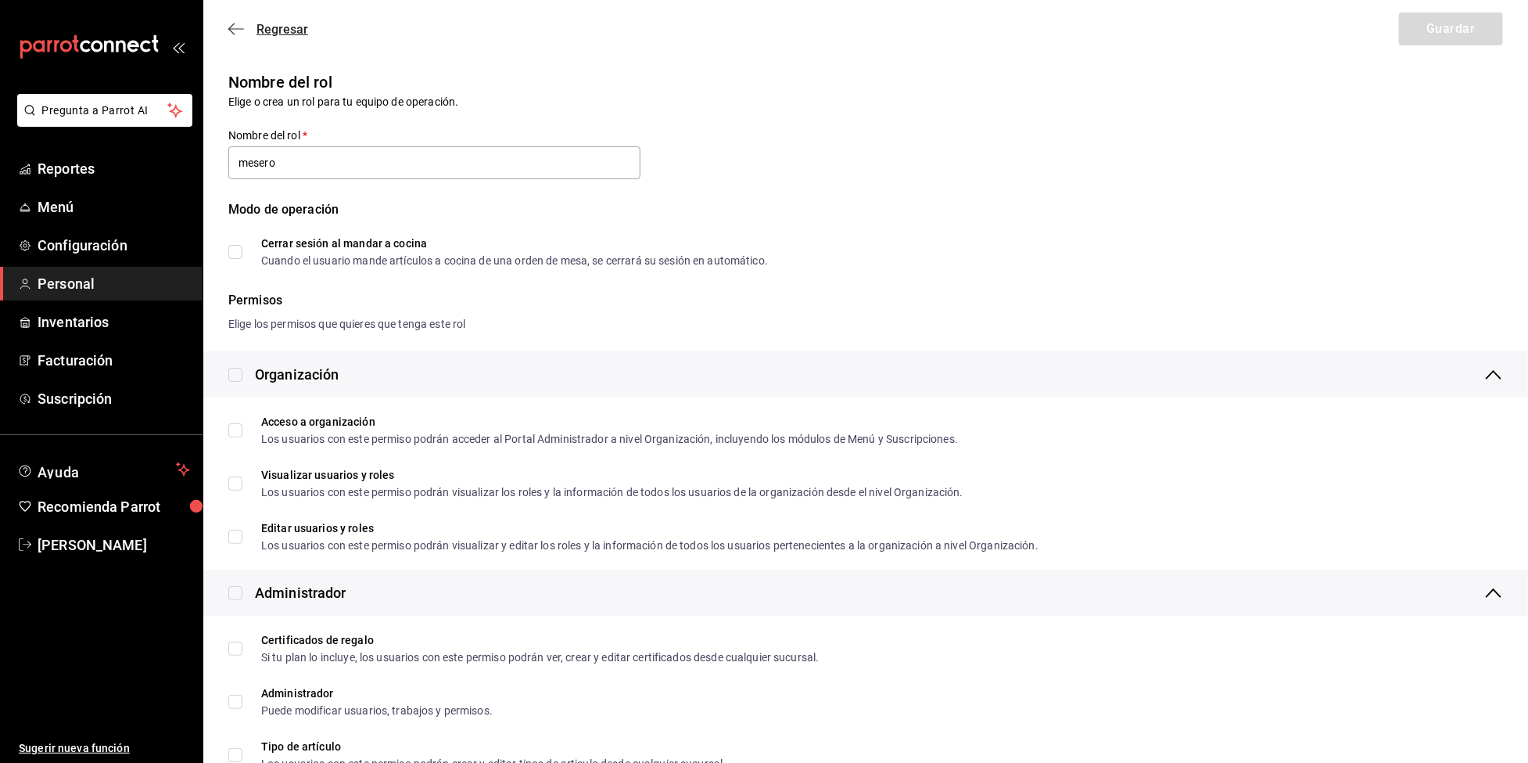
click at [270, 29] on span "Regresar" at bounding box center [283, 29] width 52 height 15
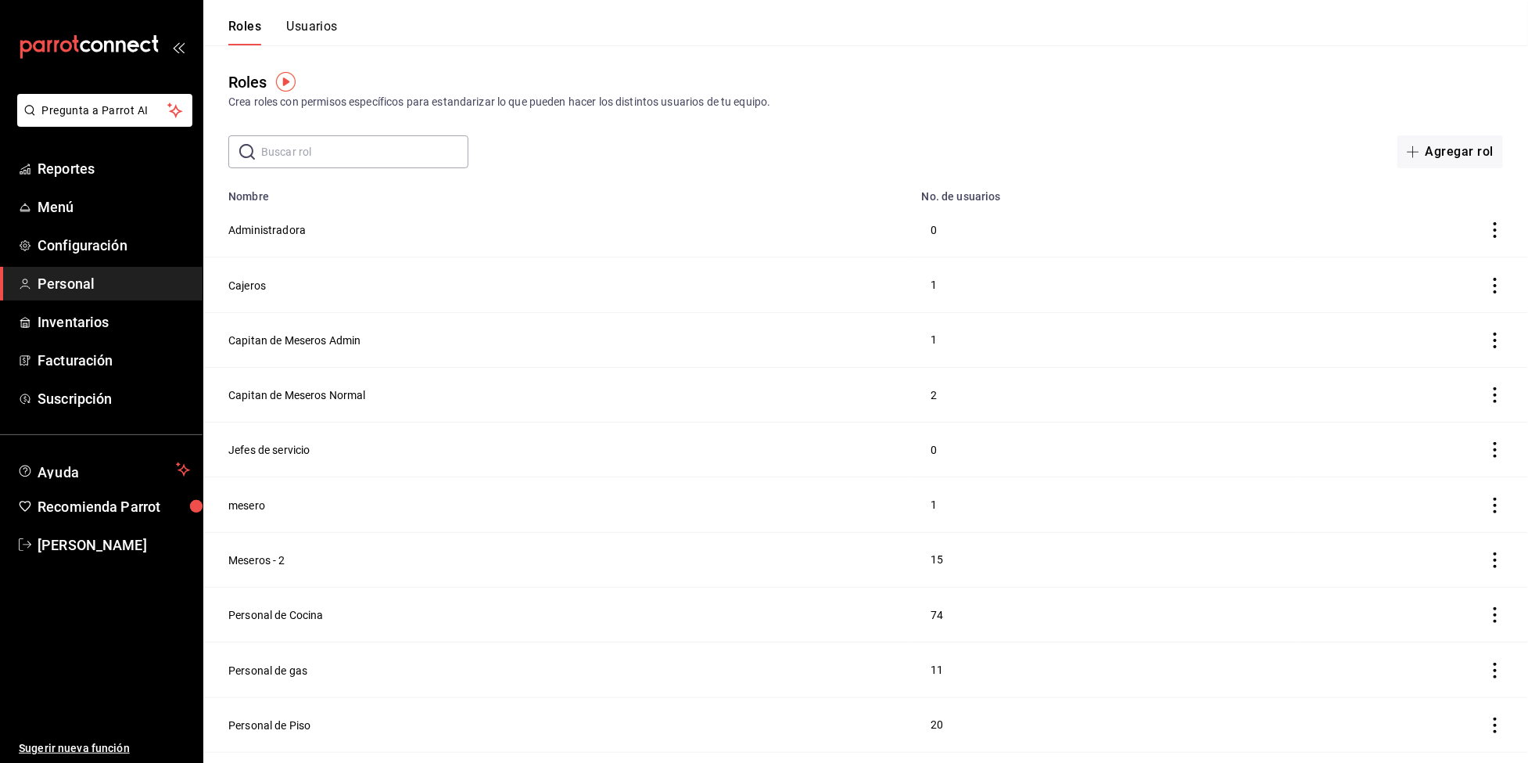
click at [291, 26] on button "Usuarios" at bounding box center [312, 32] width 52 height 27
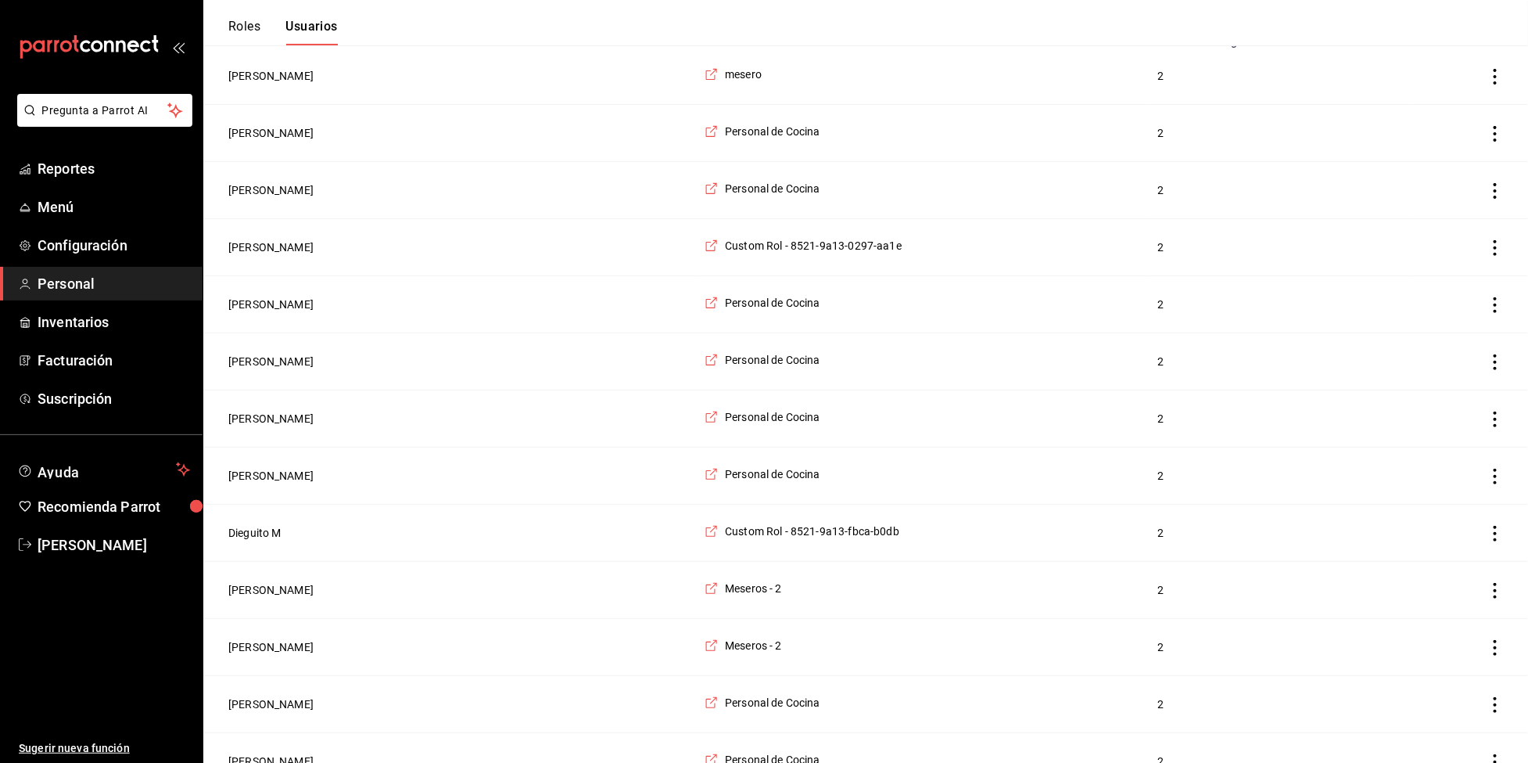
scroll to position [235, 0]
click at [266, 540] on button "David Aguilar" at bounding box center [270, 532] width 85 height 16
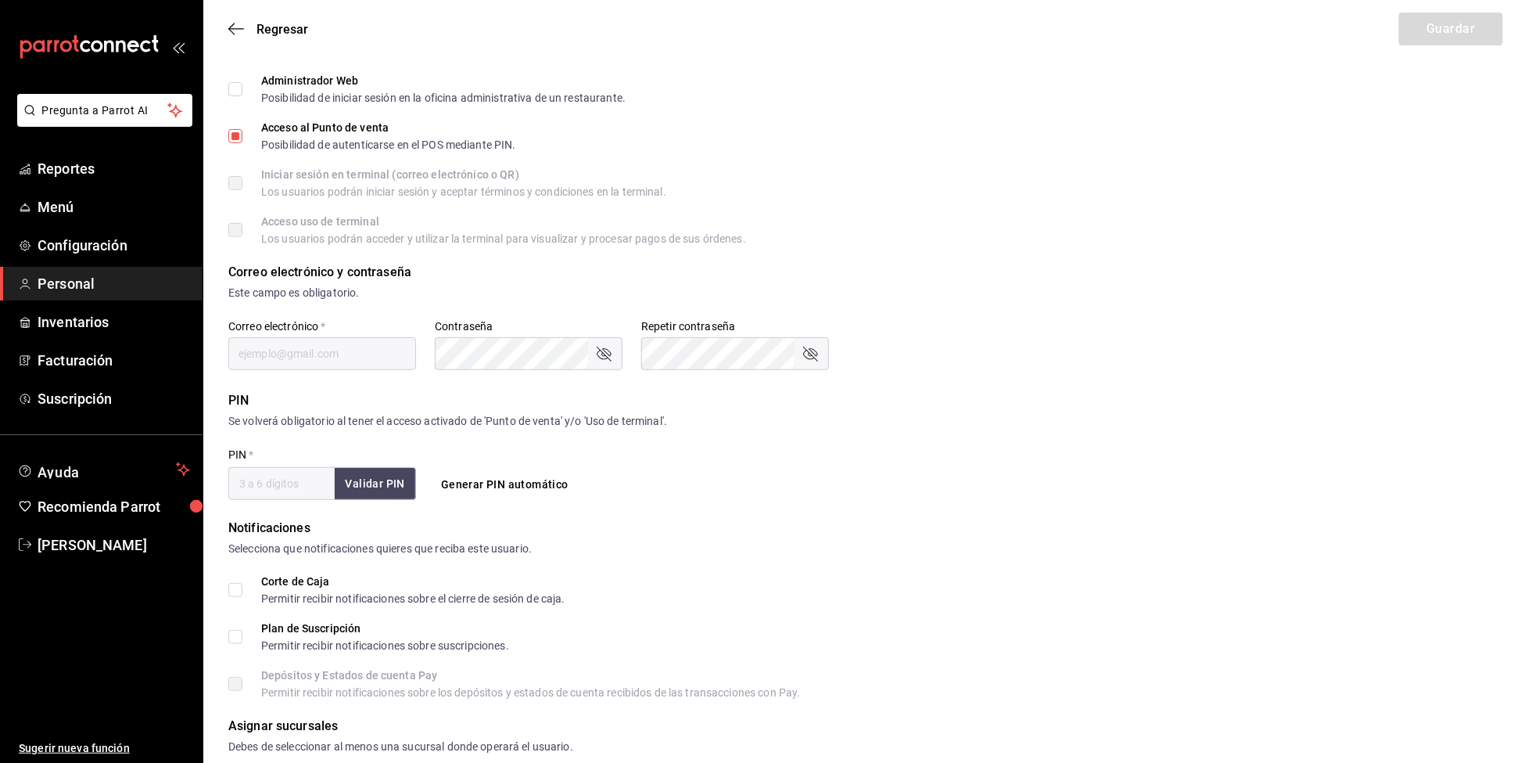
type input "David"
type input "Aguilar"
checkbox input "true"
type input "65f0f4d8-9429-4fdc-954a-c4534f31bdb7@fake.email"
type input "0092"
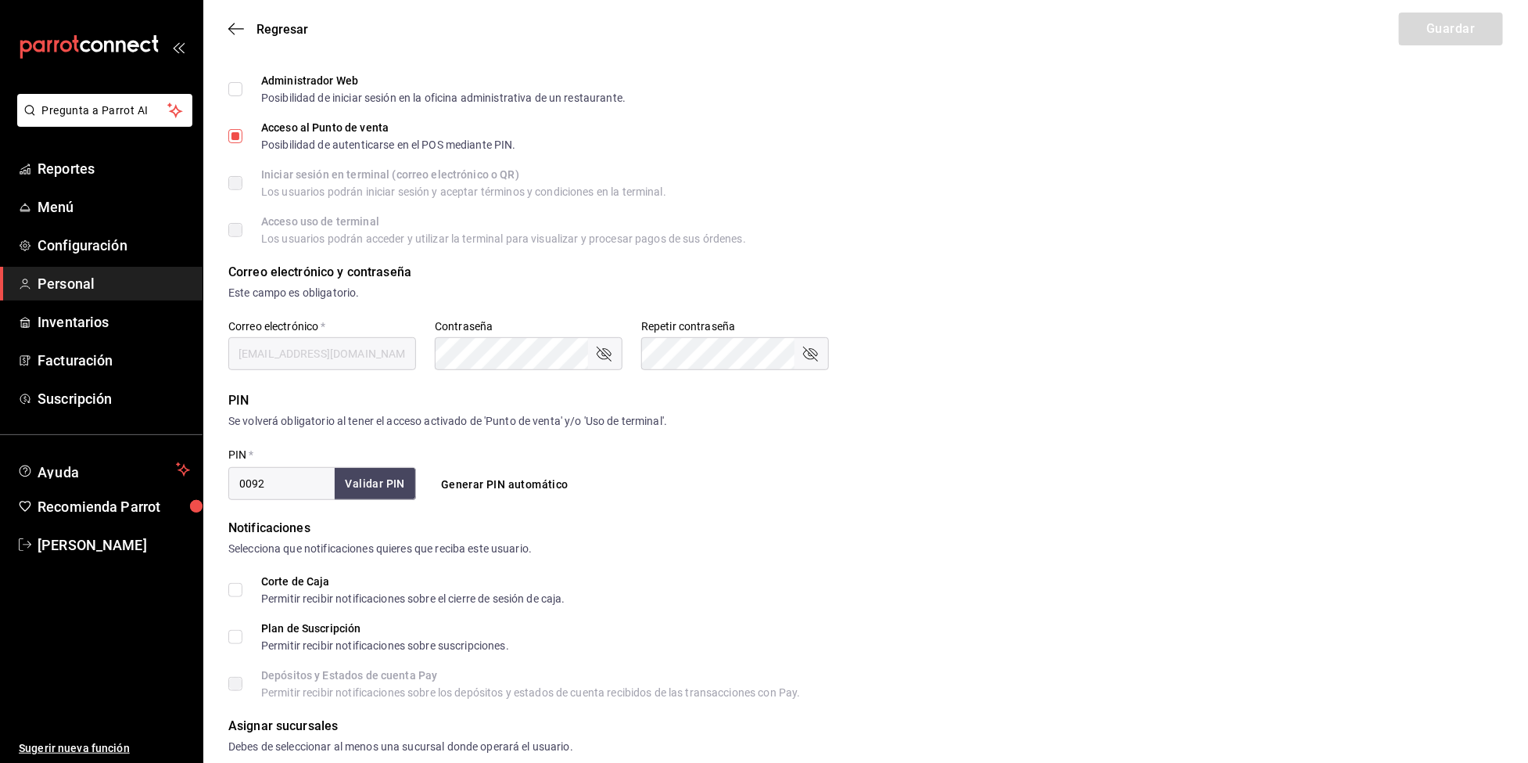
type input "35f302b9-2189-47b7-9c95-985f82f4e594"
type input "WAITER"
checkbox input "true"
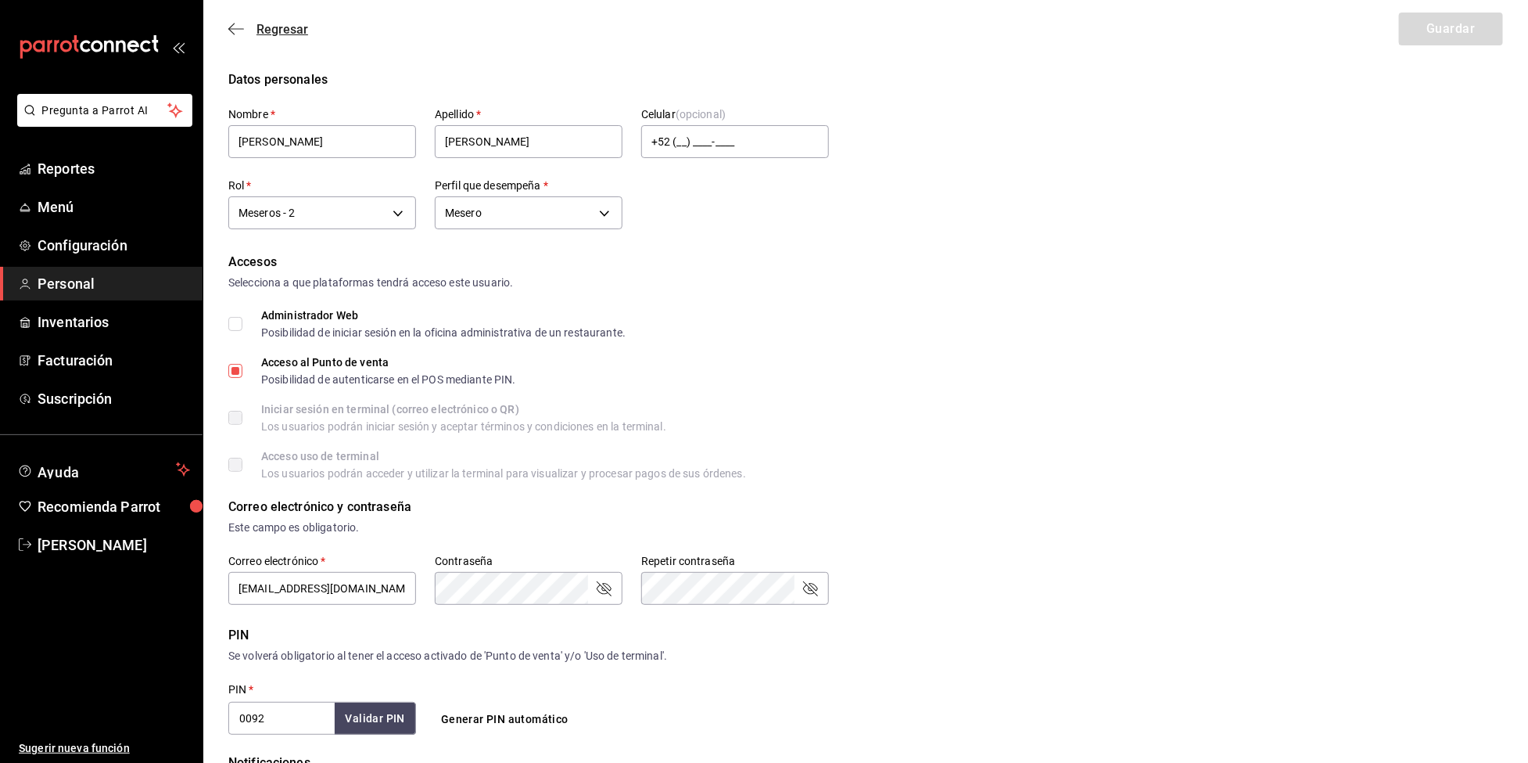
click at [258, 29] on span "Regresar" at bounding box center [283, 29] width 52 height 15
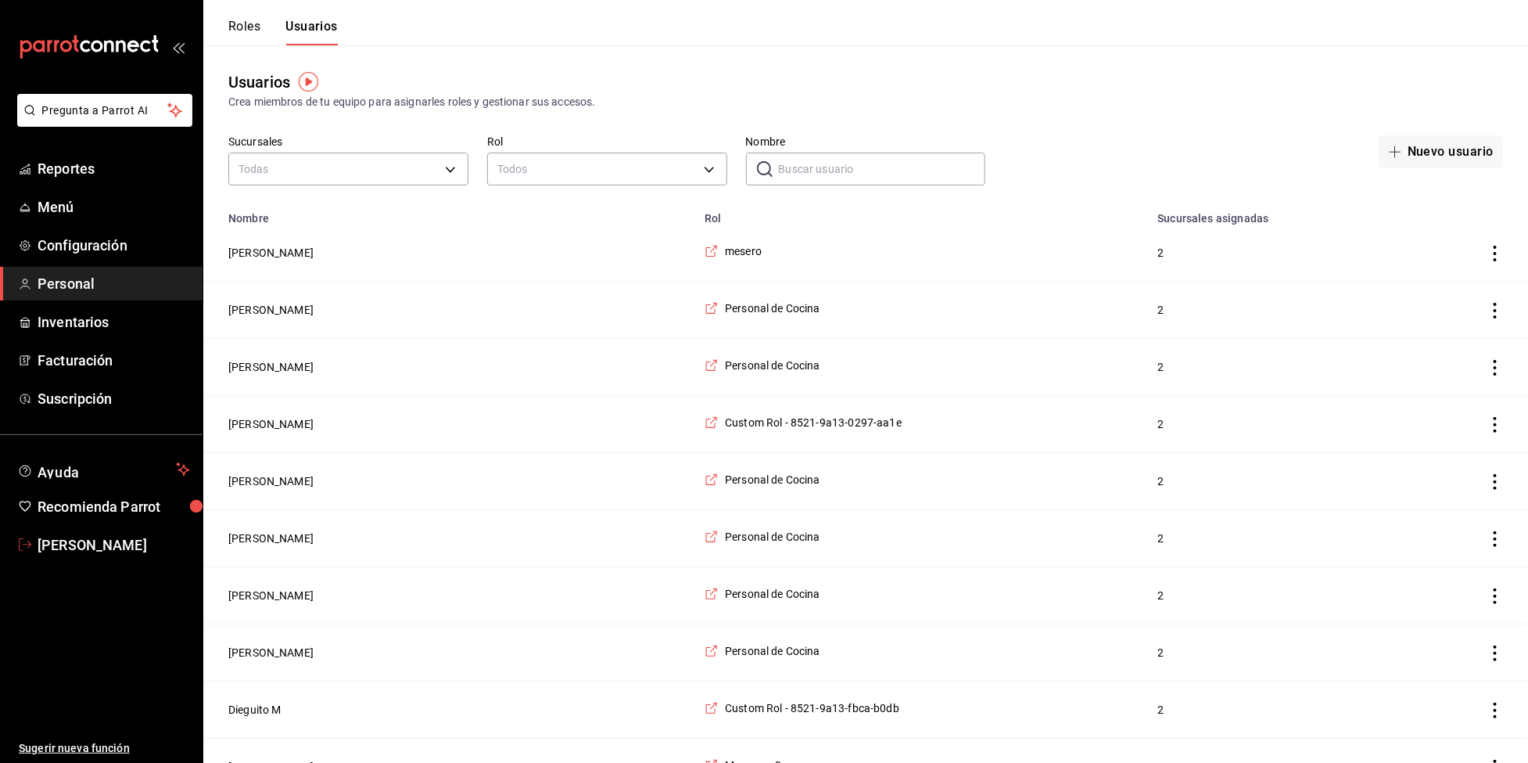
click at [82, 542] on span "Abel Cruz" at bounding box center [114, 544] width 153 height 21
